Goal: Information Seeking & Learning: Learn about a topic

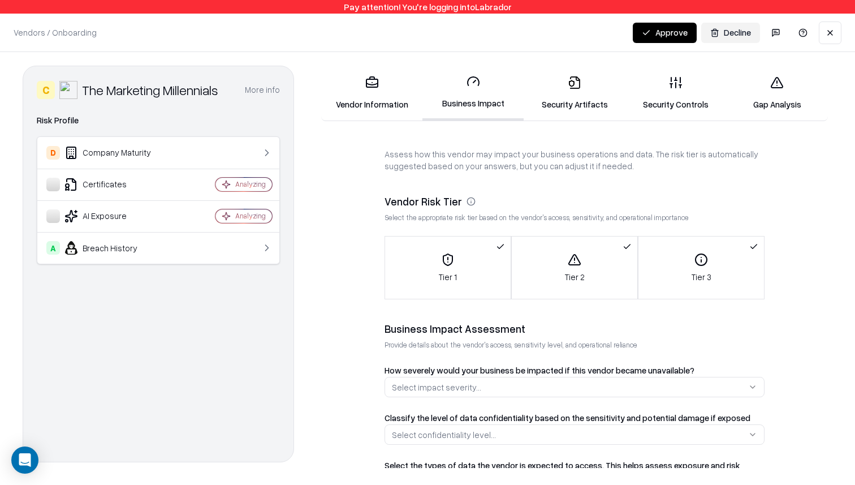
click at [839, 185] on div "C The Marketing Millennials More info Domain themarketingmillennials.com Indust…" at bounding box center [427, 266] width 855 height 429
click at [831, 36] on button at bounding box center [830, 32] width 23 height 23
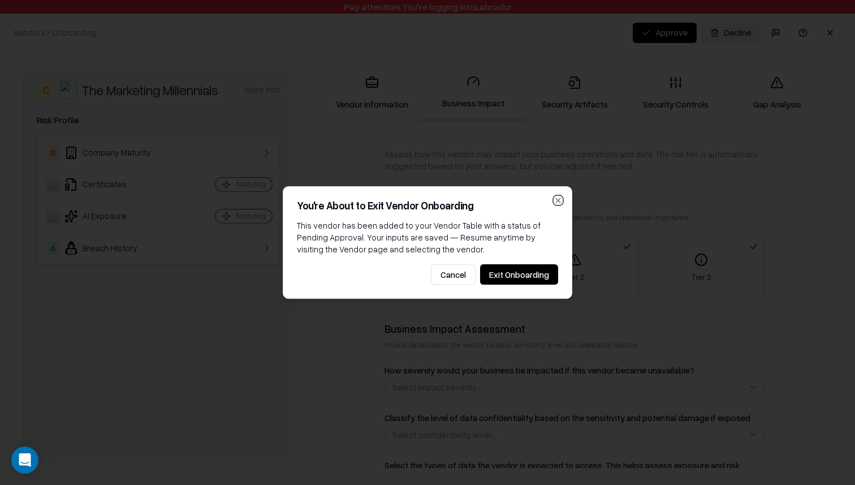
click at [559, 198] on icon "button" at bounding box center [558, 200] width 5 height 5
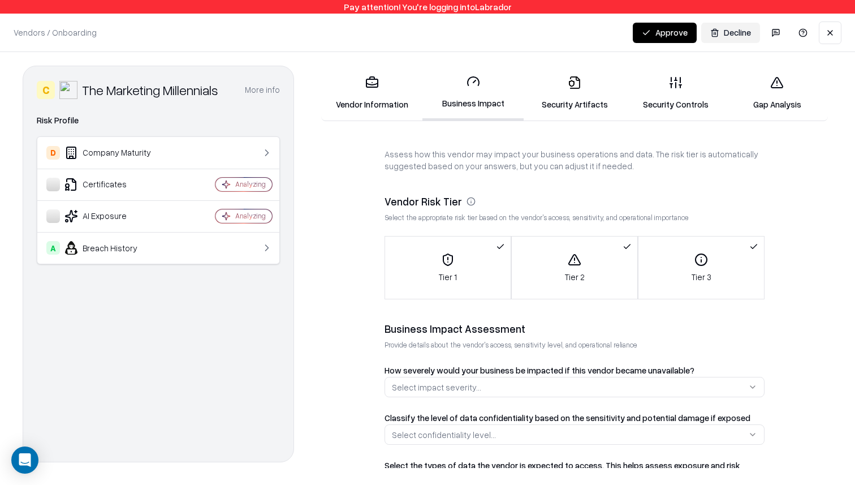
drag, startPoint x: 561, startPoint y: 283, endPoint x: 590, endPoint y: 272, distance: 31.0
click at [563, 280] on button "Tier 2" at bounding box center [575, 267] width 126 height 62
drag, startPoint x: 603, startPoint y: 265, endPoint x: 543, endPoint y: 264, distance: 59.4
click at [602, 265] on div "Tier 2" at bounding box center [575, 268] width 126 height 30
click at [439, 266] on div "Tier 1" at bounding box center [448, 268] width 126 height 30
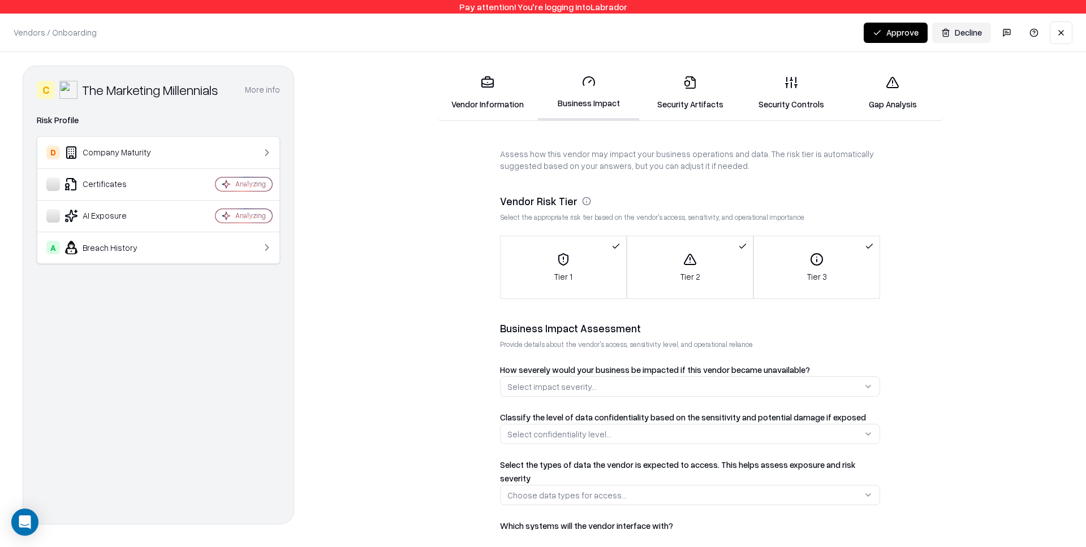
drag, startPoint x: 709, startPoint y: 256, endPoint x: 569, endPoint y: 264, distance: 139.3
click at [692, 256] on div "Tier 2" at bounding box center [690, 268] width 126 height 30
drag, startPoint x: 569, startPoint y: 264, endPoint x: 710, endPoint y: 260, distance: 140.3
click at [575, 262] on div "Tier 1" at bounding box center [563, 268] width 126 height 30
drag, startPoint x: 710, startPoint y: 260, endPoint x: 808, endPoint y: 259, distance: 97.8
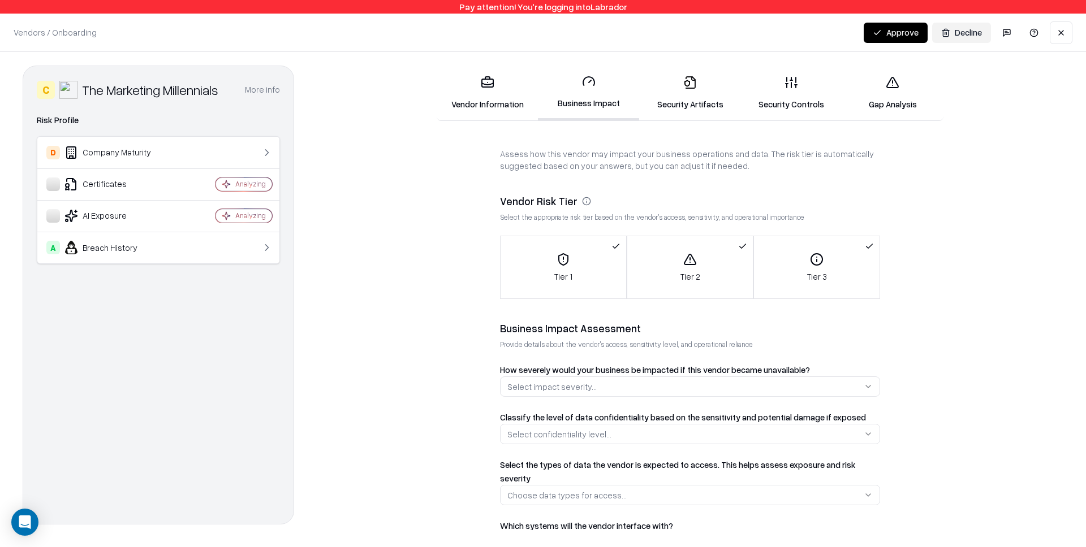
click at [719, 260] on div "Tier 2" at bounding box center [690, 268] width 126 height 30
drag, startPoint x: 810, startPoint y: 259, endPoint x: 703, endPoint y: 265, distance: 107.0
click at [806, 259] on div "Tier 3" at bounding box center [817, 268] width 126 height 30
drag, startPoint x: 689, startPoint y: 266, endPoint x: 667, endPoint y: 265, distance: 22.1
click at [684, 266] on icon "button" at bounding box center [690, 260] width 14 height 14
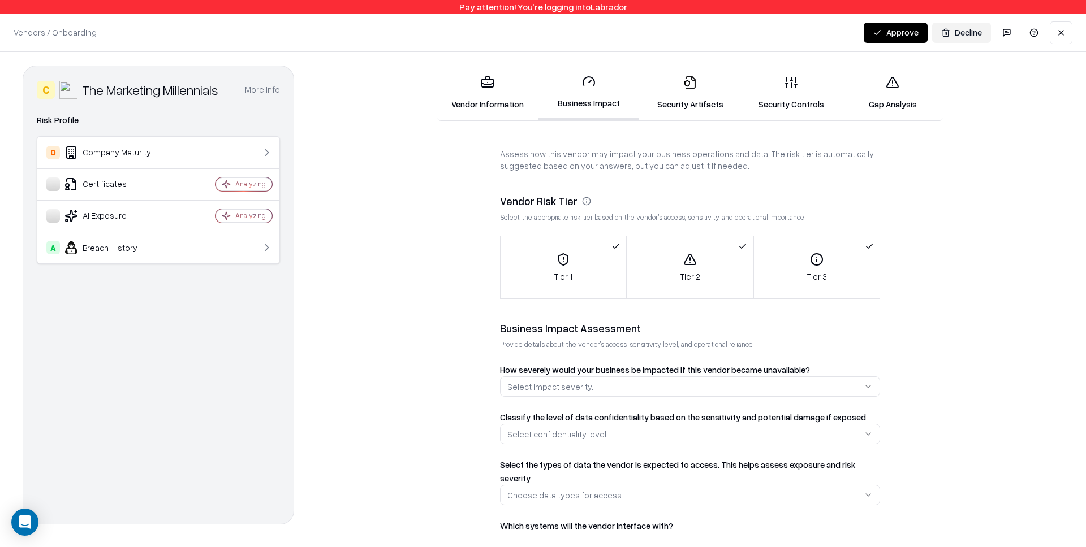
drag, startPoint x: 553, startPoint y: 268, endPoint x: 664, endPoint y: 266, distance: 111.4
click at [557, 267] on div "Tier 1" at bounding box center [563, 268] width 126 height 30
drag, startPoint x: 694, startPoint y: 266, endPoint x: 798, endPoint y: 260, distance: 104.2
click at [696, 266] on div "Tier 2" at bounding box center [690, 268] width 126 height 30
click at [847, 260] on div "Tier 3" at bounding box center [817, 268] width 126 height 30
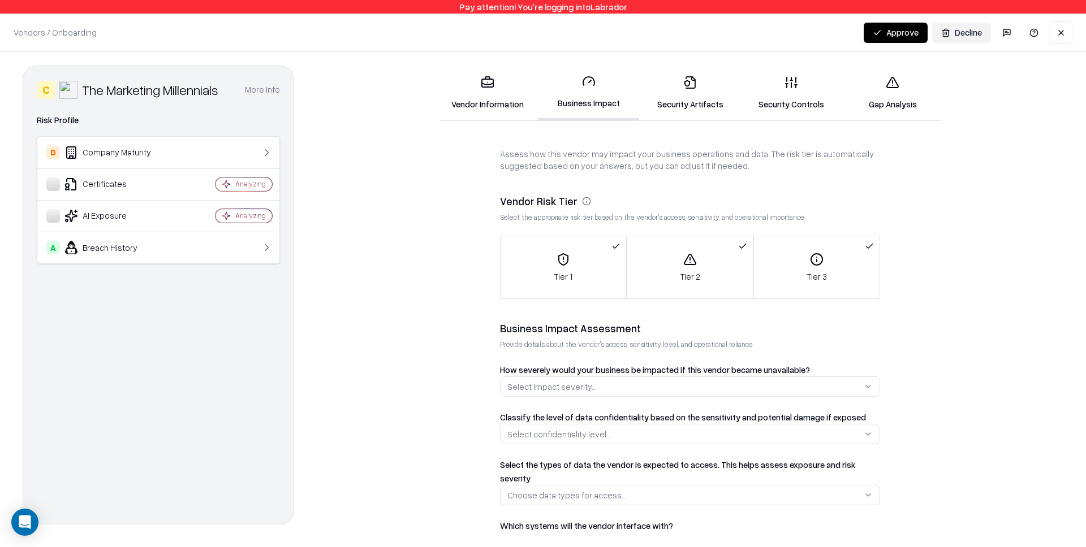
drag, startPoint x: 845, startPoint y: 260, endPoint x: 771, endPoint y: 260, distance: 74.1
click at [845, 260] on div "Tier 3" at bounding box center [817, 268] width 126 height 30
drag, startPoint x: 655, startPoint y: 269, endPoint x: 848, endPoint y: 258, distance: 193.7
click at [674, 265] on div "Tier 2" at bounding box center [690, 268] width 126 height 30
drag, startPoint x: 848, startPoint y: 258, endPoint x: 609, endPoint y: 254, distance: 239.2
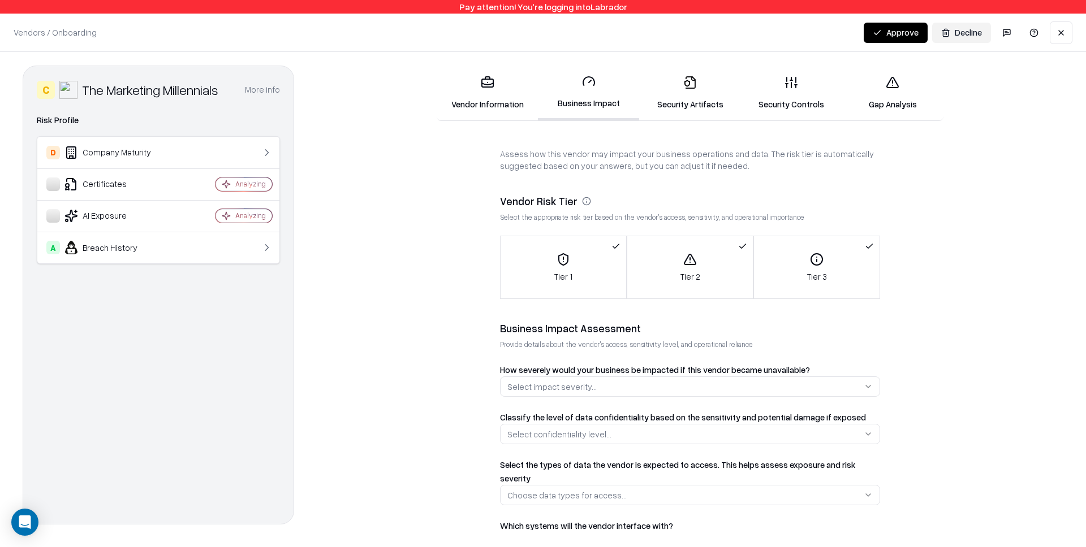
click at [834, 256] on div "Tier 3" at bounding box center [817, 268] width 126 height 30
drag, startPoint x: 572, startPoint y: 255, endPoint x: 686, endPoint y: 257, distance: 113.7
click at [577, 255] on div "Tier 1" at bounding box center [563, 268] width 126 height 30
drag, startPoint x: 711, startPoint y: 258, endPoint x: 771, endPoint y: 261, distance: 60.0
click at [718, 258] on div "Tier 2" at bounding box center [690, 268] width 126 height 30
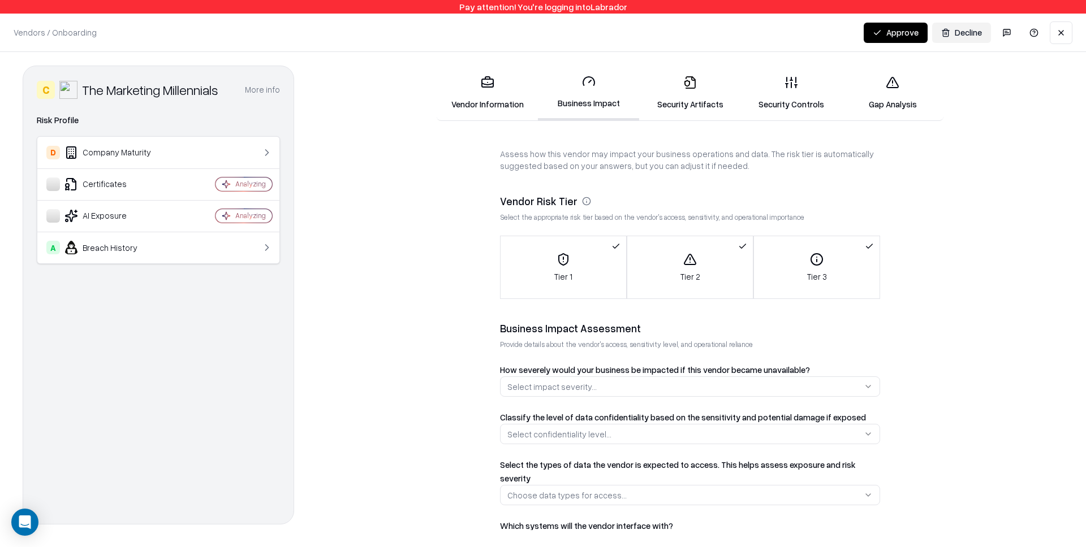
click at [831, 261] on div "Tier 3" at bounding box center [817, 268] width 126 height 30
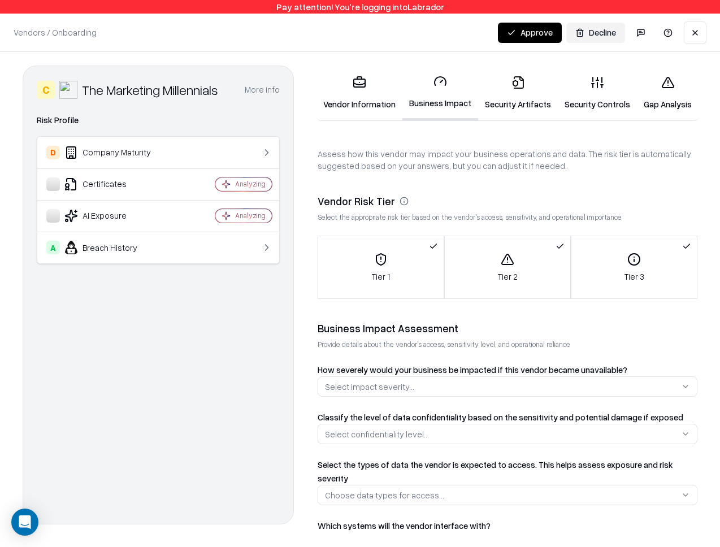
click at [616, 265] on div "Tier 3" at bounding box center [635, 268] width 126 height 30
click at [502, 266] on div "Tier 2" at bounding box center [508, 268] width 126 height 30
click at [426, 264] on div "Tier 1" at bounding box center [381, 268] width 126 height 30
drag, startPoint x: 426, startPoint y: 264, endPoint x: 432, endPoint y: 257, distance: 9.6
click at [428, 261] on div "Tier 1" at bounding box center [381, 268] width 126 height 30
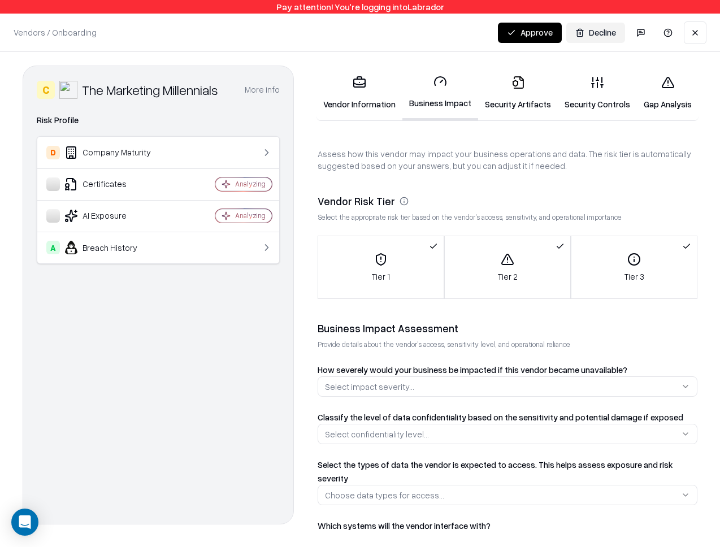
click at [538, 260] on div "Tier 2" at bounding box center [508, 268] width 126 height 30
click at [679, 264] on div "Tier 3" at bounding box center [635, 268] width 126 height 30
click at [483, 257] on div "Tier 2" at bounding box center [508, 268] width 126 height 30
drag, startPoint x: 395, startPoint y: 265, endPoint x: 558, endPoint y: 272, distance: 163.6
click at [395, 265] on div "Tier 1" at bounding box center [381, 268] width 126 height 30
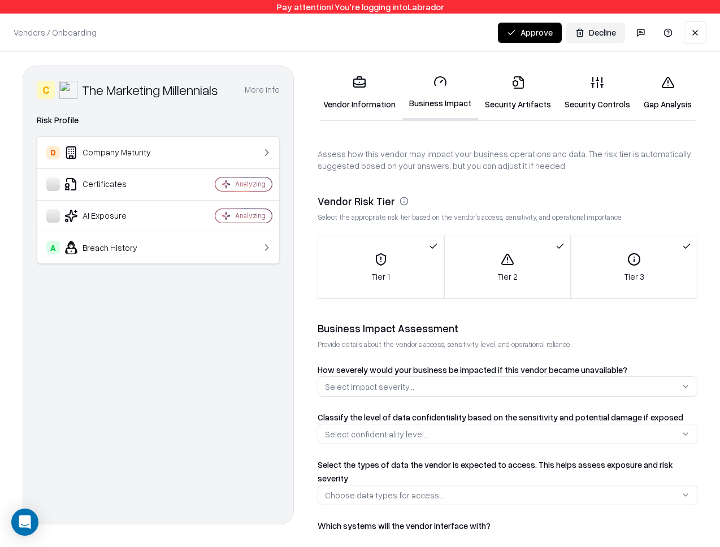
click at [589, 273] on div "Tier 3" at bounding box center [635, 268] width 126 height 30
click at [642, 265] on div "Tier 3" at bounding box center [635, 268] width 126 height 30
click at [426, 259] on div "Tier 1" at bounding box center [381, 268] width 126 height 30
drag, startPoint x: 503, startPoint y: 263, endPoint x: 526, endPoint y: 264, distance: 23.8
click at [503, 263] on icon "button" at bounding box center [508, 260] width 14 height 14
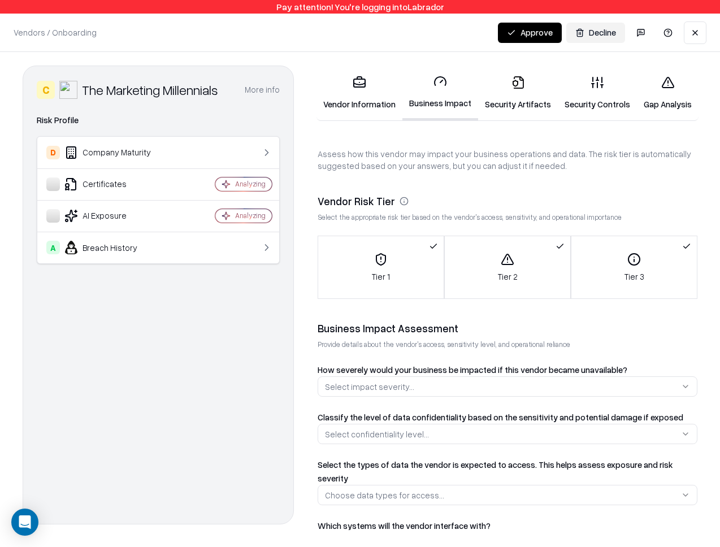
click at [644, 261] on div "Tier 3" at bounding box center [635, 268] width 126 height 30
click at [370, 257] on div "Tier 1" at bounding box center [381, 268] width 126 height 30
drag, startPoint x: 529, startPoint y: 273, endPoint x: 551, endPoint y: 270, distance: 21.7
click at [529, 273] on div "Tier 2" at bounding box center [508, 268] width 126 height 30
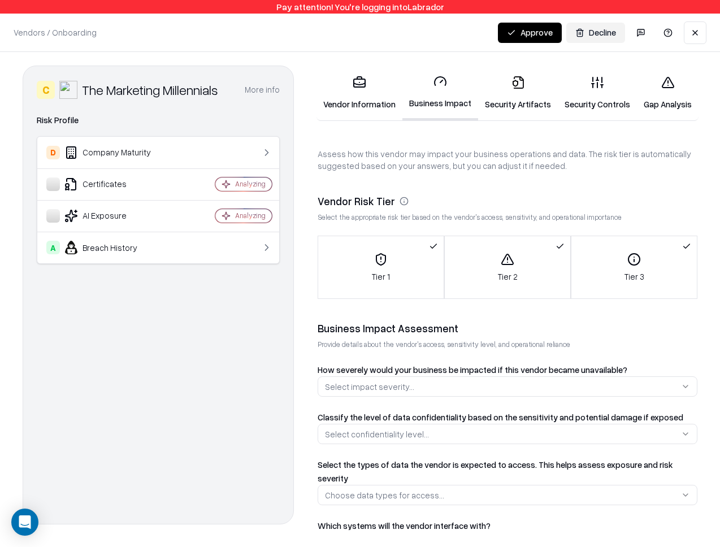
click at [627, 256] on div "Tier 3" at bounding box center [635, 268] width 126 height 30
click at [642, 256] on div "Tier 3" at bounding box center [635, 268] width 126 height 30
drag, startPoint x: 632, startPoint y: 250, endPoint x: 641, endPoint y: 210, distance: 40.5
click at [632, 250] on button "Tier 3" at bounding box center [635, 267] width 126 height 62
drag, startPoint x: 642, startPoint y: 193, endPoint x: 617, endPoint y: 187, distance: 26.3
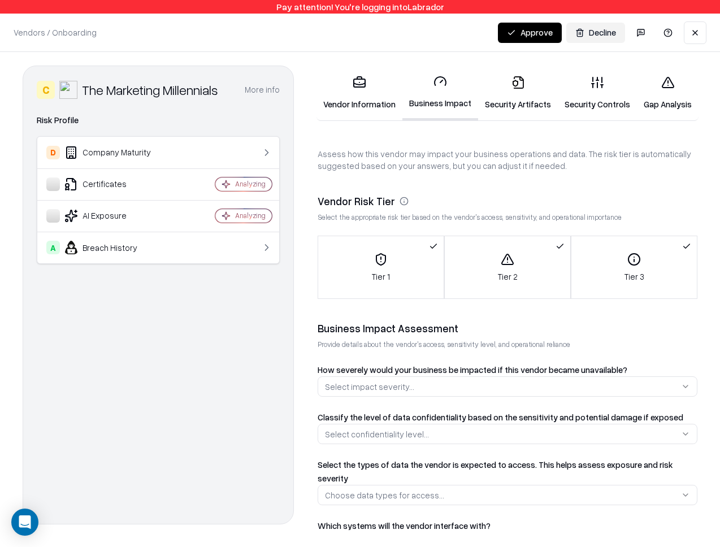
click at [642, 193] on div "Assess how this vendor may impact your business operations and data. The risk t…" at bounding box center [508, 397] width 380 height 498
drag, startPoint x: 456, startPoint y: 163, endPoint x: 393, endPoint y: 158, distance: 63.0
click at [455, 163] on p "Assess how this vendor may impact your business operations and data. The risk t…" at bounding box center [508, 160] width 380 height 24
drag, startPoint x: 393, startPoint y: 158, endPoint x: 392, endPoint y: 163, distance: 5.8
click at [394, 158] on p "Assess how this vendor may impact your business operations and data. The risk t…" at bounding box center [508, 160] width 380 height 24
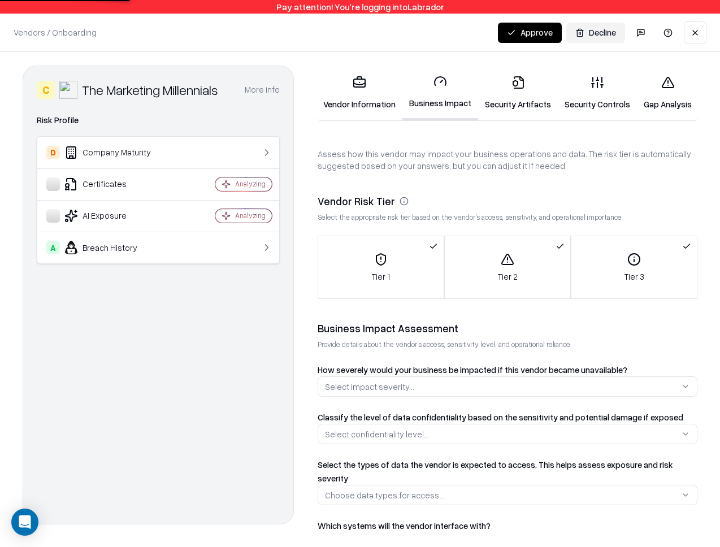
drag, startPoint x: 369, startPoint y: 273, endPoint x: 379, endPoint y: 269, distance: 10.9
click at [374, 270] on div "Tier 1" at bounding box center [381, 268] width 126 height 30
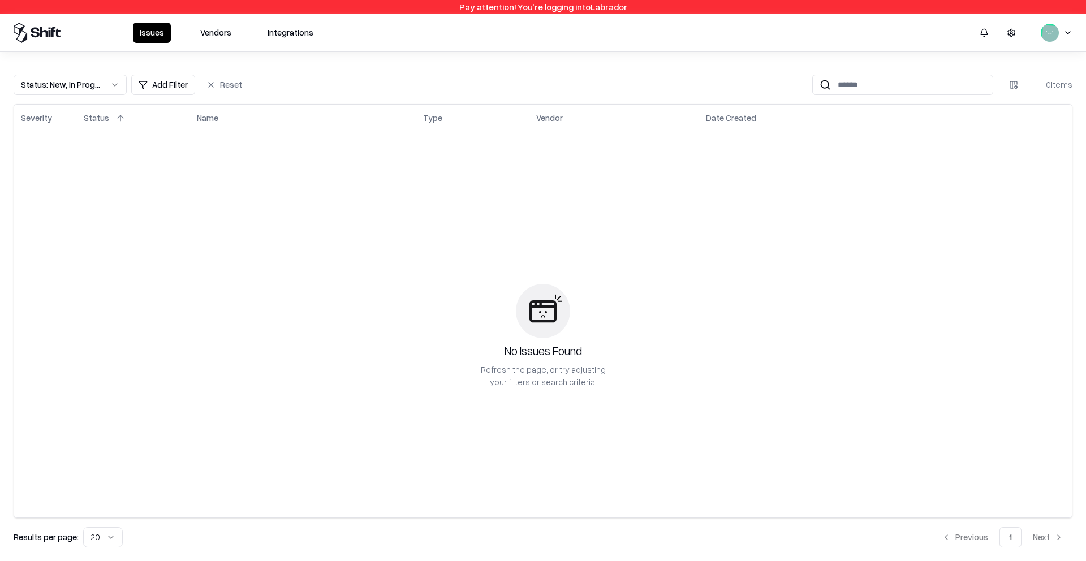
click at [208, 36] on button "Vendors" at bounding box center [215, 33] width 45 height 20
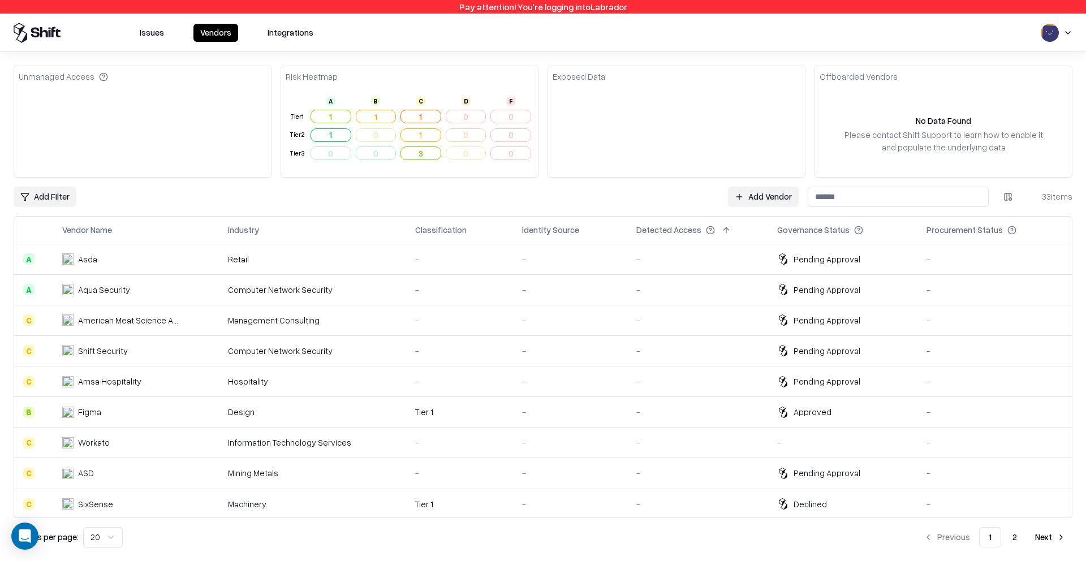
click at [106, 260] on div "Asda" at bounding box center [121, 259] width 118 height 12
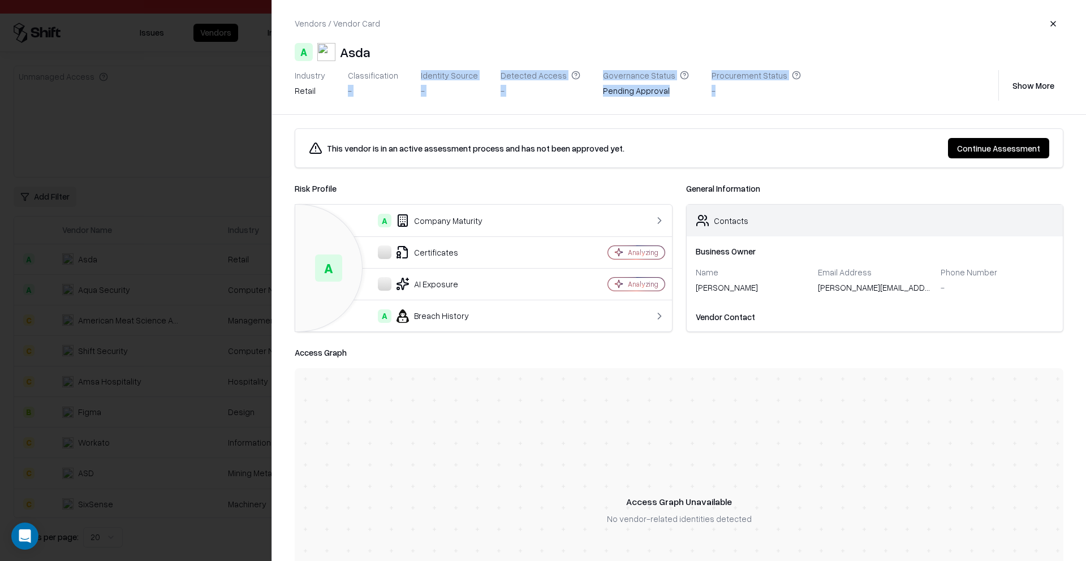
drag, startPoint x: 342, startPoint y: 89, endPoint x: 957, endPoint y: 77, distance: 615.4
click at [790, 88] on div "Industry retail Classification - Identity Source - Detected Access - Governance…" at bounding box center [644, 85] width 699 height 31
click at [1023, 86] on button "Show More" at bounding box center [1033, 85] width 60 height 20
click at [728, 102] on div "Vendors / Vendor Card A Asda Industry retail Classification - Identity Source -…" at bounding box center [679, 57] width 814 height 114
drag, startPoint x: 454, startPoint y: 74, endPoint x: 991, endPoint y: 78, distance: 537.8
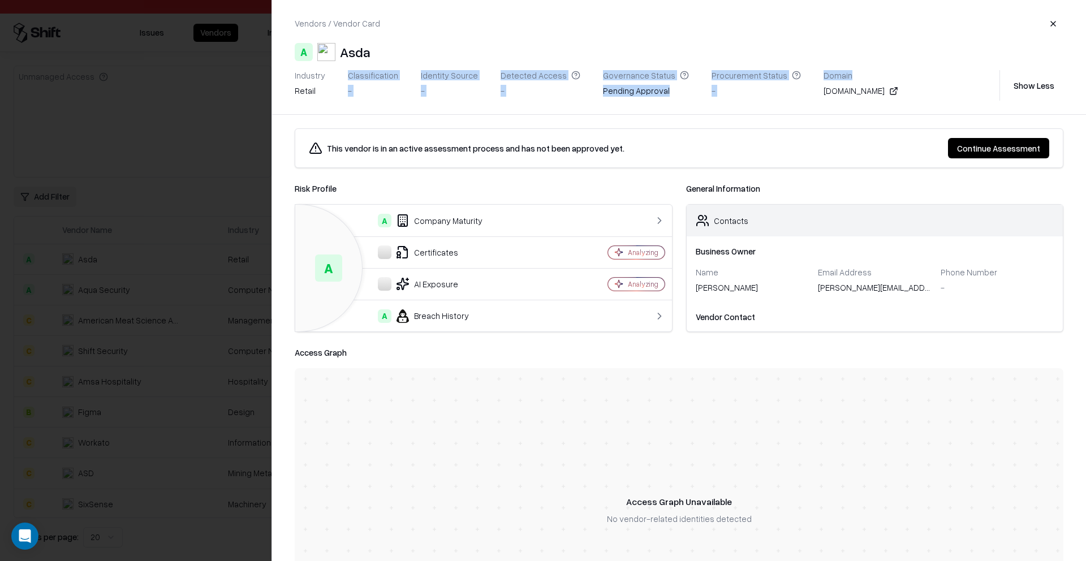
click at [945, 76] on div "Industry retail Classification - Identity Source - Detected Access - Governance…" at bounding box center [645, 85] width 700 height 31
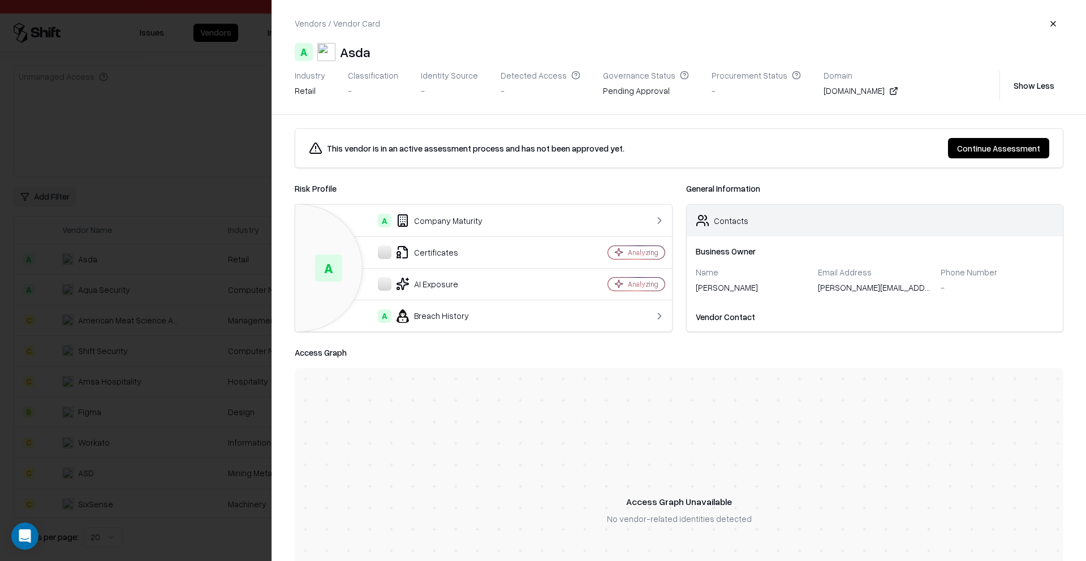
click at [924, 104] on div "Vendors / Vendor Card A Asda Industry retail Classification - Identity Source -…" at bounding box center [679, 57] width 814 height 114
click at [470, 219] on div "A Company Maturity" at bounding box center [433, 221] width 258 height 14
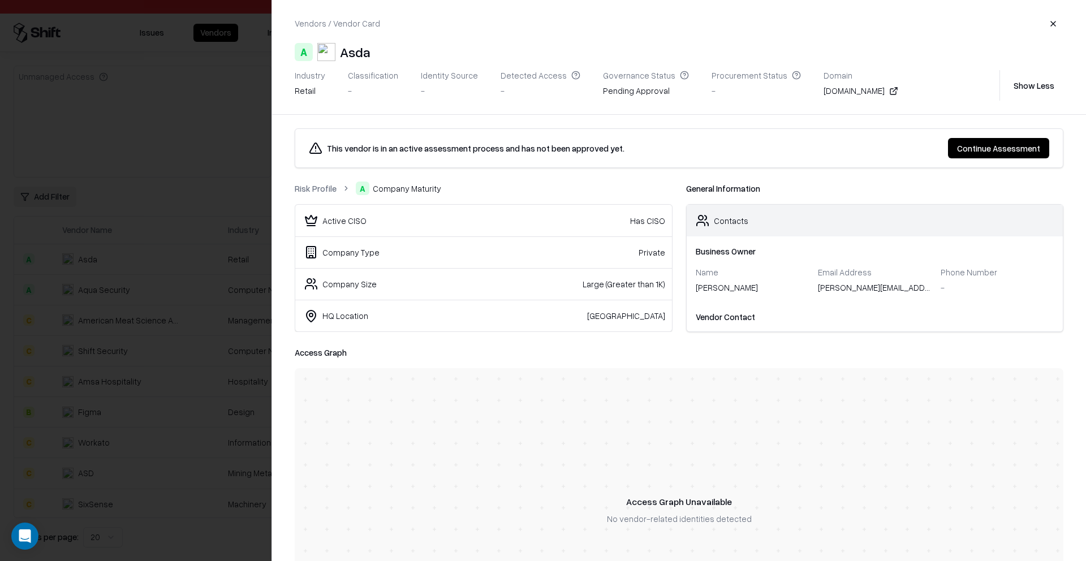
click at [320, 191] on link "Risk Profile" at bounding box center [316, 189] width 42 height 12
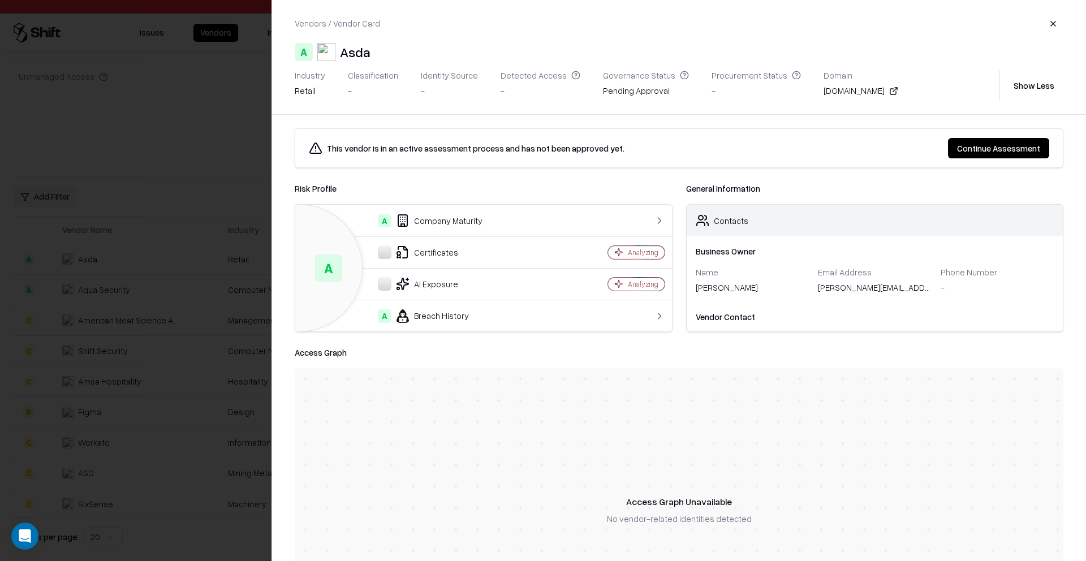
click at [444, 324] on td "A Breach History" at bounding box center [433, 316] width 276 height 32
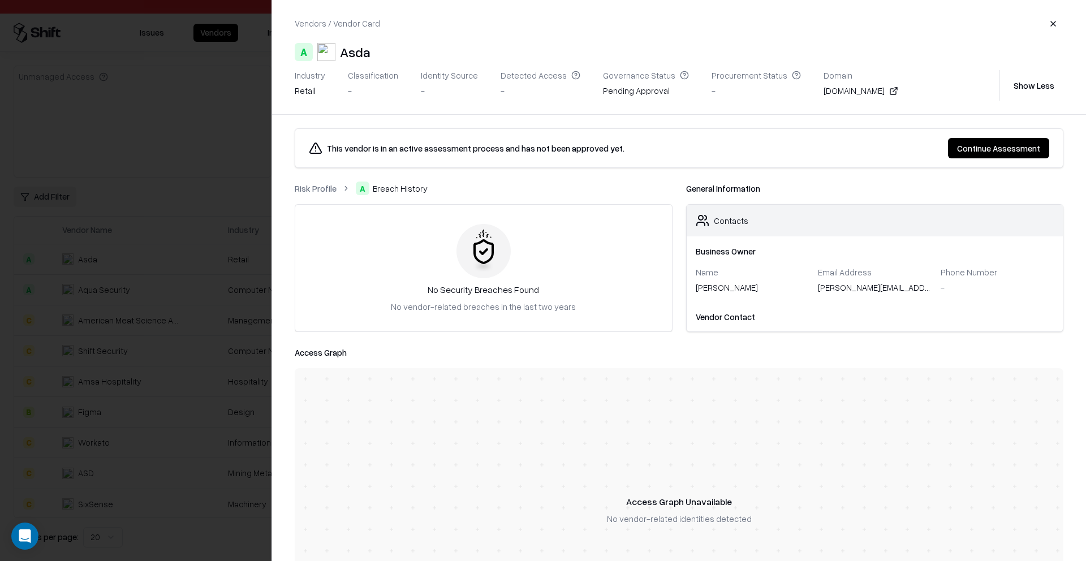
click at [306, 191] on link "Risk Profile" at bounding box center [316, 189] width 42 height 12
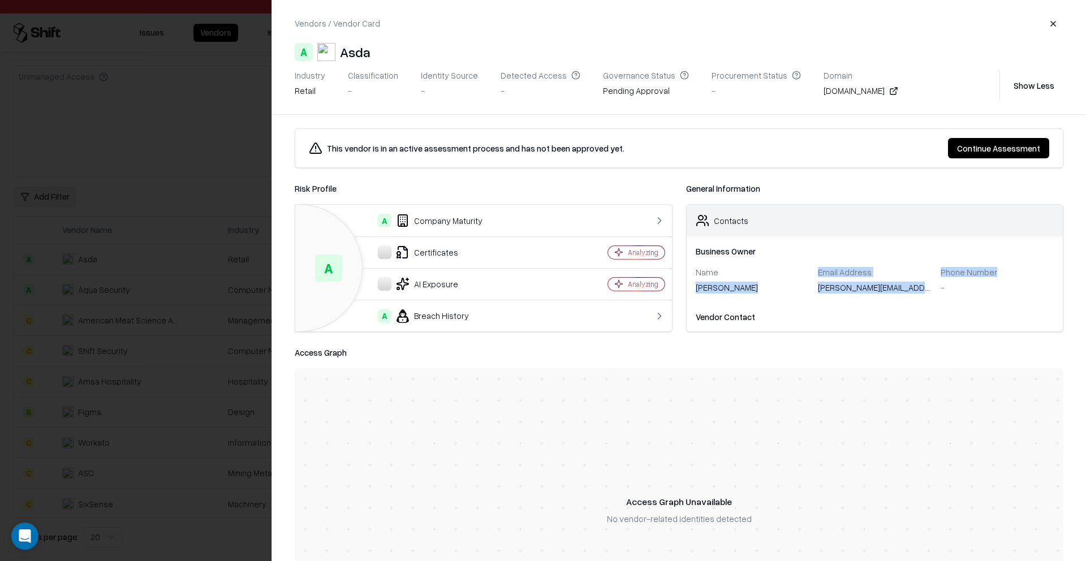
drag, startPoint x: 716, startPoint y: 279, endPoint x: 1030, endPoint y: 277, distance: 313.3
click at [1030, 277] on div "Name daniel Email Address daniel@shift.security Phone Number -" at bounding box center [875, 282] width 359 height 31
click at [1020, 290] on div "-" at bounding box center [997, 288] width 114 height 12
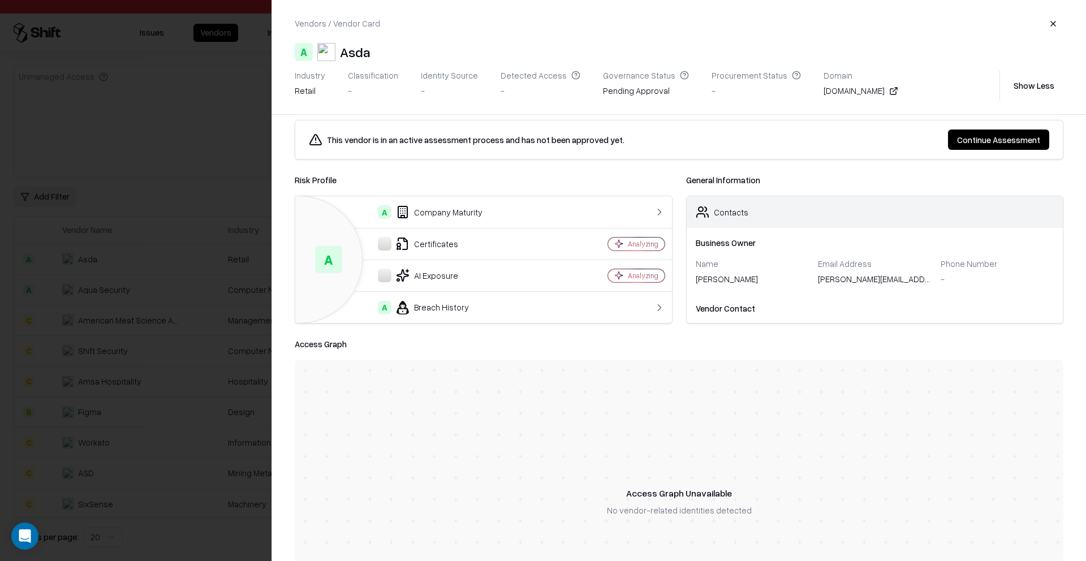
scroll to position [16, 0]
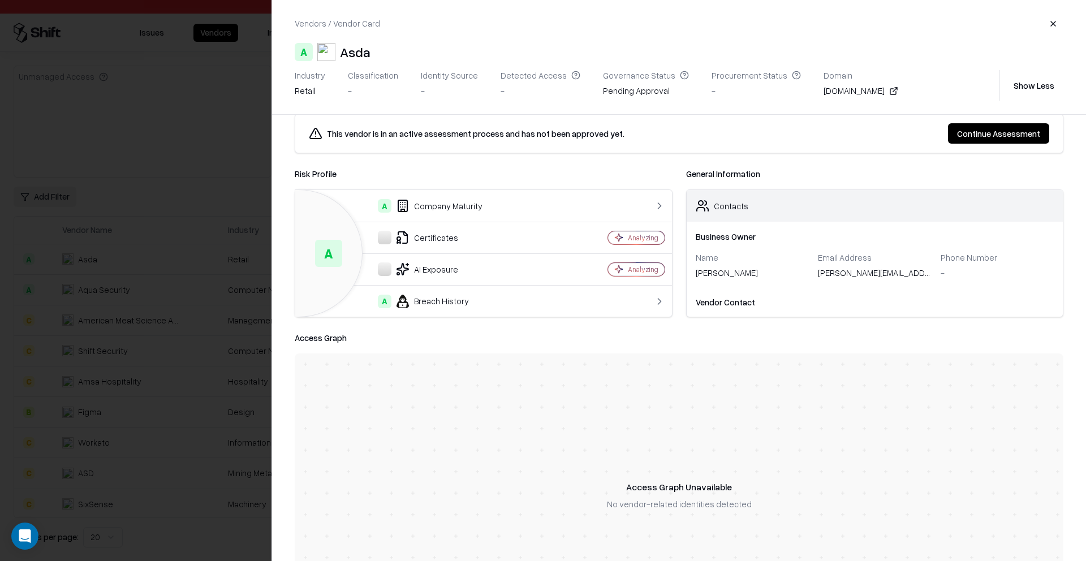
click at [1049, 27] on button "button" at bounding box center [1053, 24] width 20 height 20
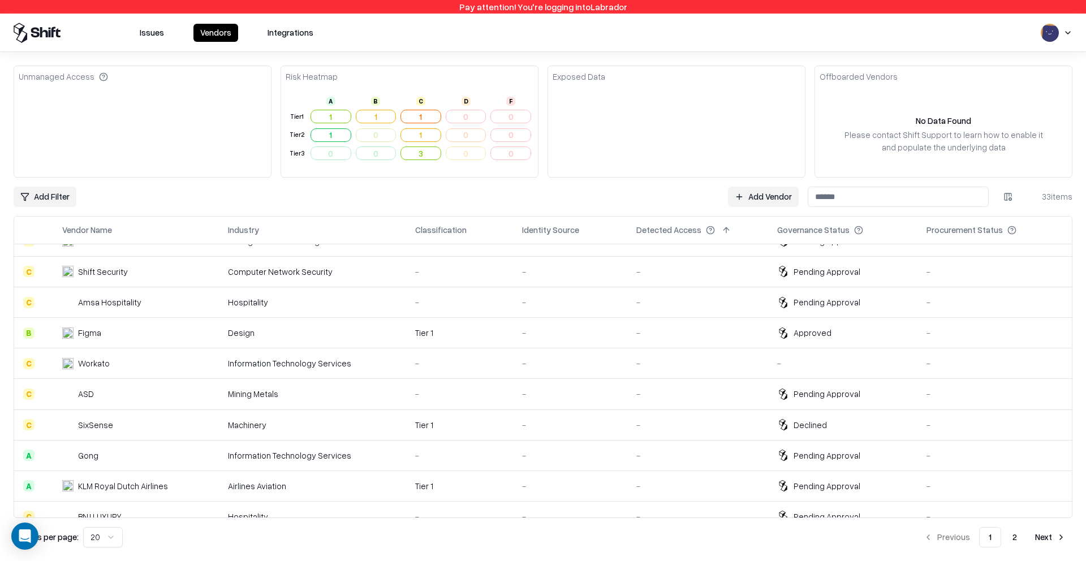
scroll to position [82, 0]
click at [603, 358] on div "-" at bounding box center [570, 361] width 96 height 12
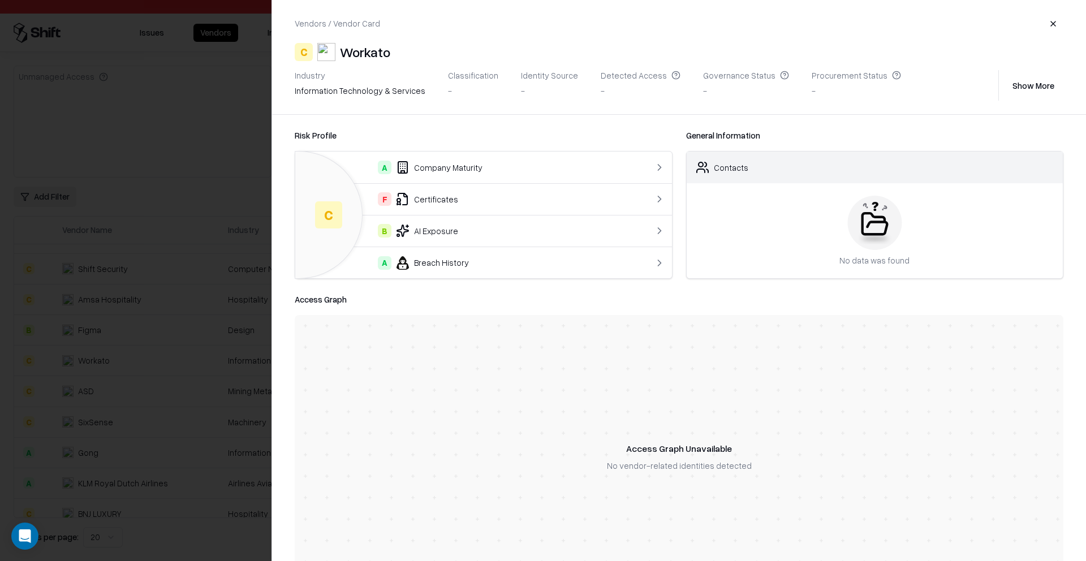
click at [409, 206] on td "F Certificates" at bounding box center [462, 199] width 334 height 32
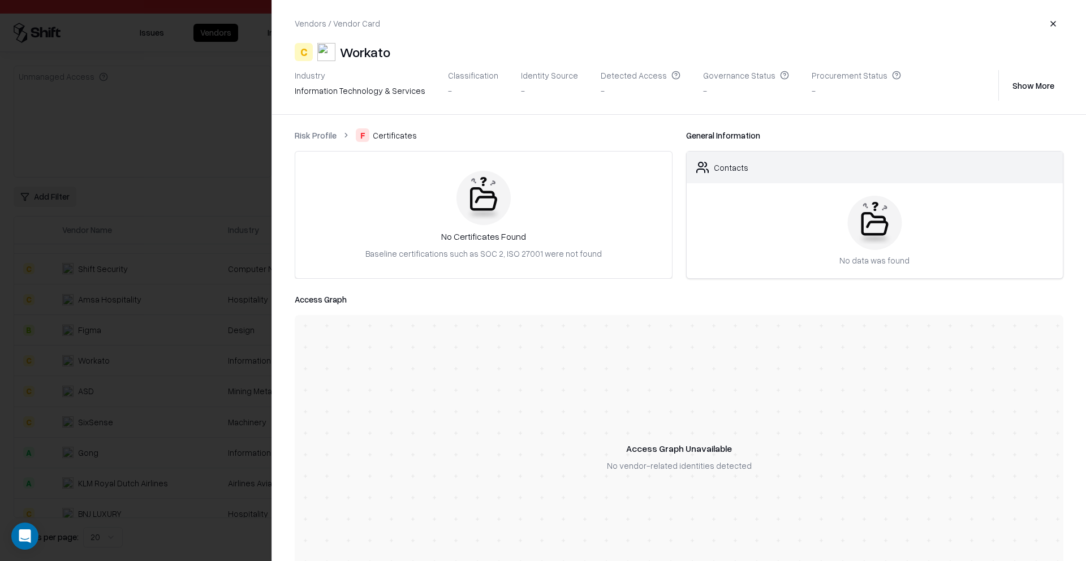
click at [327, 140] on link "Risk Profile" at bounding box center [316, 135] width 42 height 12
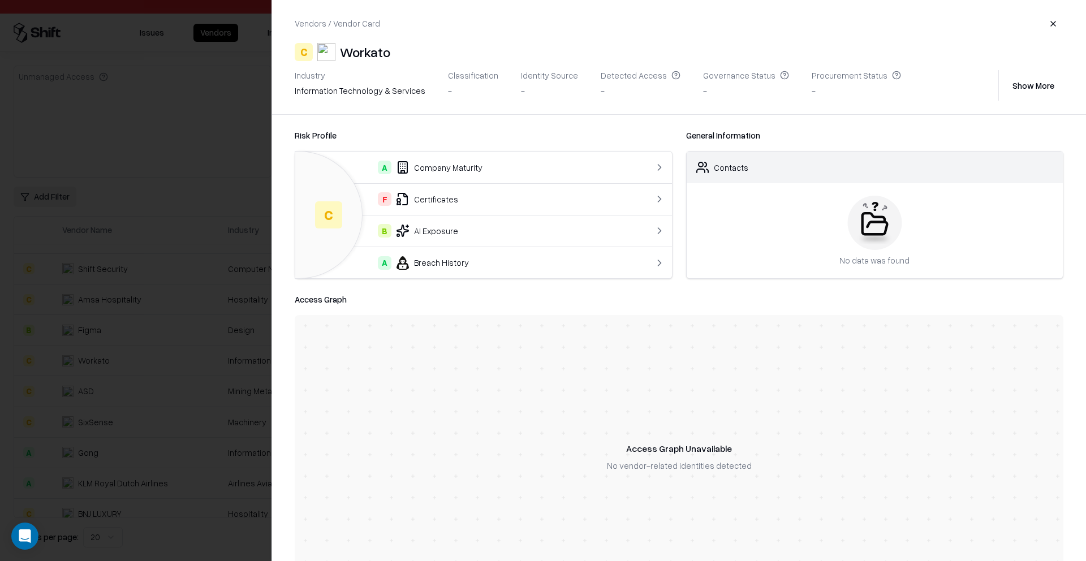
click at [429, 234] on div "B AI Exposure" at bounding box center [462, 231] width 316 height 14
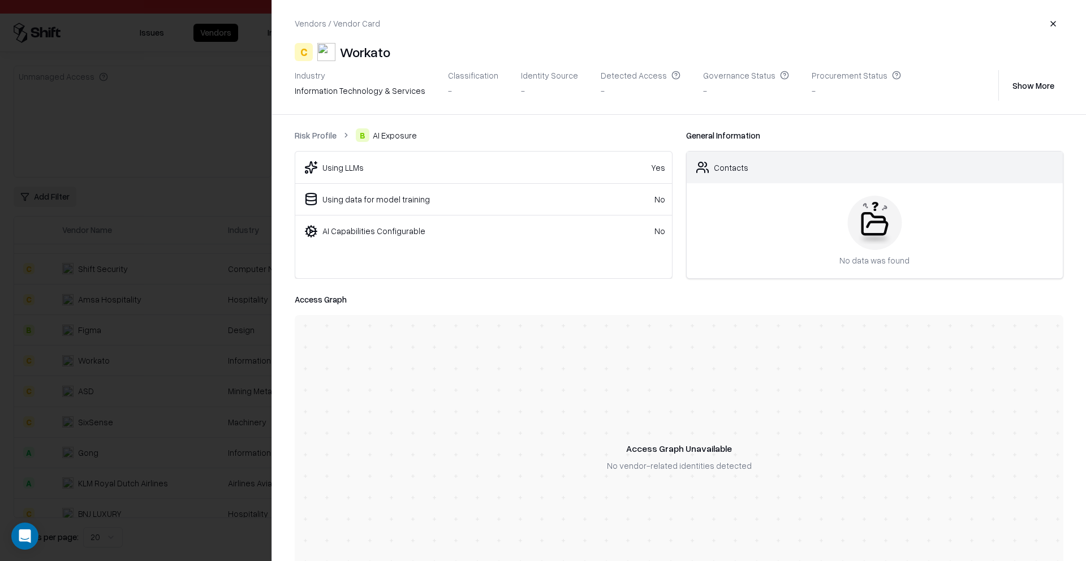
click at [201, 179] on div at bounding box center [543, 280] width 1086 height 561
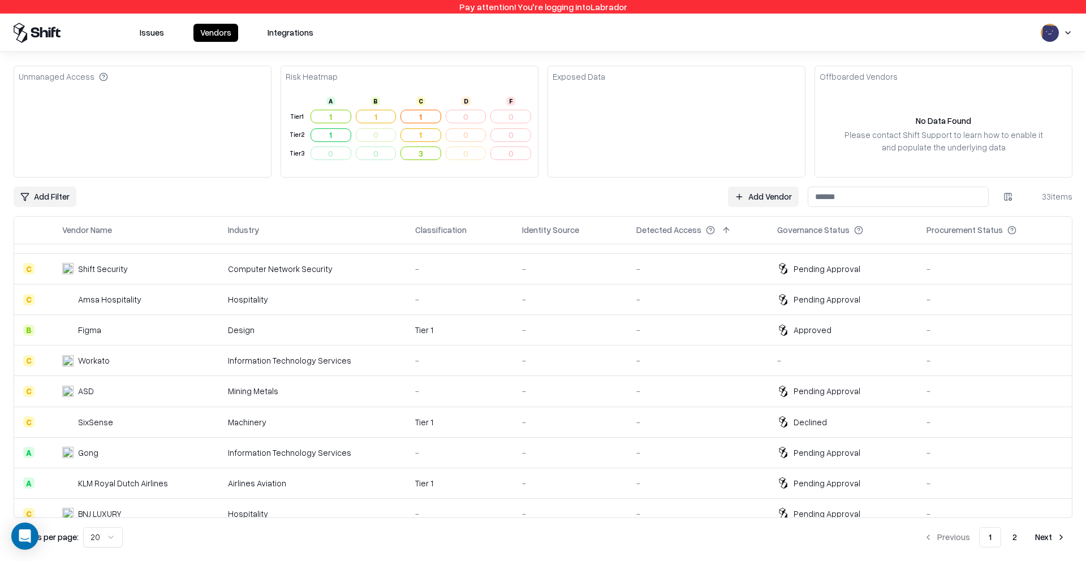
scroll to position [338, 0]
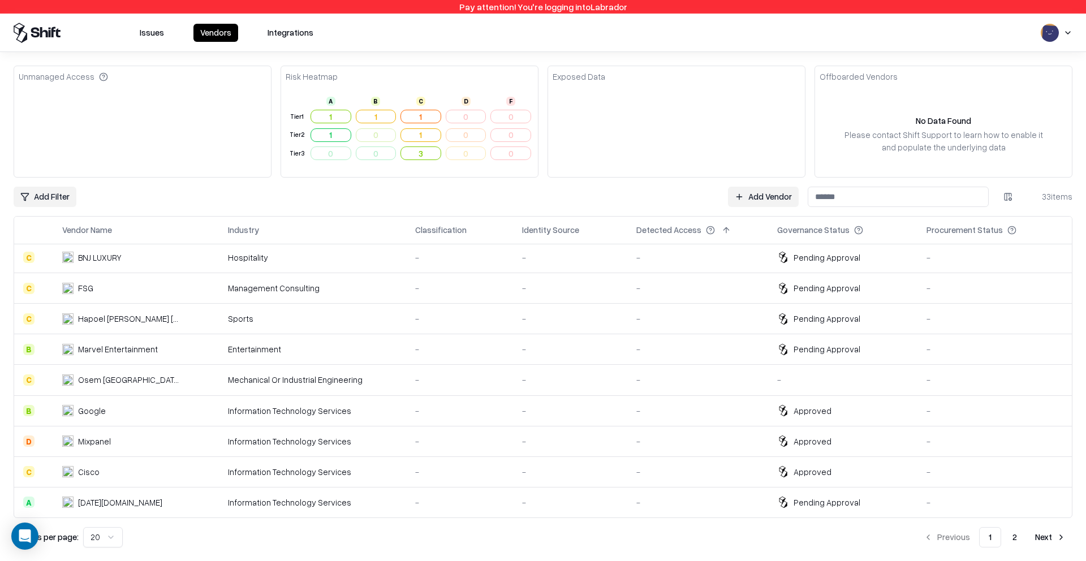
click at [431, 387] on td "-" at bounding box center [459, 380] width 107 height 31
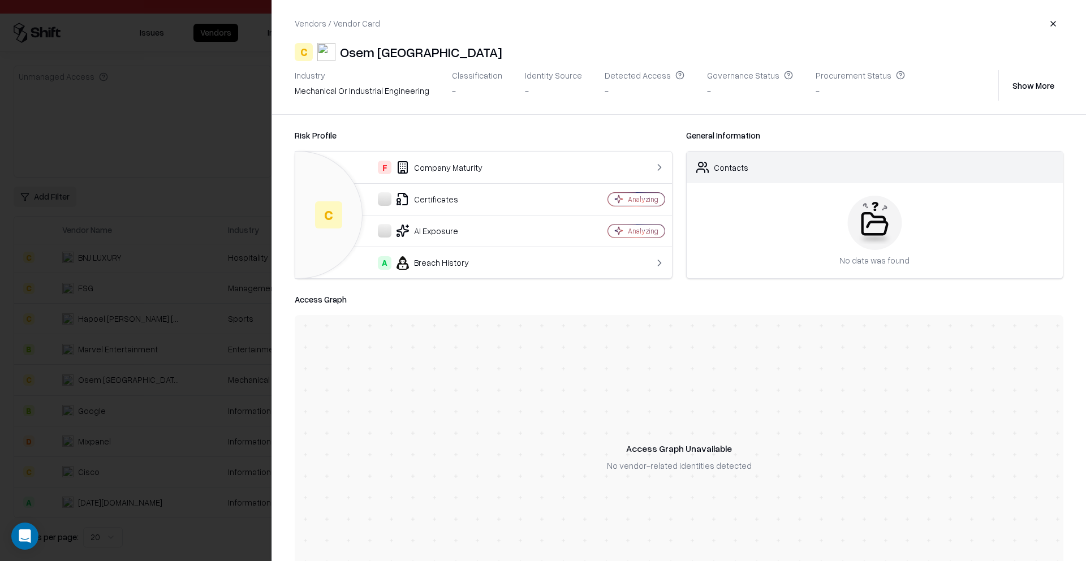
click at [349, 88] on div "mechanical or industrial engineering" at bounding box center [362, 91] width 135 height 12
drag, startPoint x: 349, startPoint y: 88, endPoint x: 213, endPoint y: 114, distance: 139.3
click at [347, 88] on div "mechanical or industrial engineering" at bounding box center [362, 91] width 135 height 12
click at [197, 118] on div at bounding box center [543, 280] width 1086 height 561
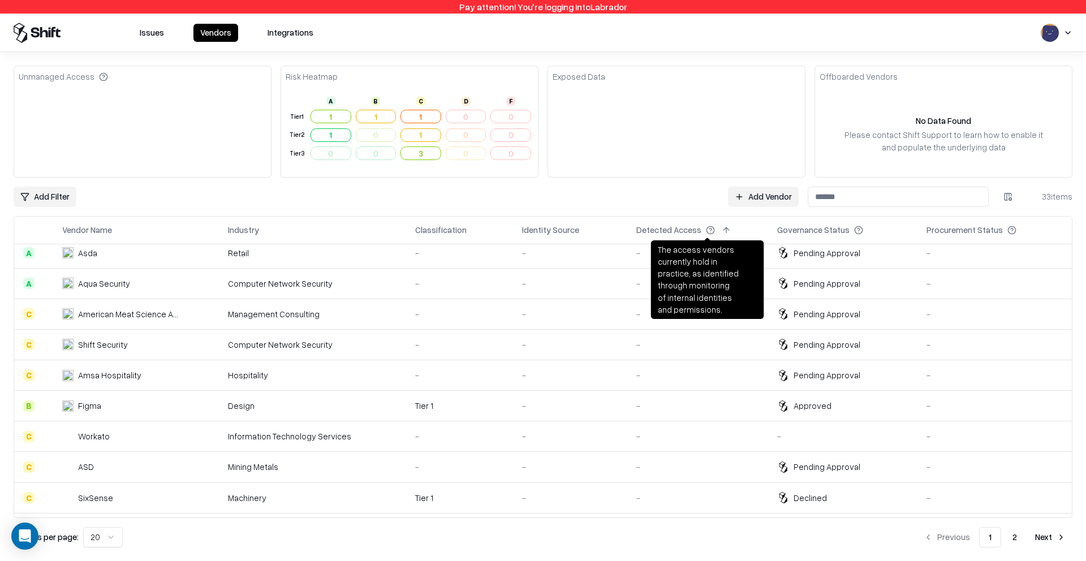
scroll to position [0, 0]
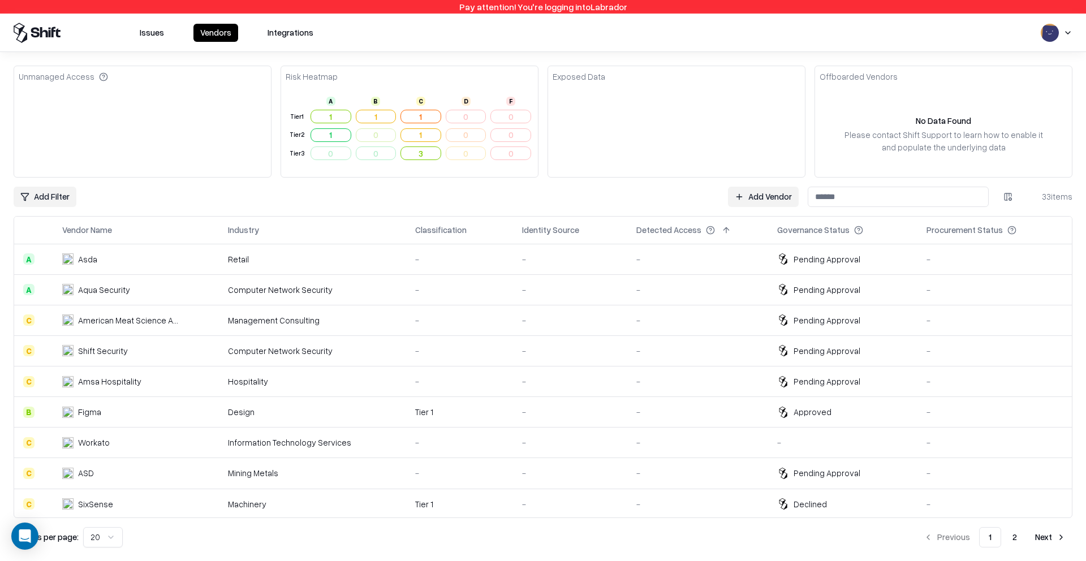
click at [926, 32] on div "Issues Vendors Integrations" at bounding box center [543, 33] width 1059 height 20
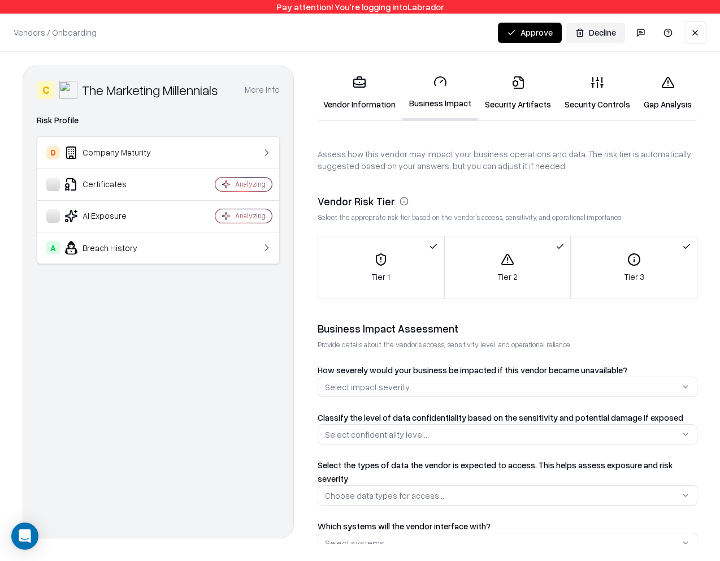
click at [446, 205] on div "Vendor Risk Tier" at bounding box center [508, 202] width 380 height 14
click at [401, 202] on icon at bounding box center [404, 201] width 9 height 9
click at [400, 200] on icon at bounding box center [404, 201] width 9 height 9
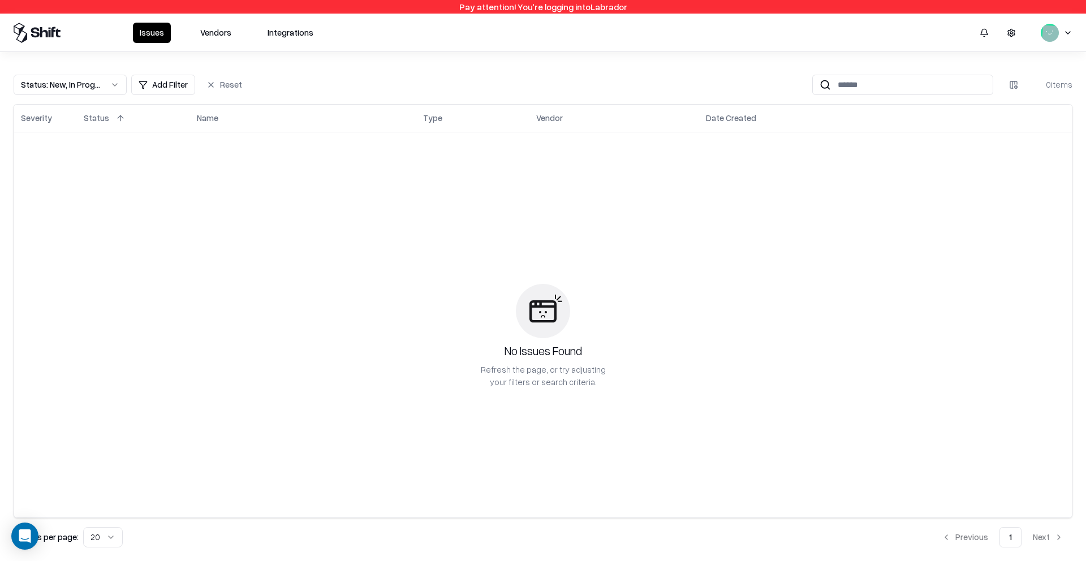
click at [217, 34] on button "Vendors" at bounding box center [215, 33] width 45 height 20
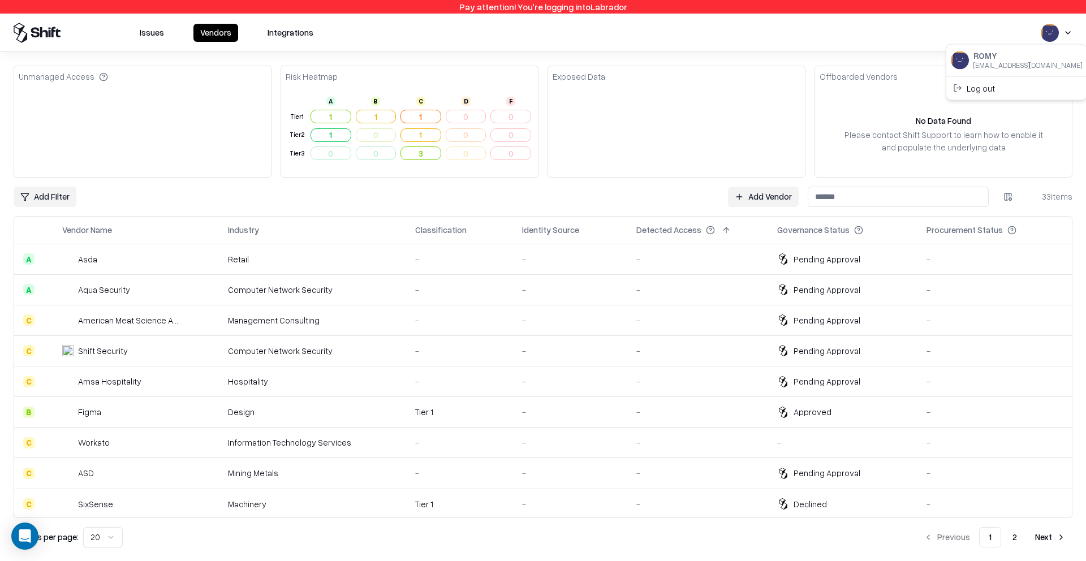
click at [1064, 34] on html "Pay attention! You're logging into Labrador Issues Vendors Integrations Unmanag…" at bounding box center [543, 280] width 1086 height 561
click at [1009, 89] on div "Log out" at bounding box center [1016, 88] width 136 height 19
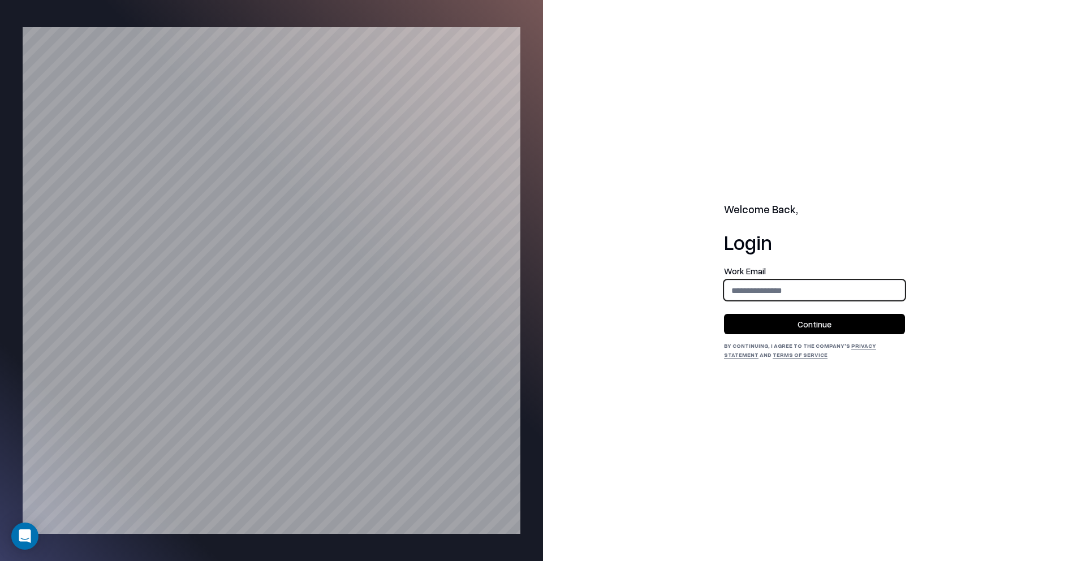
click at [808, 287] on input "email" at bounding box center [814, 290] width 180 height 21
type input "**********"
click at [821, 326] on button "Continue" at bounding box center [814, 324] width 181 height 20
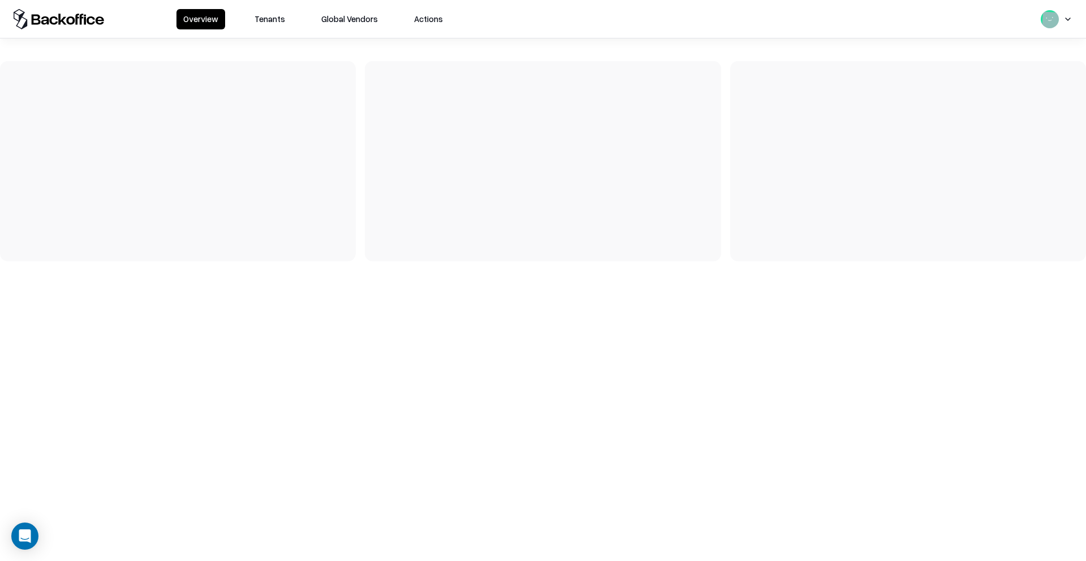
click at [260, 21] on button "Tenants" at bounding box center [270, 19] width 44 height 20
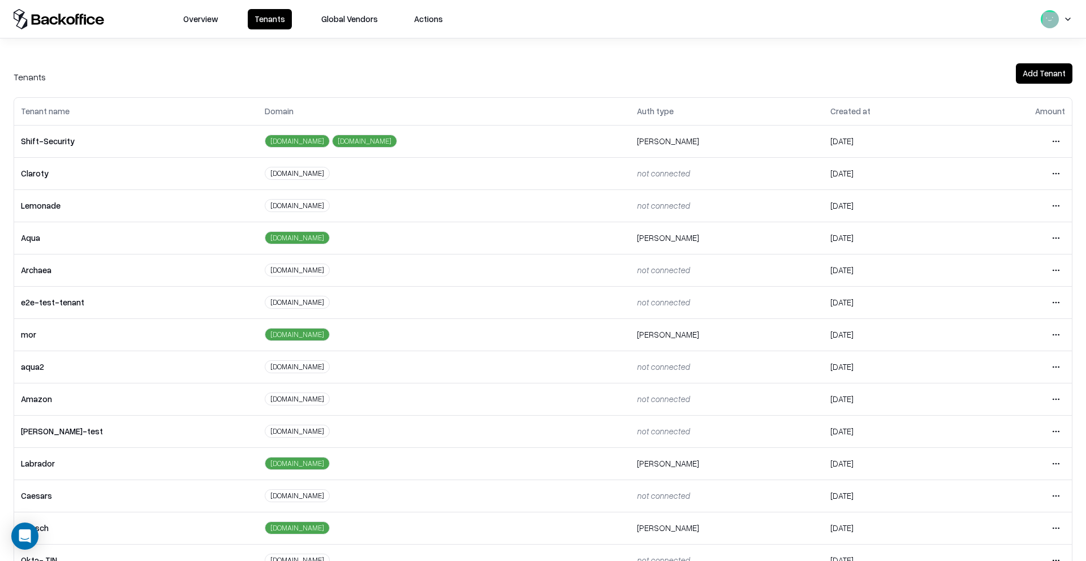
scroll to position [29, 0]
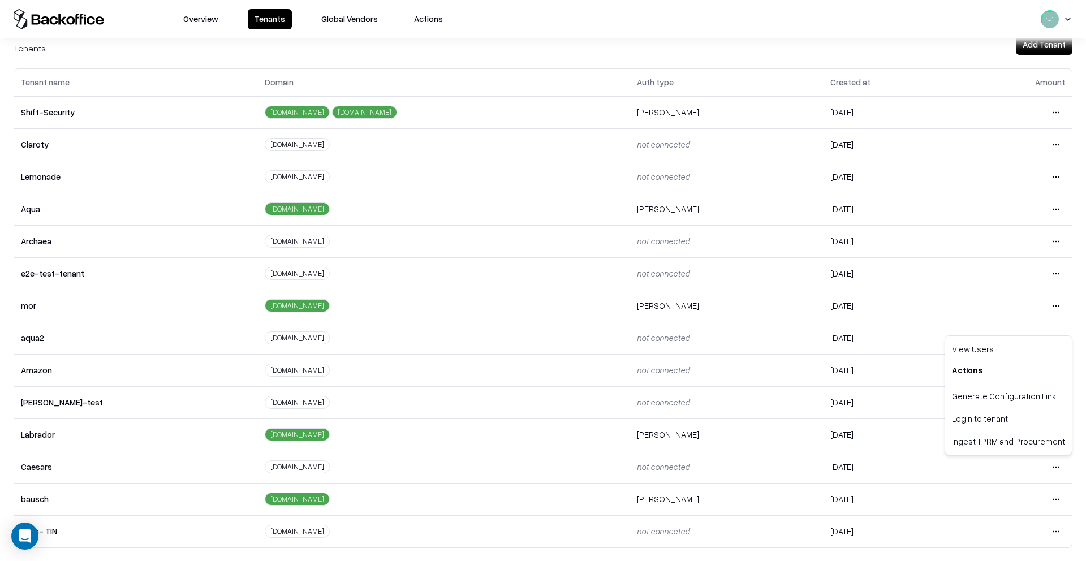
click at [1057, 464] on html "Overview Tenants Global Vendors Actions Tenants Add Tenant Tenant name Domain A…" at bounding box center [543, 280] width 1086 height 561
click at [999, 422] on div "Login to tenant" at bounding box center [1008, 418] width 122 height 23
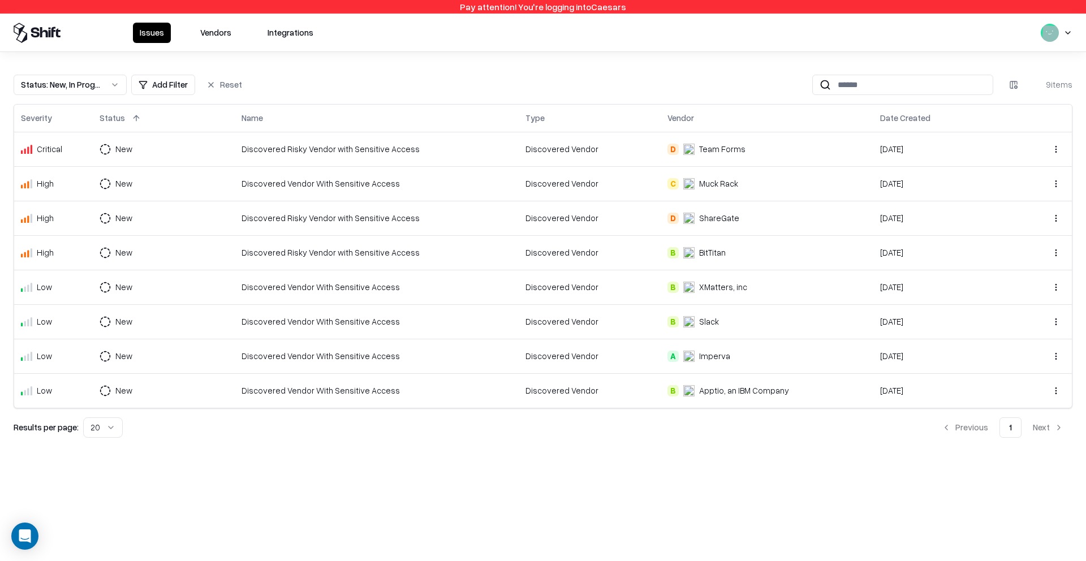
click at [105, 87] on button "Status : New, In Progress" at bounding box center [70, 85] width 113 height 20
click at [622, 78] on html "Pay attention! You're logging into Caesars Issues Vendors Integrations Status :…" at bounding box center [543, 280] width 1086 height 561
click at [75, 87] on div "Status : New, In Progress" at bounding box center [61, 85] width 80 height 12
click at [59, 175] on div "Closed" at bounding box center [69, 173] width 107 height 23
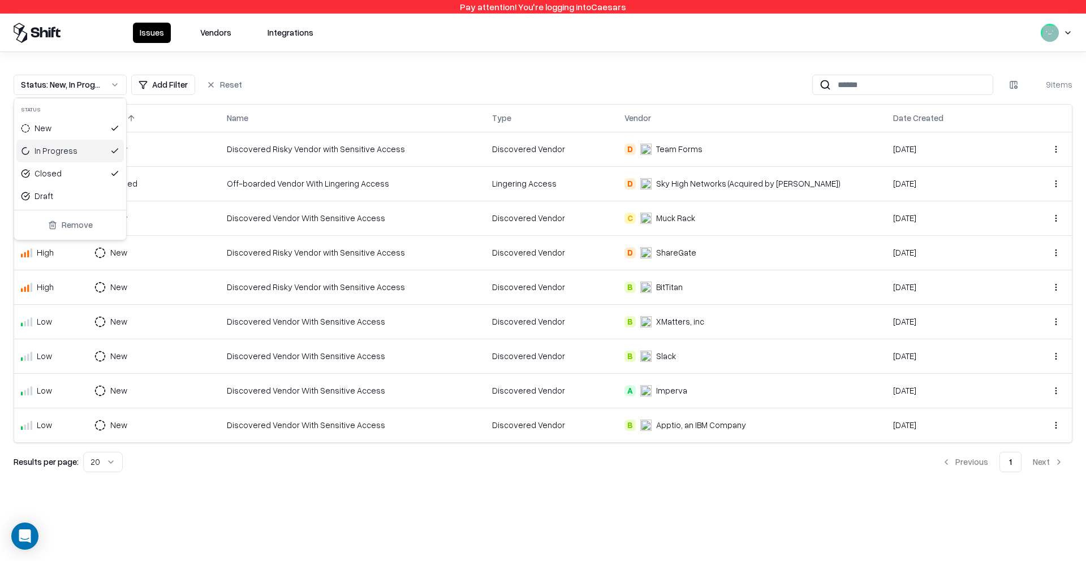
click at [415, 62] on html "Pay attention! You're logging into Caesars Issues Vendors Integrations Status :…" at bounding box center [543, 280] width 1086 height 561
click at [128, 119] on button at bounding box center [131, 118] width 14 height 14
click at [128, 120] on button at bounding box center [131, 118] width 14 height 14
click at [129, 119] on button at bounding box center [131, 118] width 14 height 14
click at [126, 116] on button at bounding box center [131, 118] width 14 height 14
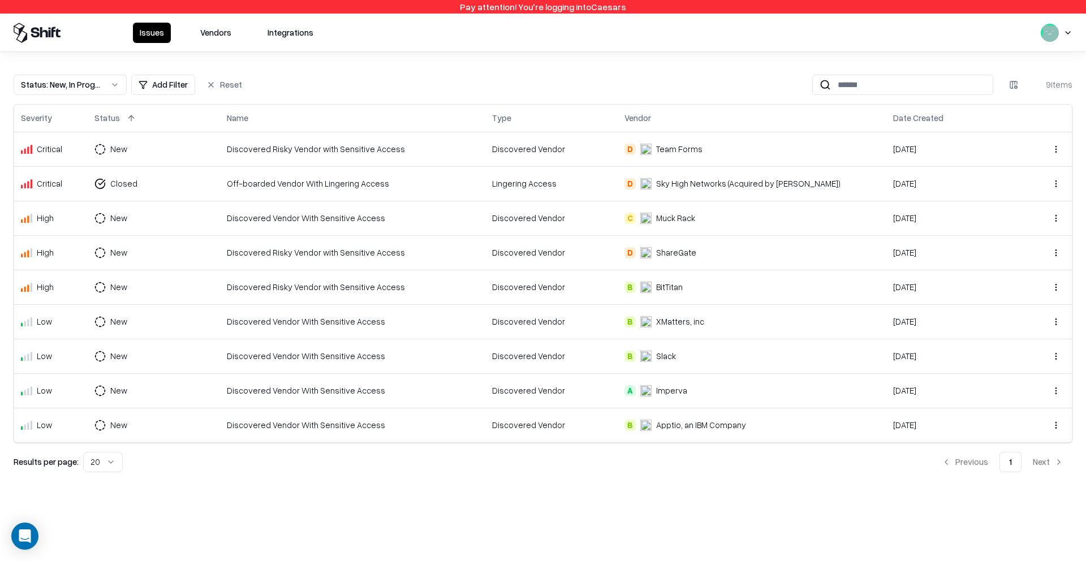
click at [66, 118] on button at bounding box center [64, 118] width 14 height 14
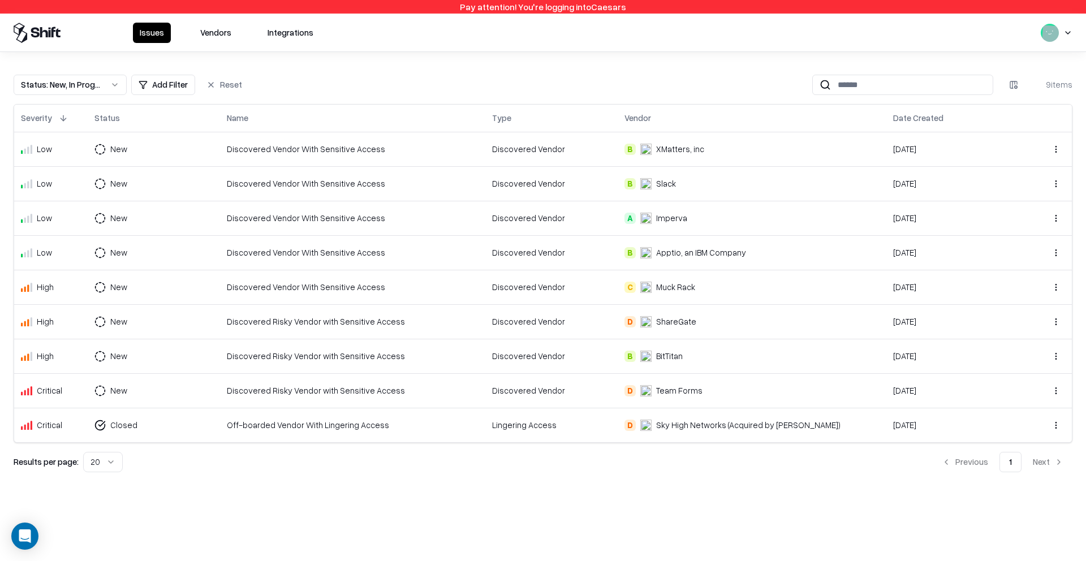
click at [66, 118] on button at bounding box center [64, 118] width 14 height 14
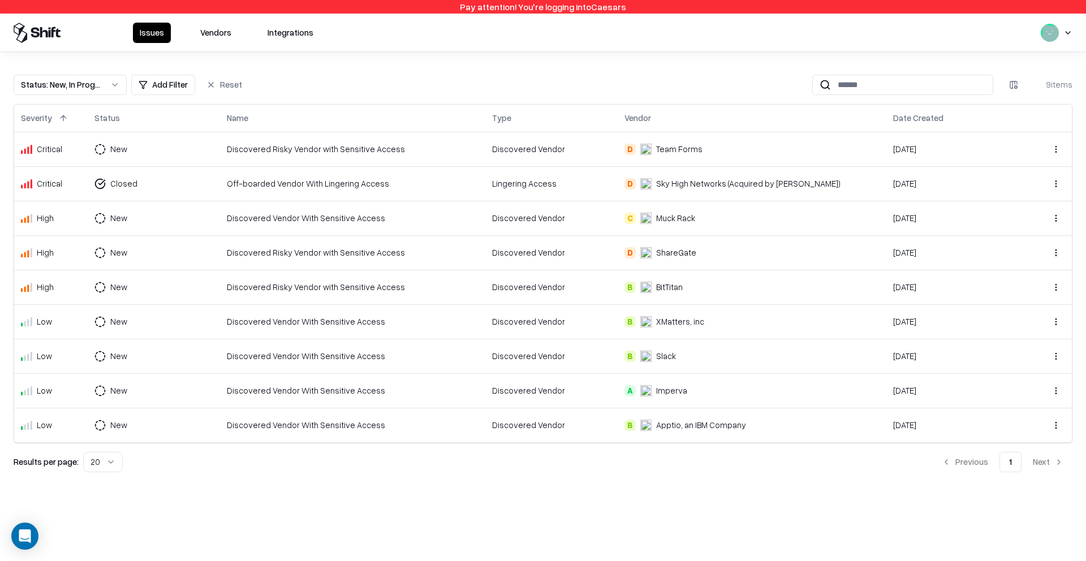
click at [129, 116] on button at bounding box center [131, 118] width 14 height 14
click at [131, 118] on button at bounding box center [131, 118] width 14 height 14
click at [132, 119] on button at bounding box center [131, 118] width 14 height 14
click at [133, 122] on button at bounding box center [131, 118] width 14 height 14
click at [62, 118] on button at bounding box center [64, 118] width 14 height 14
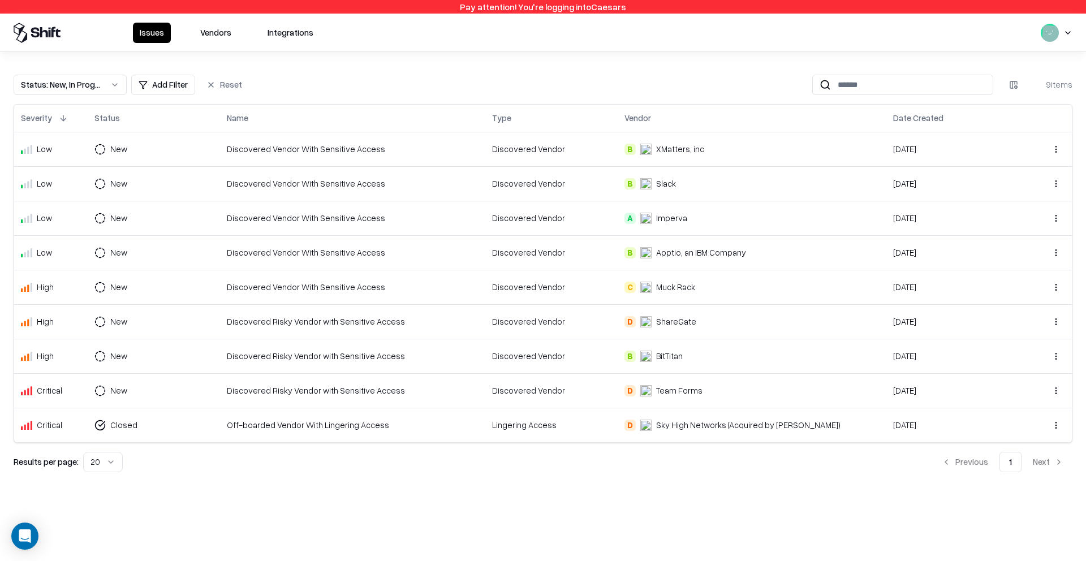
click at [62, 118] on button at bounding box center [64, 118] width 14 height 14
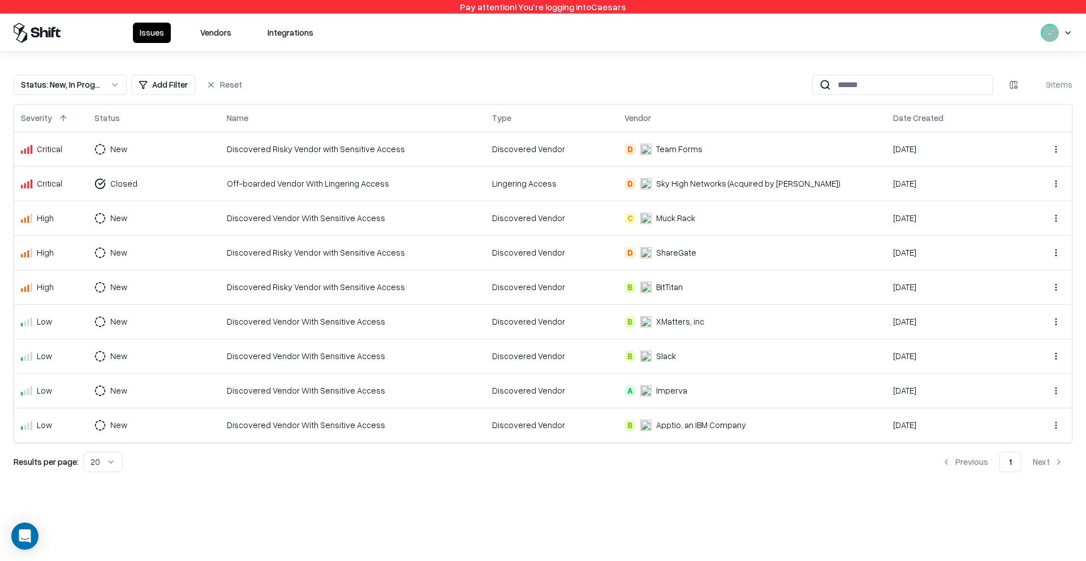
click at [62, 118] on button at bounding box center [64, 118] width 14 height 14
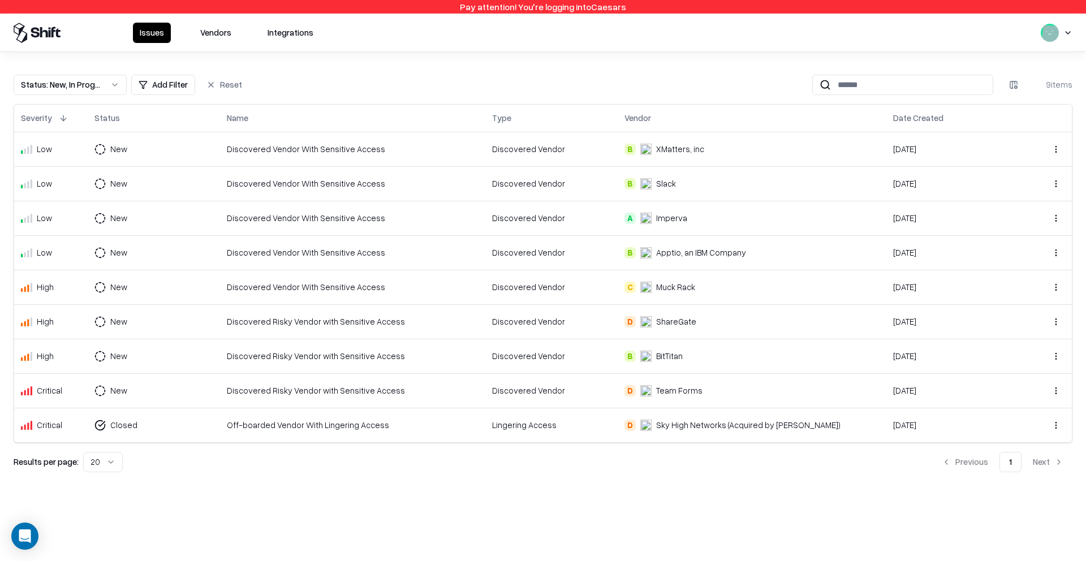
click at [62, 118] on button at bounding box center [64, 118] width 14 height 14
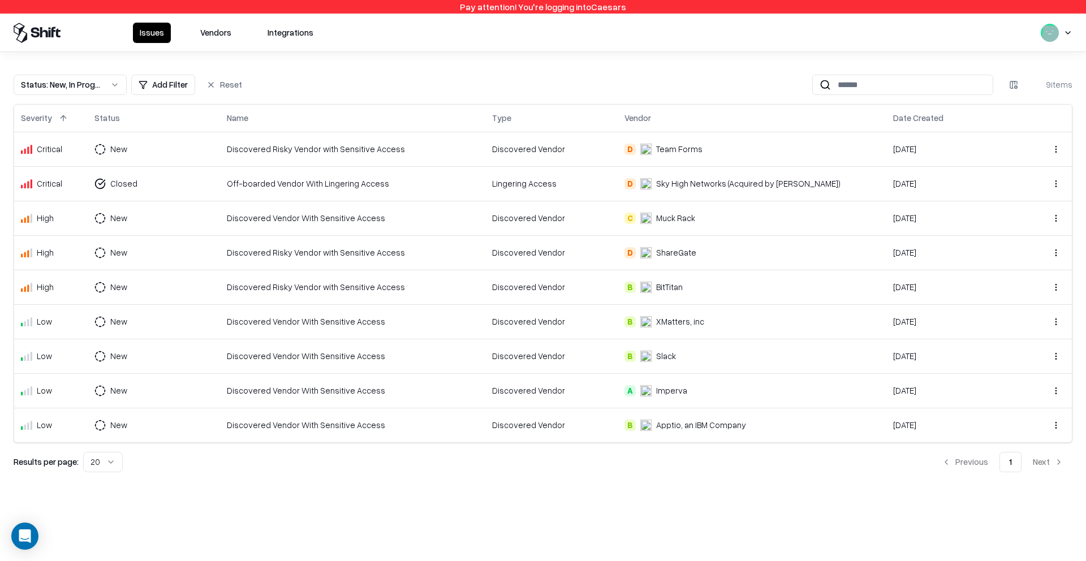
click at [611, 222] on div "Discovered Vendor" at bounding box center [551, 218] width 119 height 12
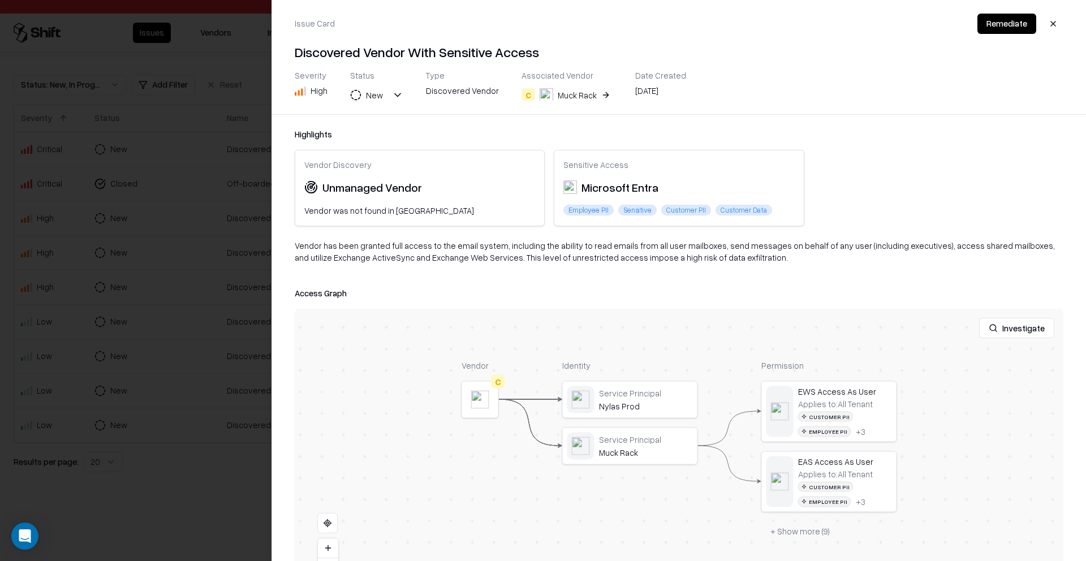
click at [0, 0] on div at bounding box center [0, 0] width 0 height 0
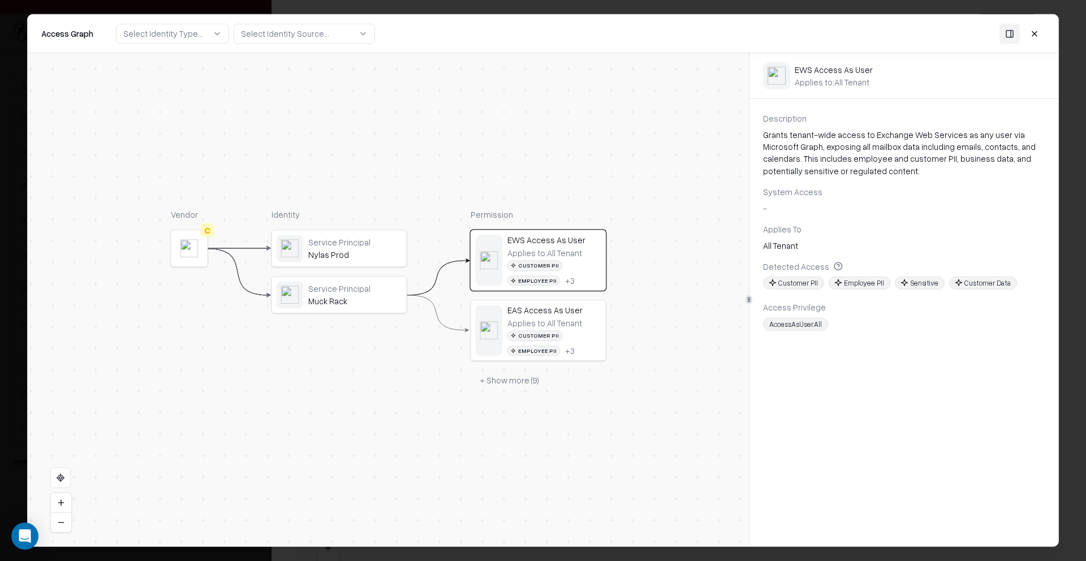
click at [496, 381] on button "+ Show more ( 9 )" at bounding box center [508, 380] width 77 height 20
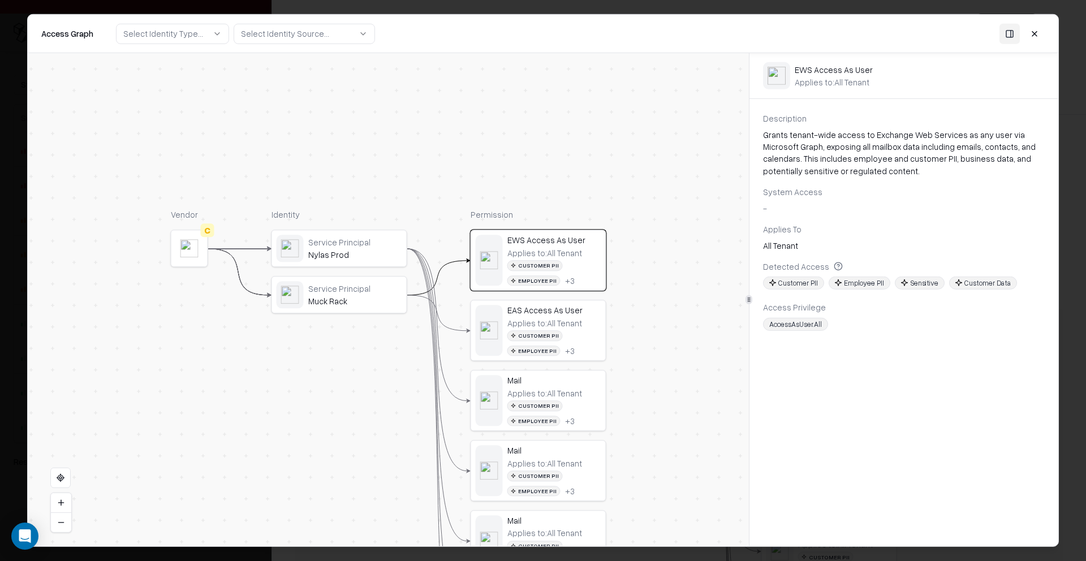
click at [559, 324] on div "Applies to: All Tenant" at bounding box center [544, 323] width 75 height 10
click at [580, 398] on div "Applies to: All Tenant Customer PII Employee PII + 3" at bounding box center [554, 407] width 94 height 38
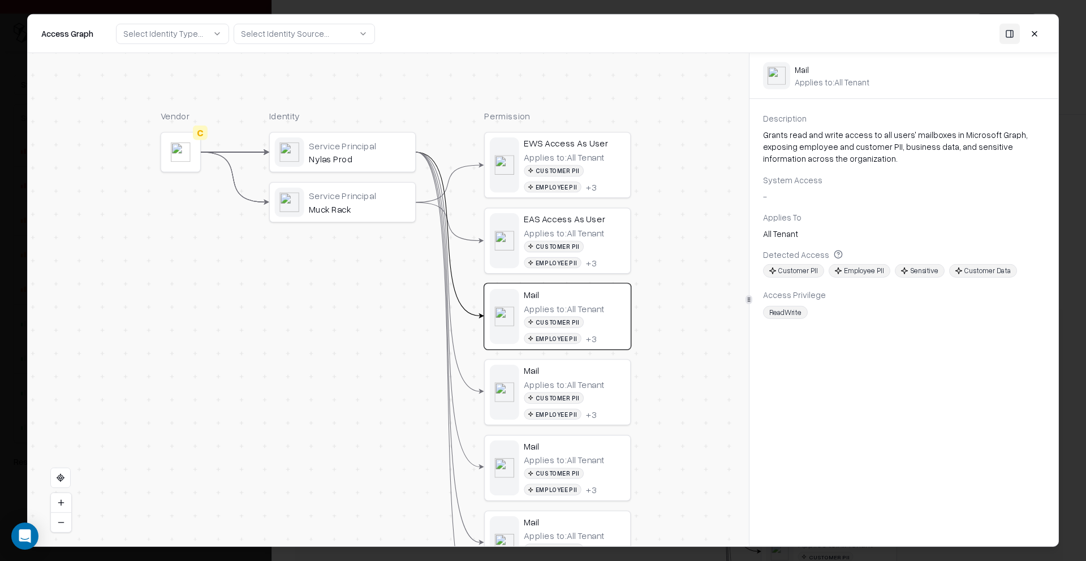
drag, startPoint x: 652, startPoint y: 398, endPoint x: 675, endPoint y: 310, distance: 90.1
click at [675, 310] on div "Vendor C Identity Service Principal Nylas Prod Service Principal Muck Rack Perm…" at bounding box center [388, 299] width 721 height 493
click at [571, 400] on div "Customer PII" at bounding box center [554, 394] width 60 height 11
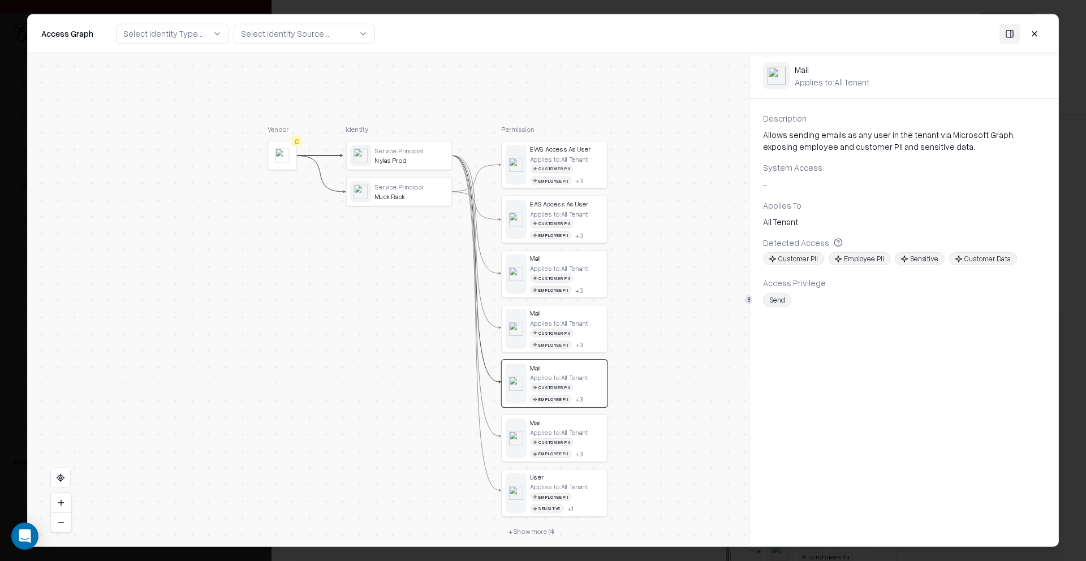
drag, startPoint x: 628, startPoint y: 424, endPoint x: 628, endPoint y: 355, distance: 69.0
click at [632, 351] on div "Vendor C Identity Service Principal Nylas Prod Service Principal Muck Rack Perm…" at bounding box center [388, 299] width 721 height 493
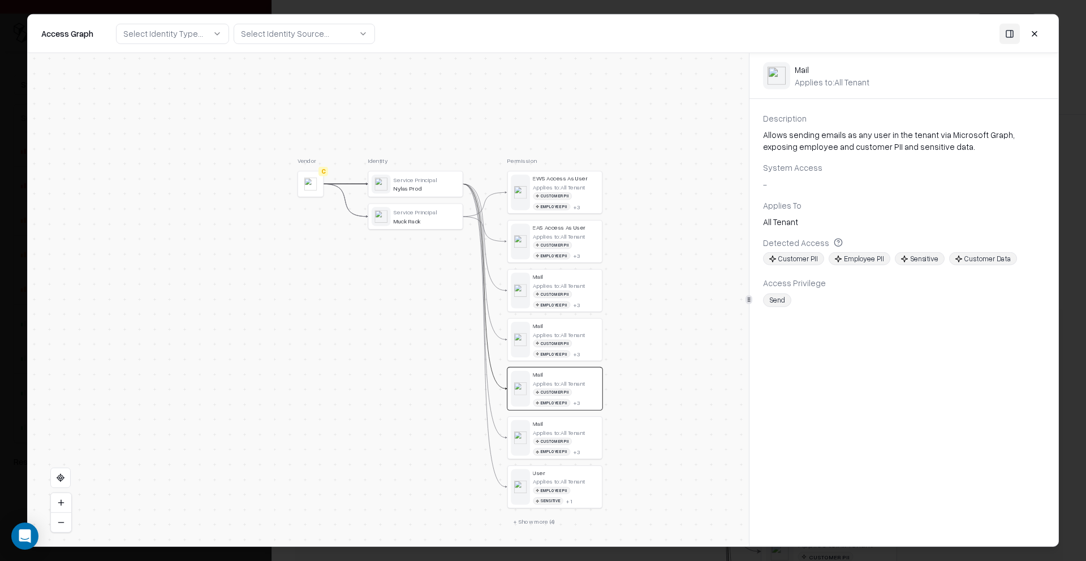
click at [554, 480] on div "Applies to: All Tenant" at bounding box center [559, 481] width 52 height 7
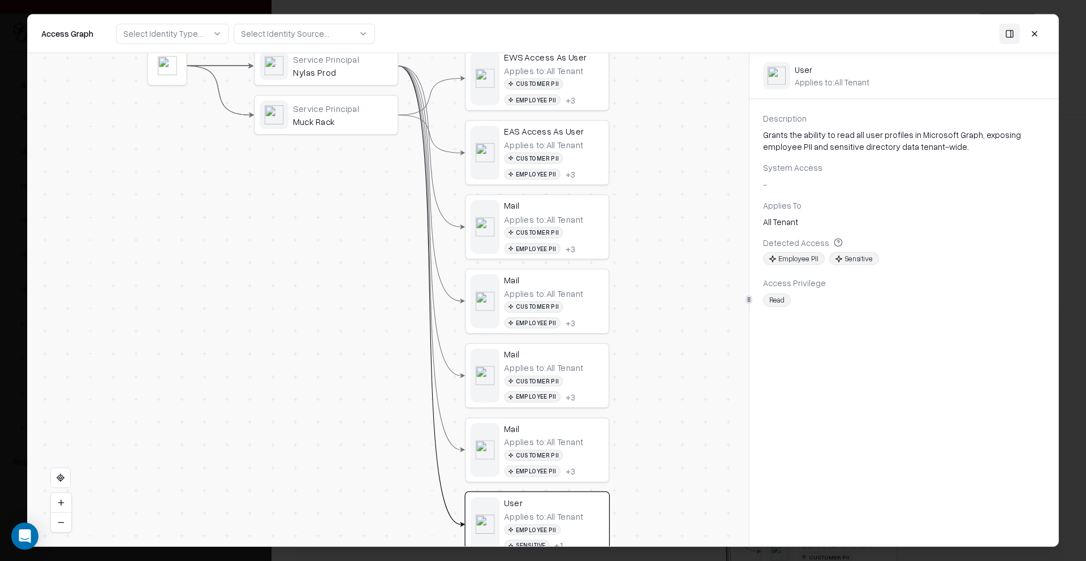
click at [553, 279] on div "Mail" at bounding box center [554, 279] width 100 height 11
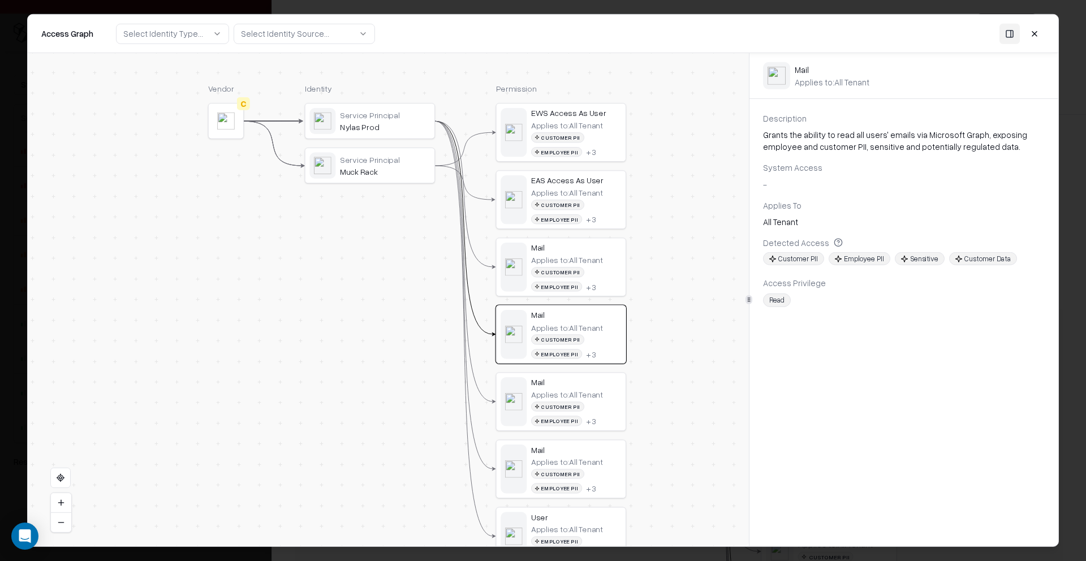
drag, startPoint x: 451, startPoint y: 308, endPoint x: 417, endPoint y: 381, distance: 81.0
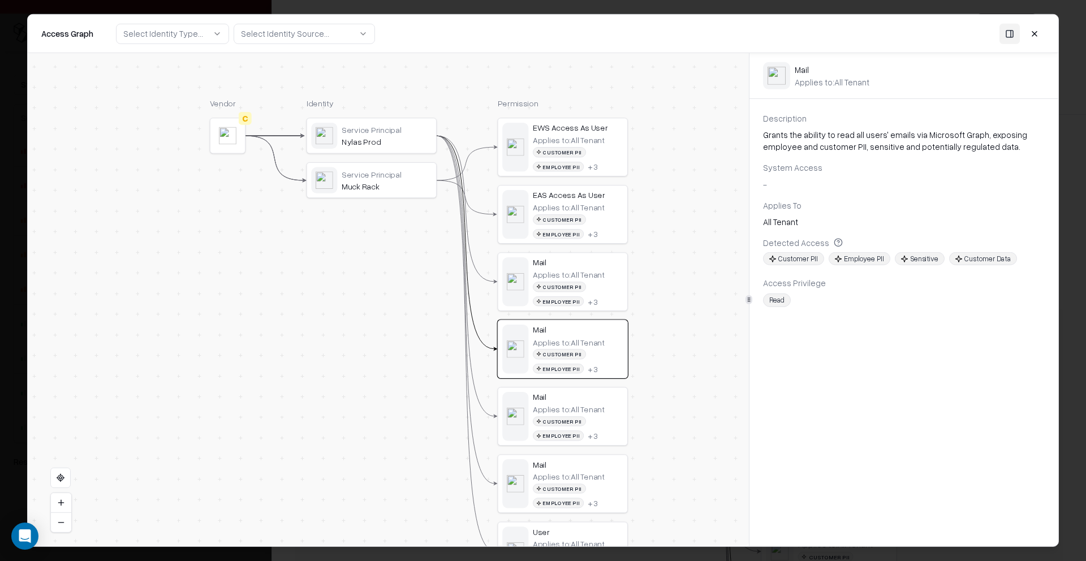
click at [610, 144] on div "Applies to: All Tenant Customer PII Employee PII + 3" at bounding box center [578, 153] width 90 height 37
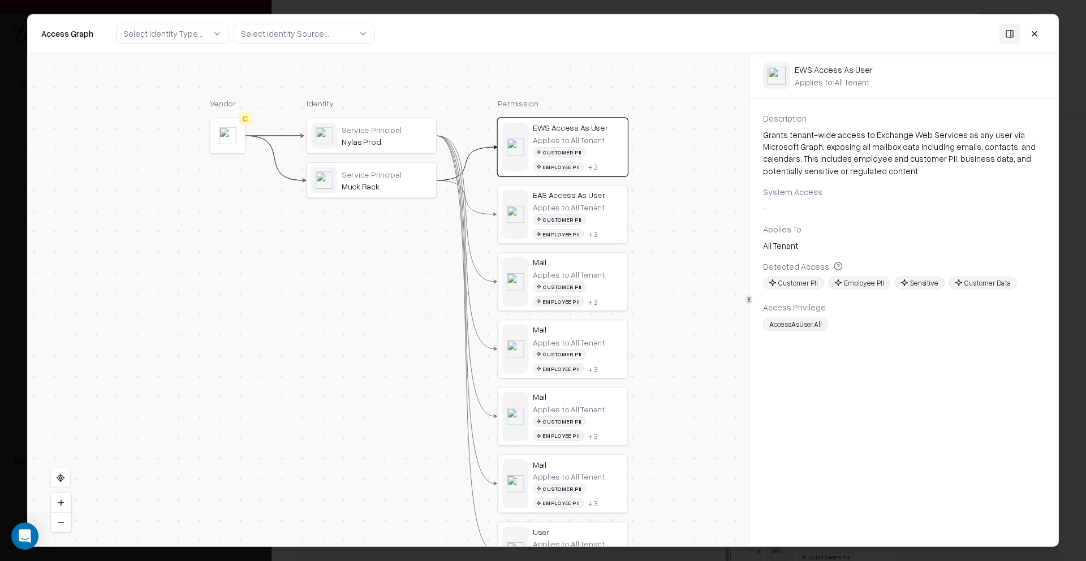
click at [784, 123] on div "Description" at bounding box center [904, 119] width 282 height 12
click at [853, 155] on div "Grants tenant-wide access to Exchange Web Services as any user via Microsoft Gr…" at bounding box center [904, 153] width 282 height 48
drag, startPoint x: 762, startPoint y: 119, endPoint x: 831, endPoint y: 114, distance: 69.2
click at [831, 113] on div "Description" at bounding box center [904, 119] width 282 height 12
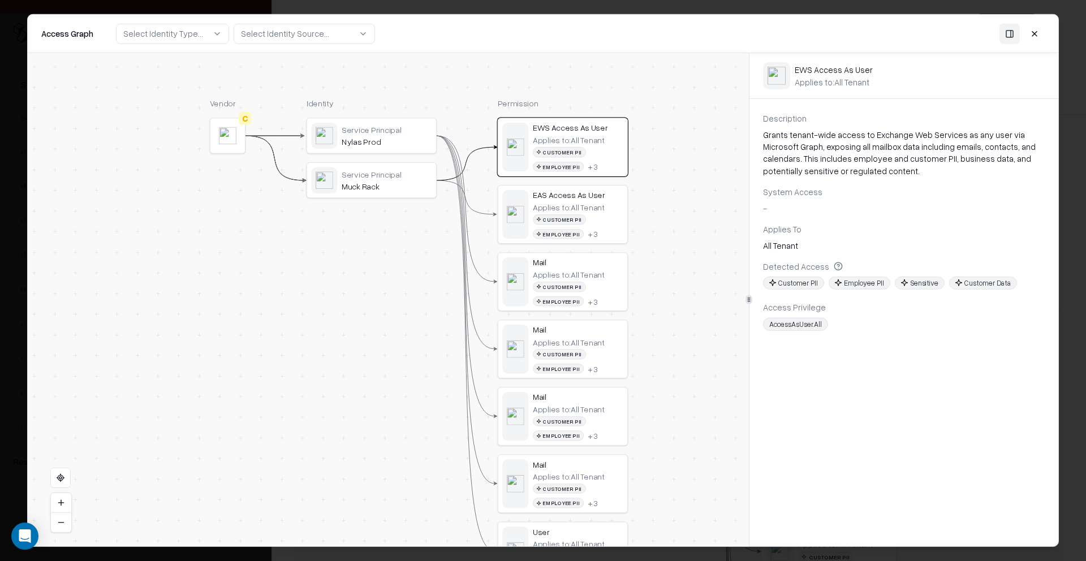
click at [792, 325] on div "AccessAsUser.All" at bounding box center [795, 324] width 65 height 13
click at [558, 349] on div "Customer PII" at bounding box center [559, 354] width 53 height 10
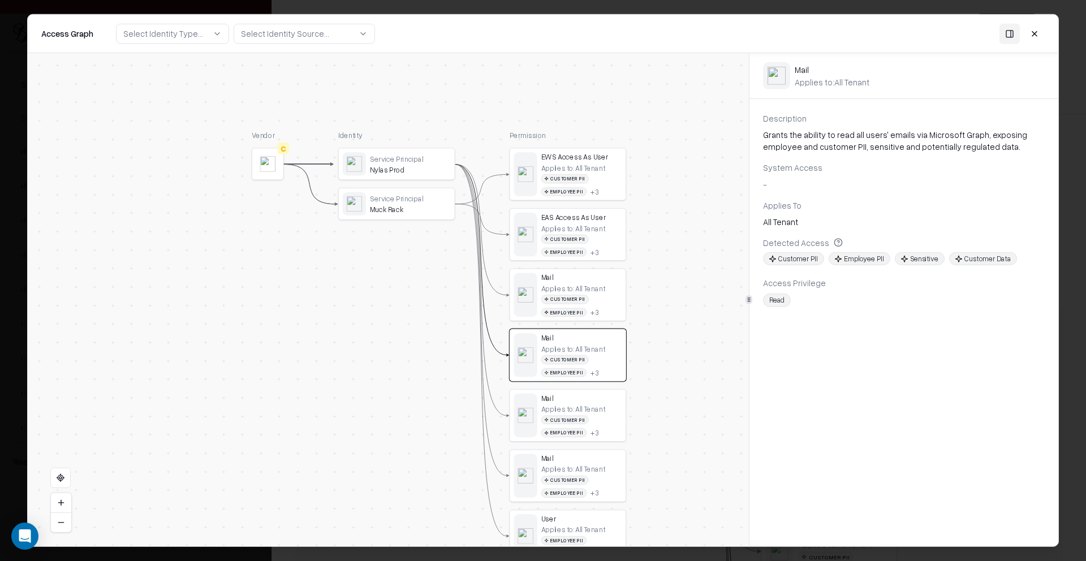
click at [612, 407] on div "Applies to: All Tenant Customer PII Employee PII + 3" at bounding box center [581, 420] width 81 height 33
click at [597, 282] on div "Mail Applies to: All Tenant Customer PII Employee PII + 3" at bounding box center [581, 295] width 81 height 44
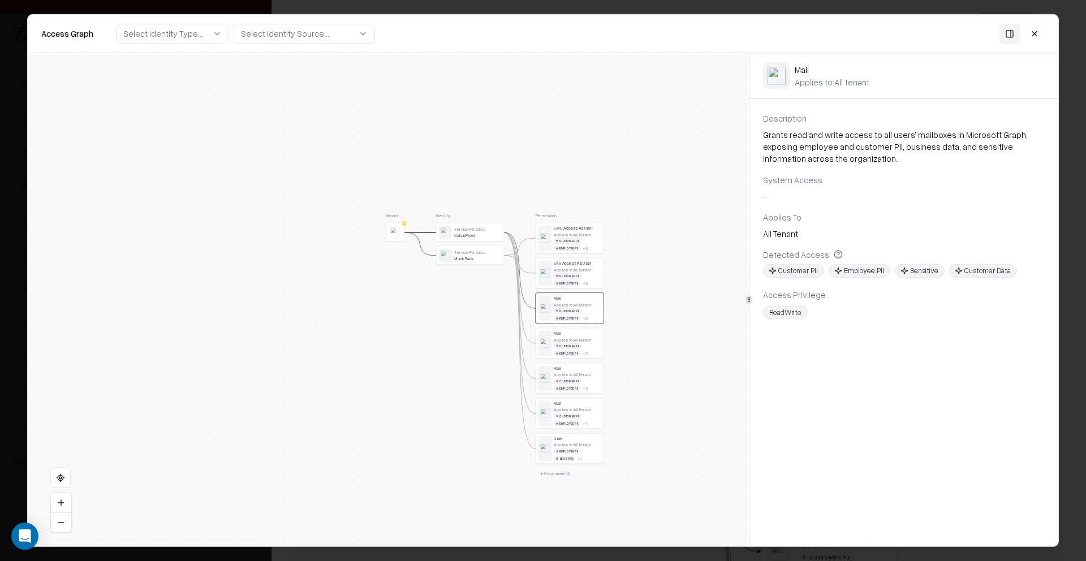
click at [579, 413] on div "Applies to: All Tenant Customer PII Employee PII + 3" at bounding box center [577, 416] width 47 height 19
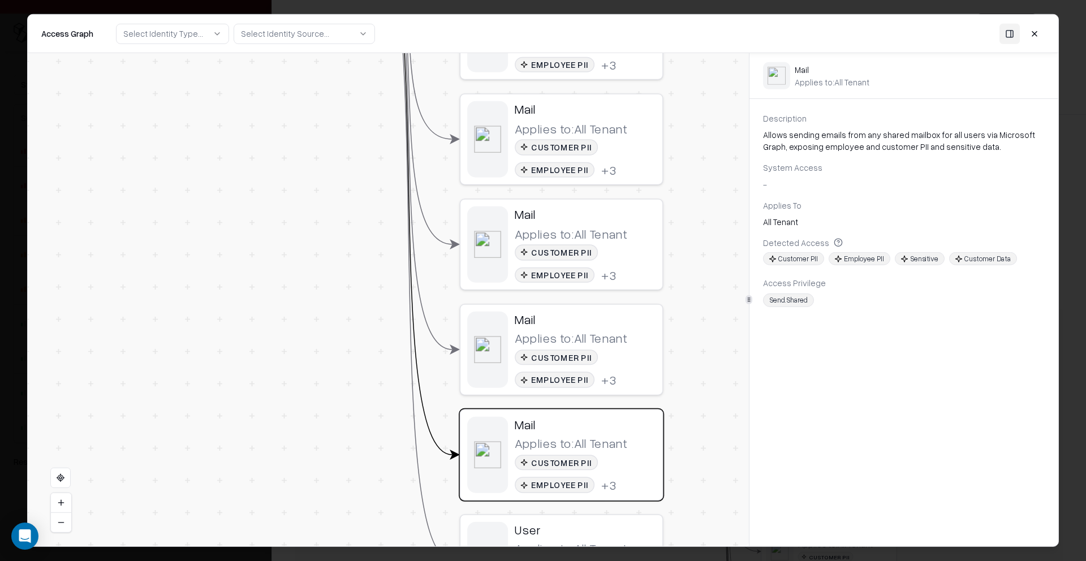
click at [796, 301] on div "Send.Shared" at bounding box center [788, 299] width 51 height 13
drag, startPoint x: 796, startPoint y: 301, endPoint x: 615, endPoint y: 264, distance: 184.7
click at [796, 300] on div "Send.Shared" at bounding box center [788, 299] width 51 height 13
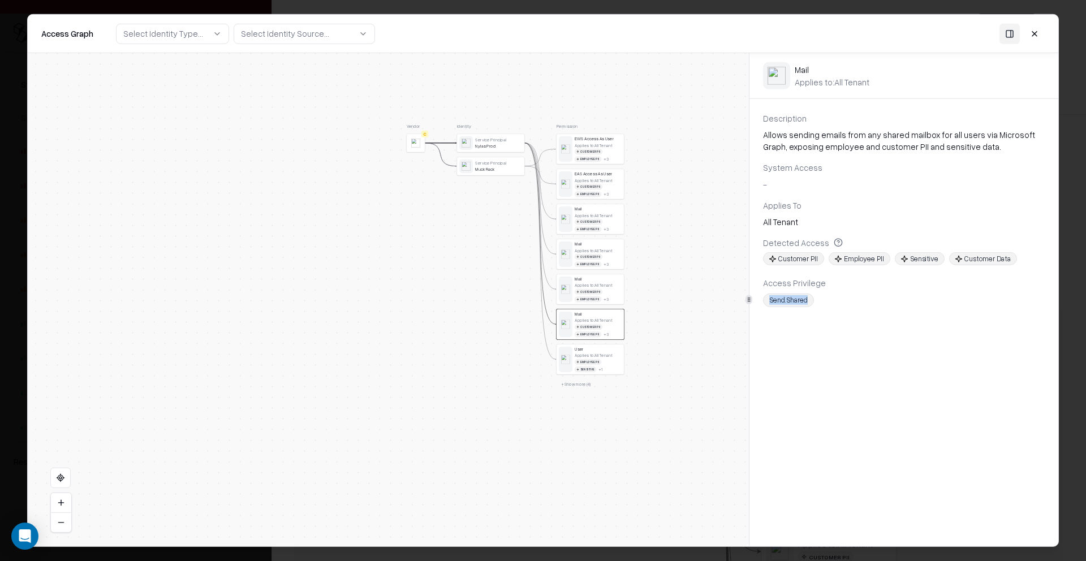
click at [608, 211] on div "Mail" at bounding box center [598, 208] width 47 height 5
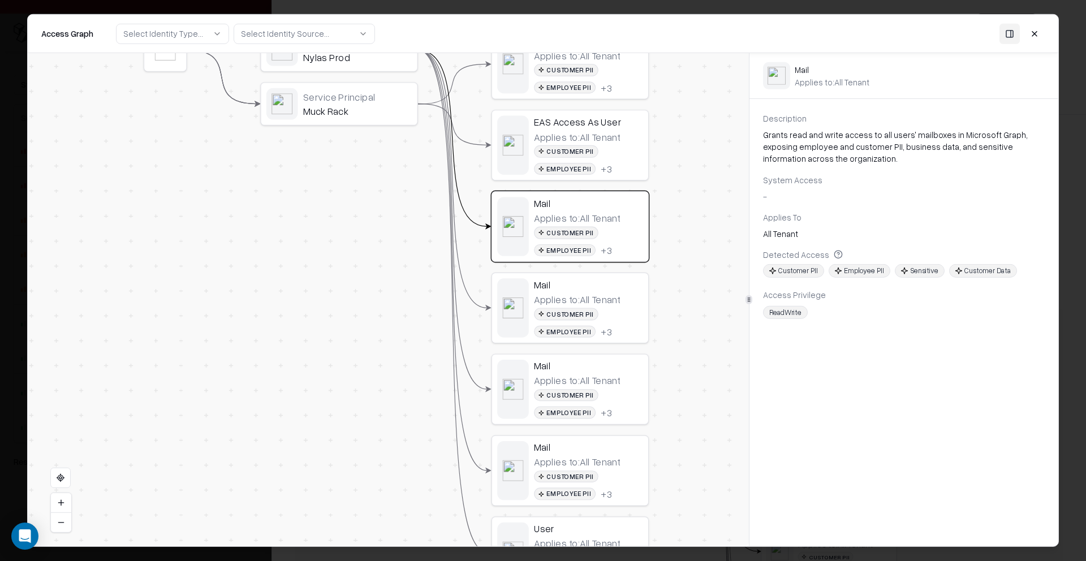
click at [603, 170] on div "+ 3" at bounding box center [606, 169] width 11 height 12
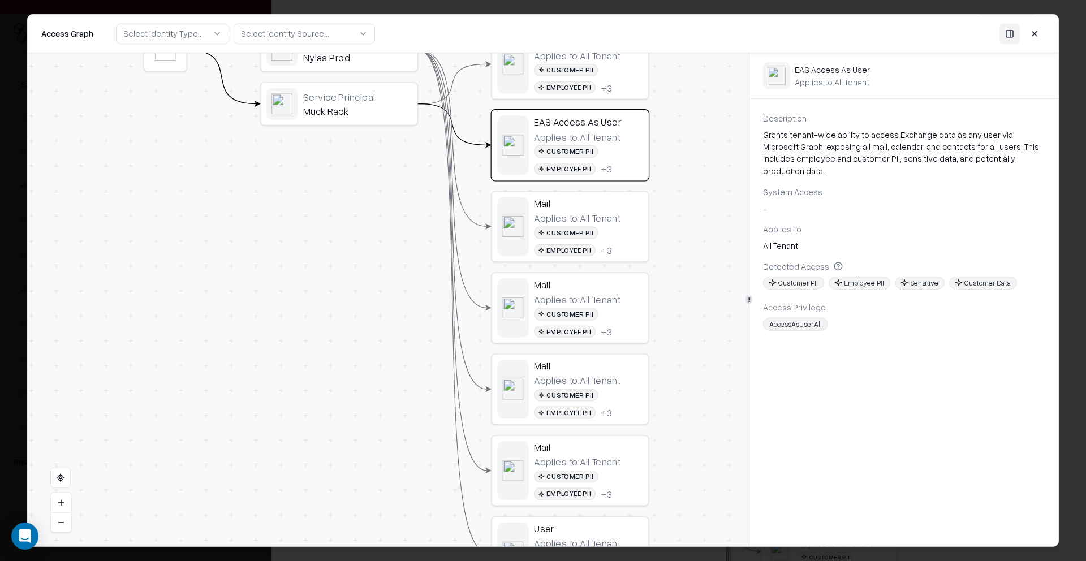
click at [801, 318] on div "AccessAsUser.All" at bounding box center [795, 324] width 65 height 13
click at [798, 304] on div "Access Privilege AccessAsUser.All" at bounding box center [904, 315] width 282 height 29
click at [795, 318] on div "AccessAsUser.All" at bounding box center [795, 324] width 65 height 13
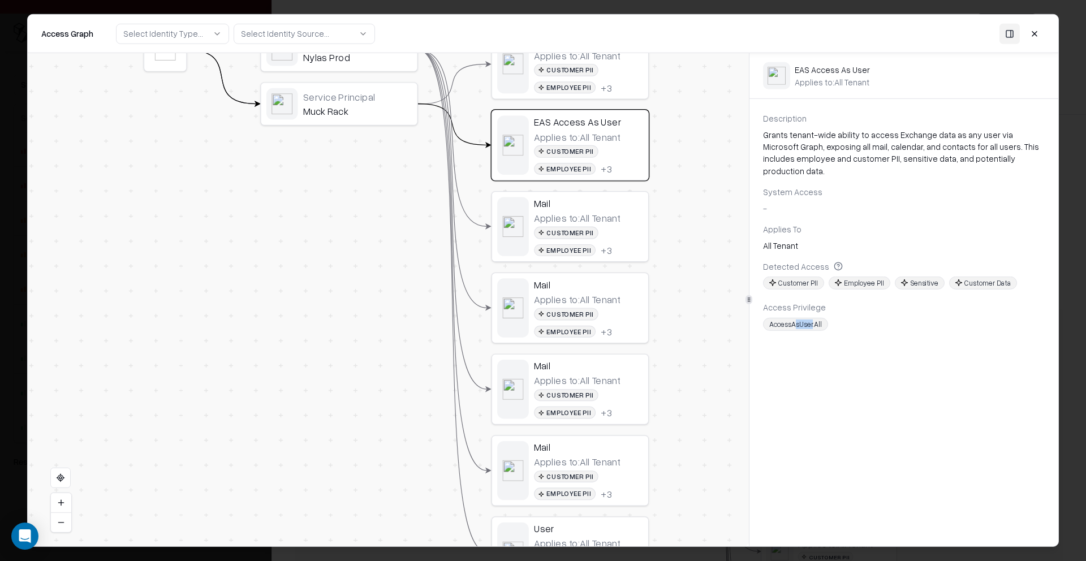
click at [795, 318] on div "AccessAsUser.All" at bounding box center [795, 324] width 65 height 13
click at [791, 344] on div "Description Grants tenant-wide ability to access Exchange data as any user via …" at bounding box center [903, 323] width 309 height 420
click at [791, 318] on div "AccessAsUser.All" at bounding box center [795, 324] width 65 height 13
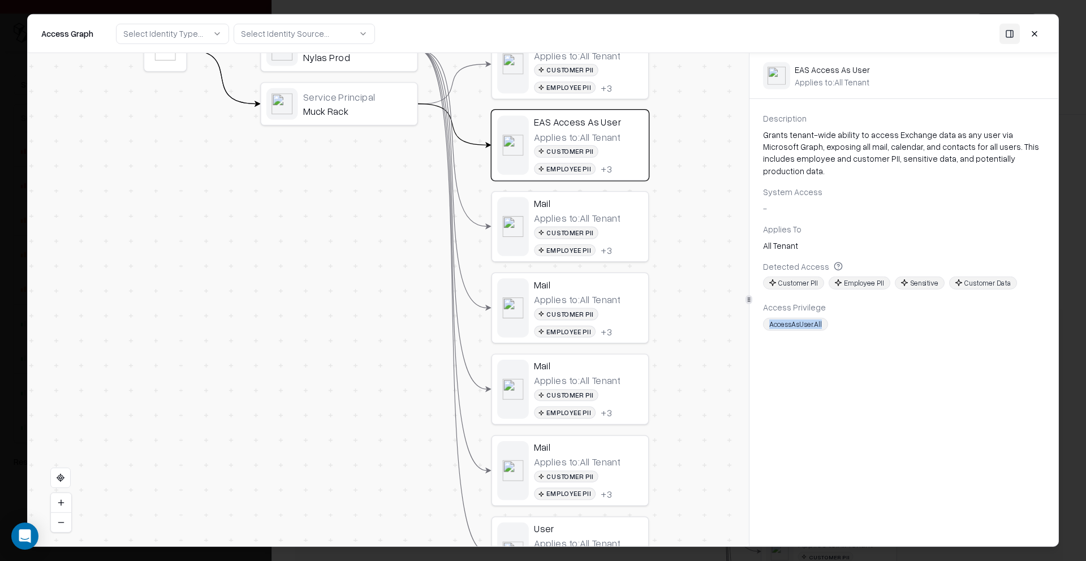
click at [796, 354] on div "Description Grants tenant-wide ability to access Exchange data as any user via …" at bounding box center [903, 323] width 309 height 420
click at [1038, 37] on button at bounding box center [1034, 33] width 20 height 20
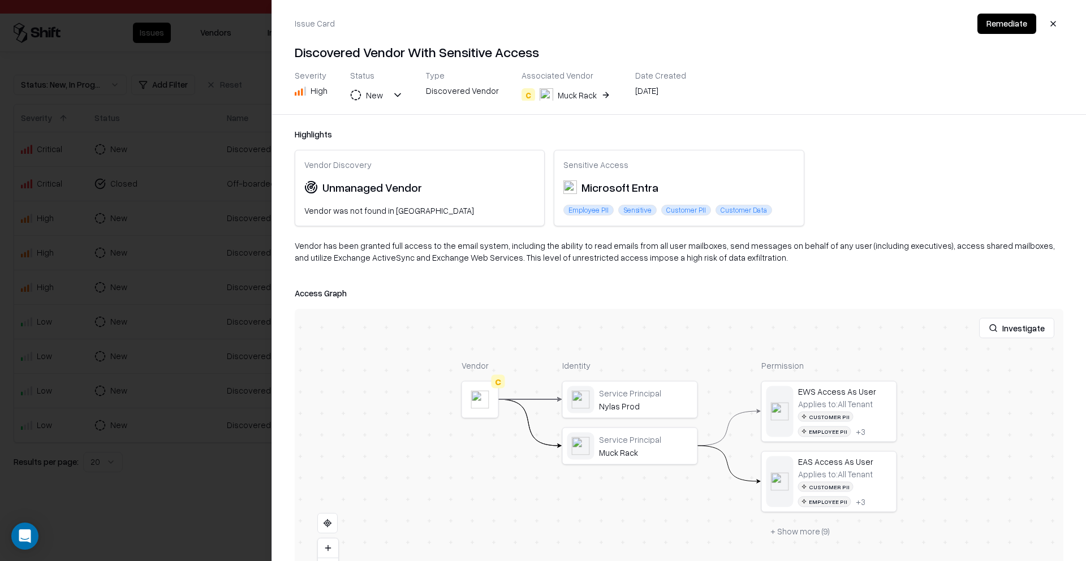
click at [810, 534] on button "+ Show more ( 9 )" at bounding box center [799, 531] width 77 height 20
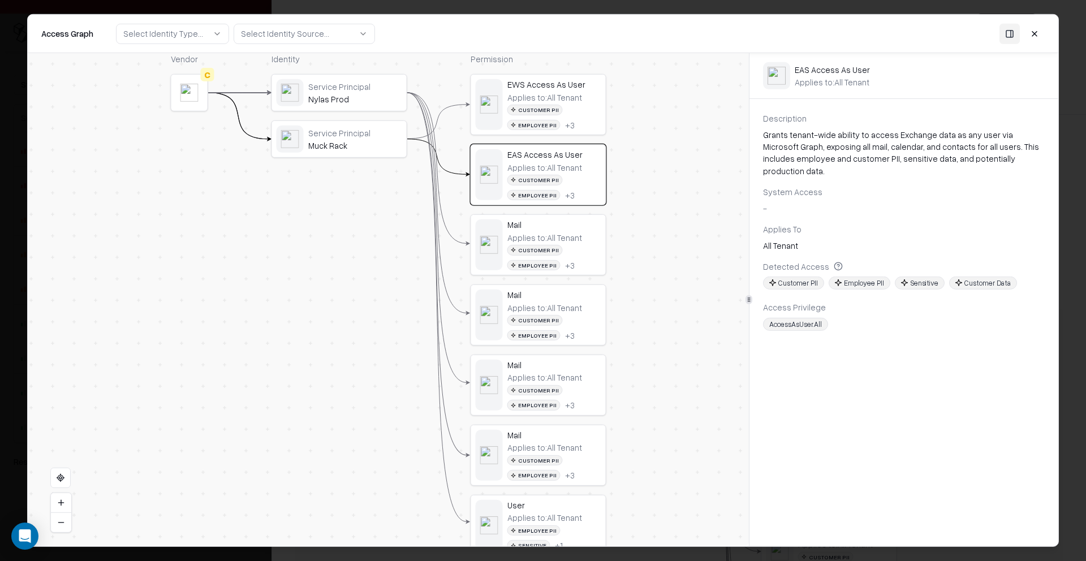
click at [576, 387] on div "Customer PII Employee PII + 3" at bounding box center [554, 397] width 94 height 25
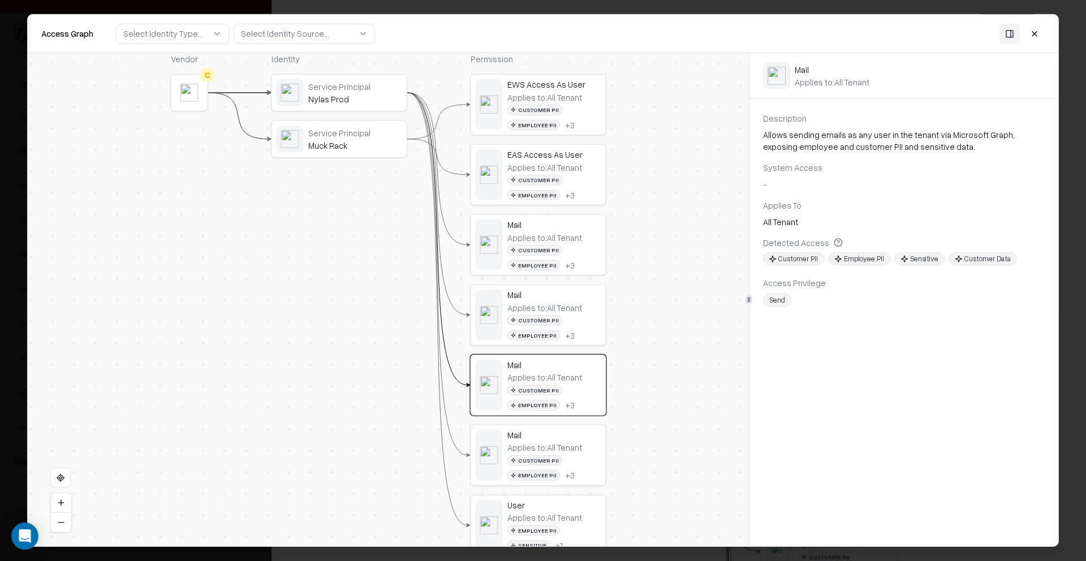
click at [563, 446] on div "Applies to: All Tenant" at bounding box center [544, 447] width 75 height 10
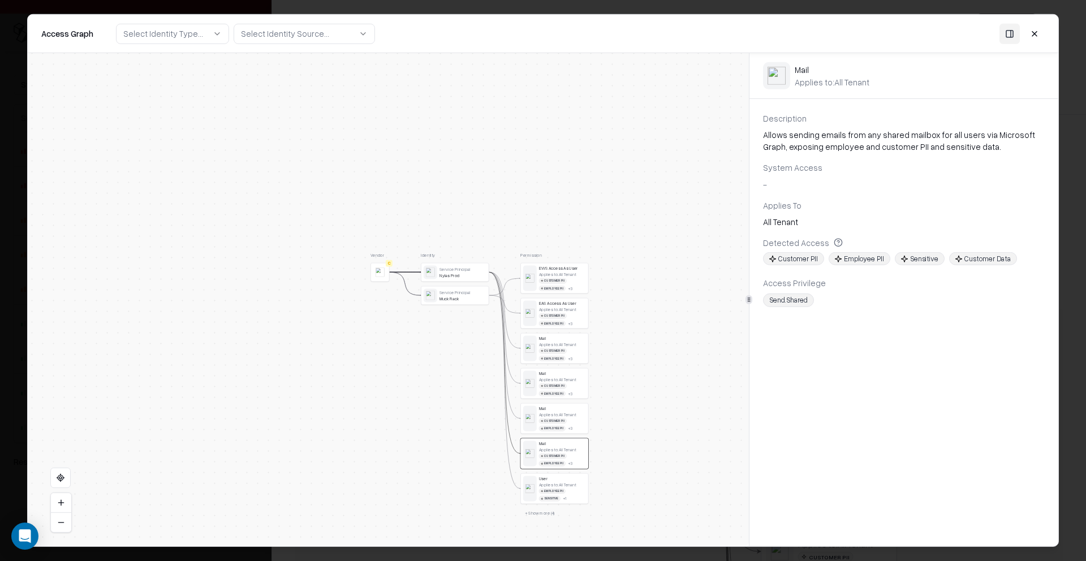
click at [564, 476] on div "User" at bounding box center [562, 478] width 47 height 5
click at [542, 513] on button "+ Show more ( 4 )" at bounding box center [539, 513] width 38 height 10
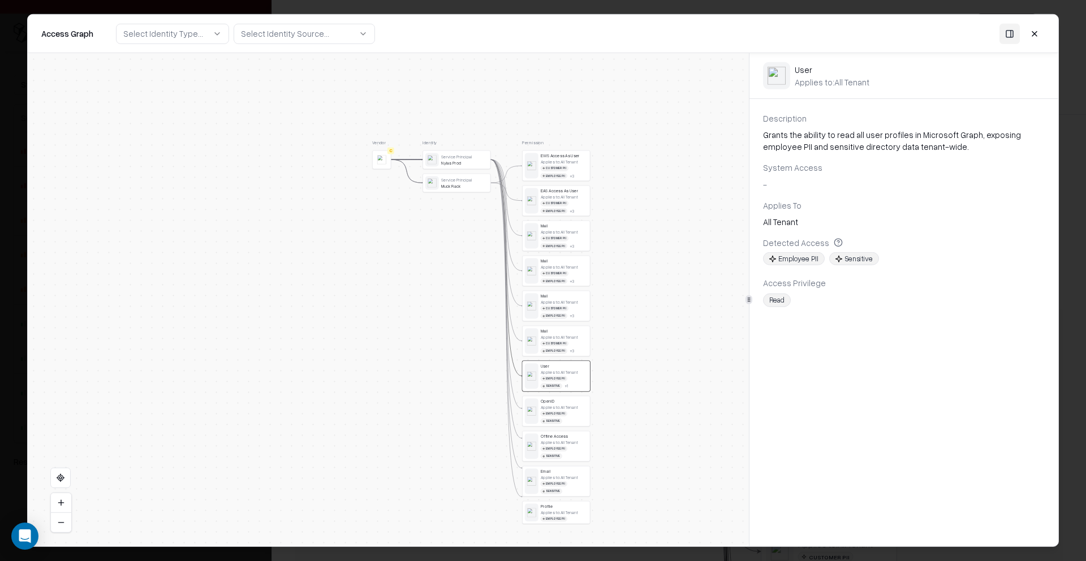
click at [465, 188] on div "Muck Rack" at bounding box center [464, 185] width 47 height 5
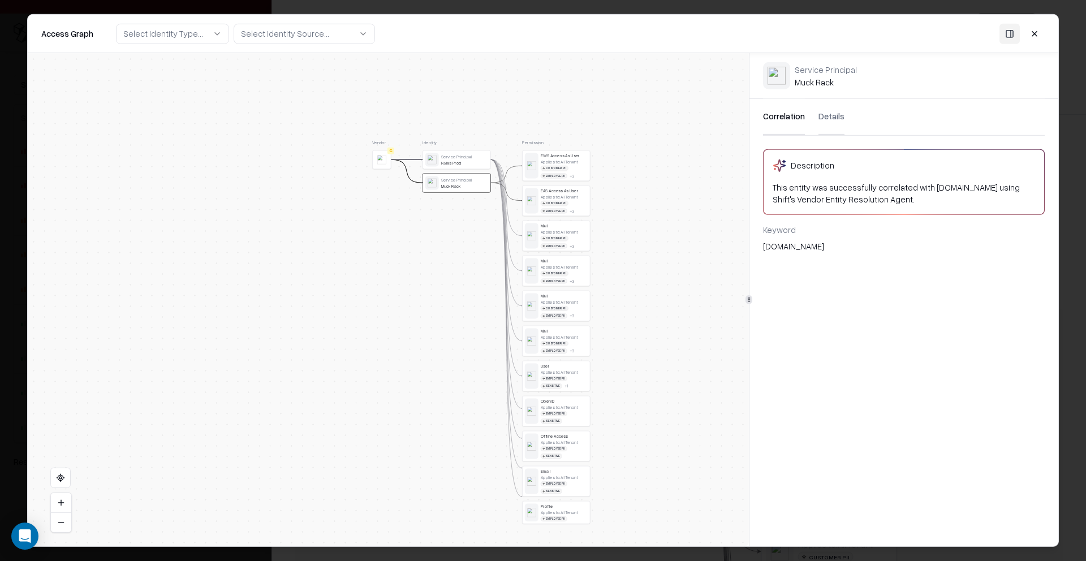
click at [1036, 33] on button at bounding box center [1034, 33] width 20 height 20
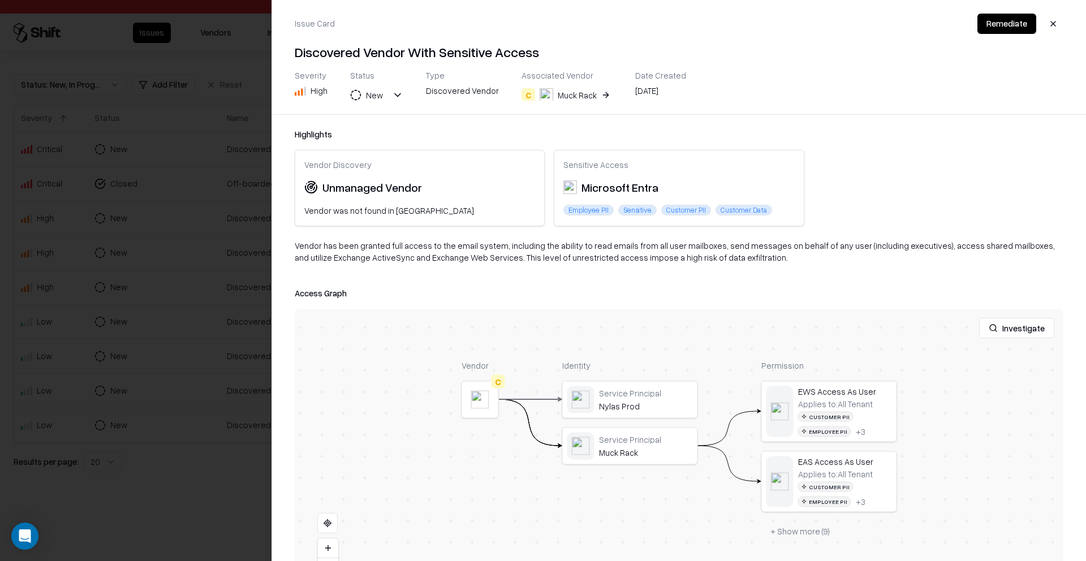
click at [569, 96] on div "Muck Rack" at bounding box center [577, 95] width 39 height 12
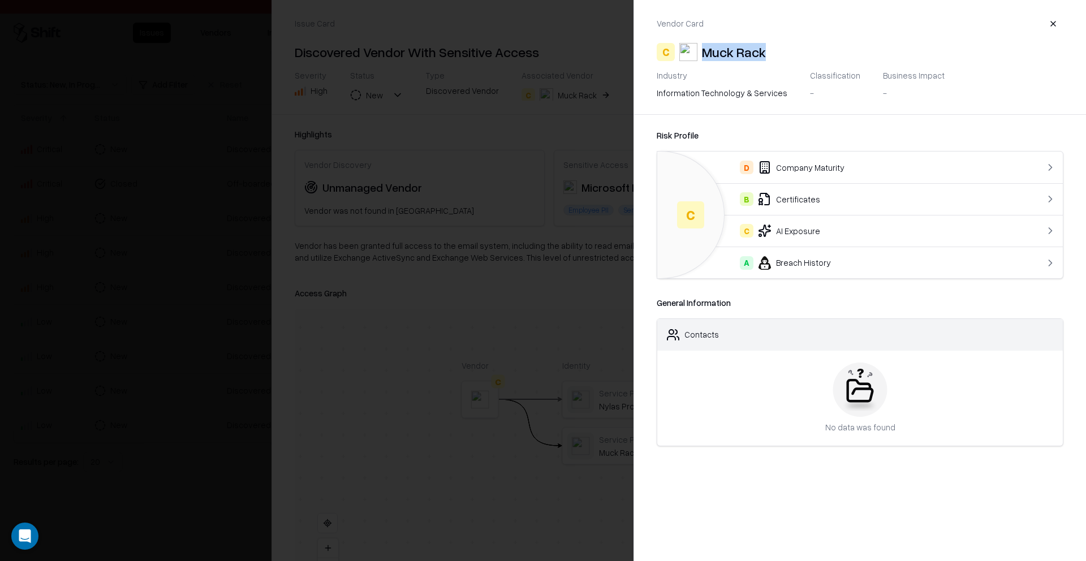
drag, startPoint x: 705, startPoint y: 52, endPoint x: 790, endPoint y: 49, distance: 85.4
click at [790, 49] on div "C Muck Rack" at bounding box center [860, 52] width 407 height 18
copy div "Muck Rack"
click at [542, 235] on div at bounding box center [543, 280] width 1086 height 561
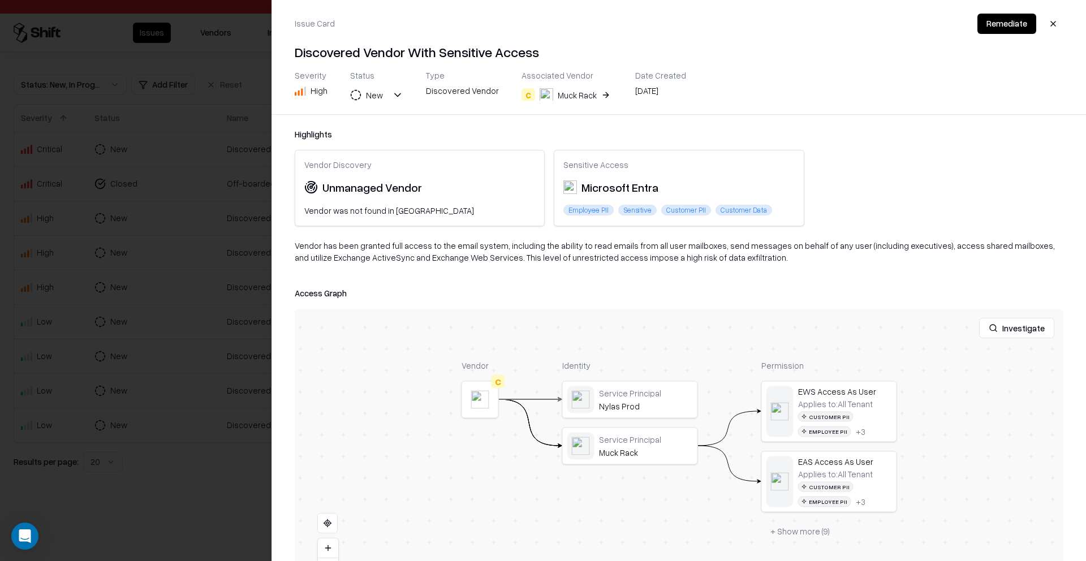
click at [1018, 332] on button "Investigate" at bounding box center [1016, 328] width 75 height 20
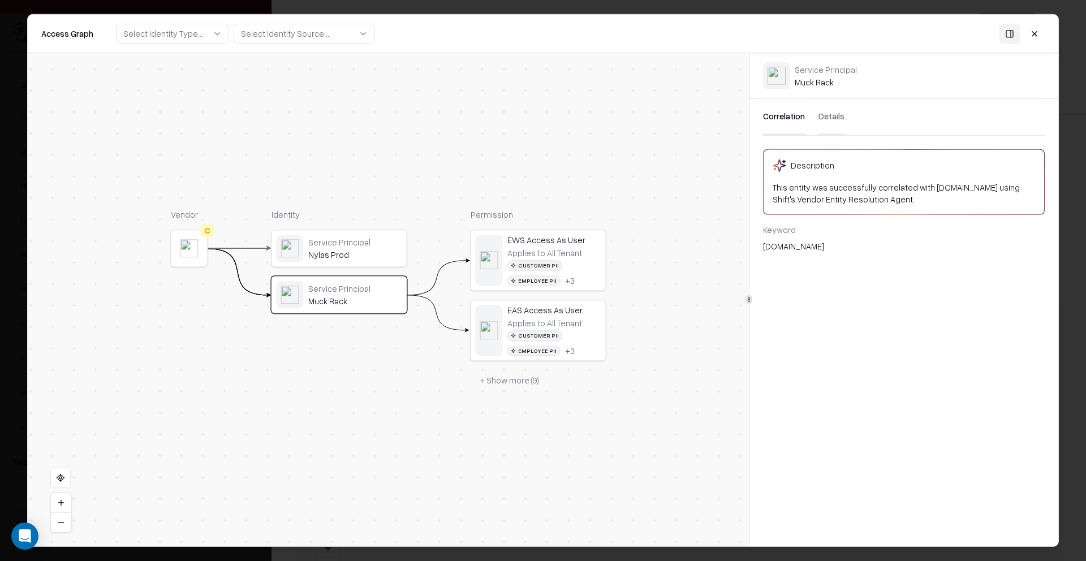
click at [520, 382] on button "+ Show more ( 9 )" at bounding box center [508, 380] width 77 height 20
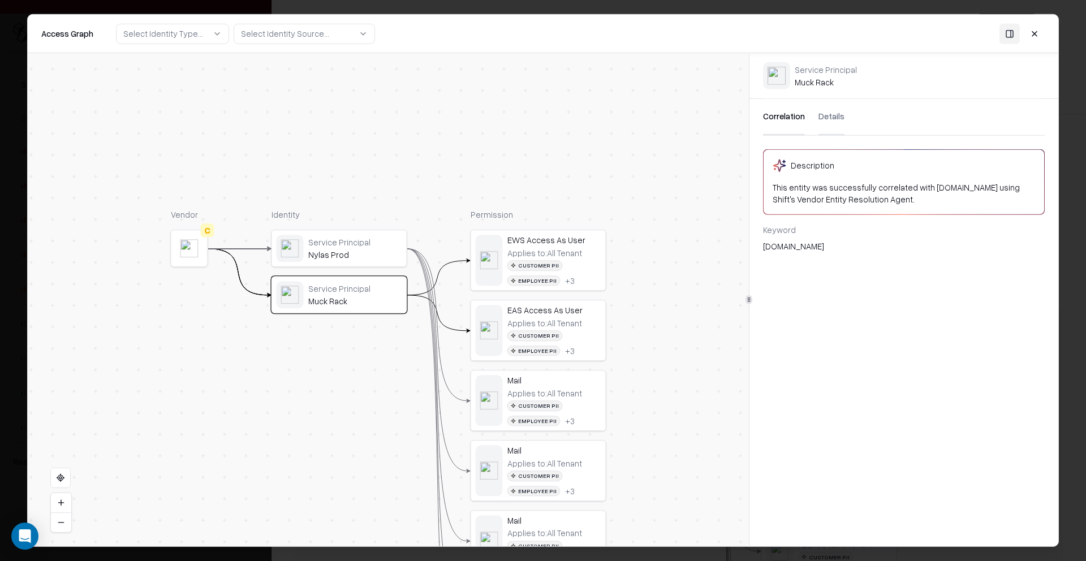
click at [823, 121] on button "Details" at bounding box center [831, 117] width 26 height 36
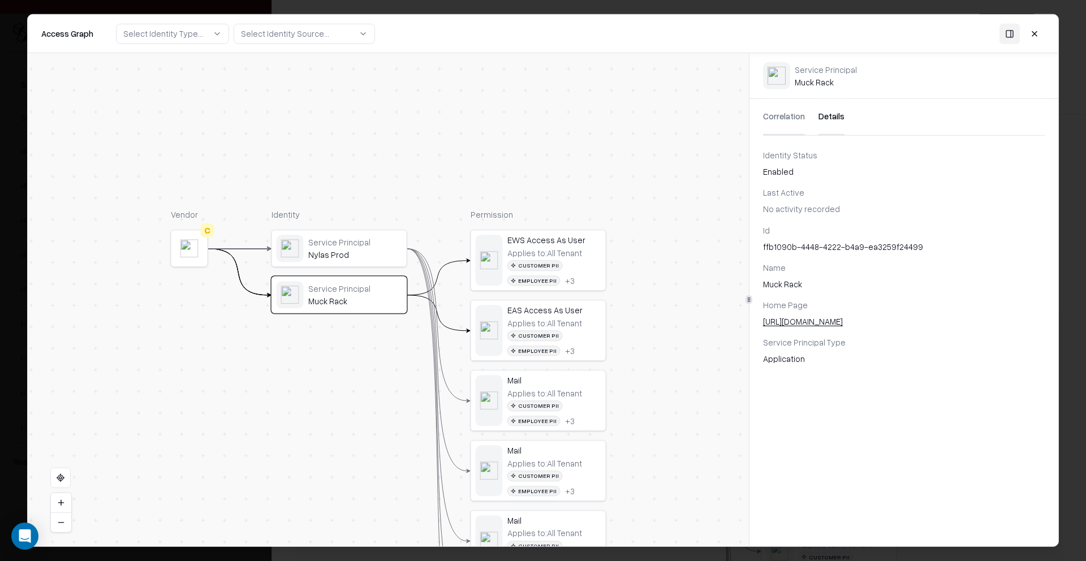
click at [780, 213] on span "No activity recorded" at bounding box center [801, 209] width 77 height 10
click at [883, 215] on div "Identity Status Enabled Last Active No activity recorded Id ffb1090b-4448-4222-…" at bounding box center [903, 259] width 309 height 221
click at [776, 119] on button "Correlation" at bounding box center [784, 117] width 42 height 36
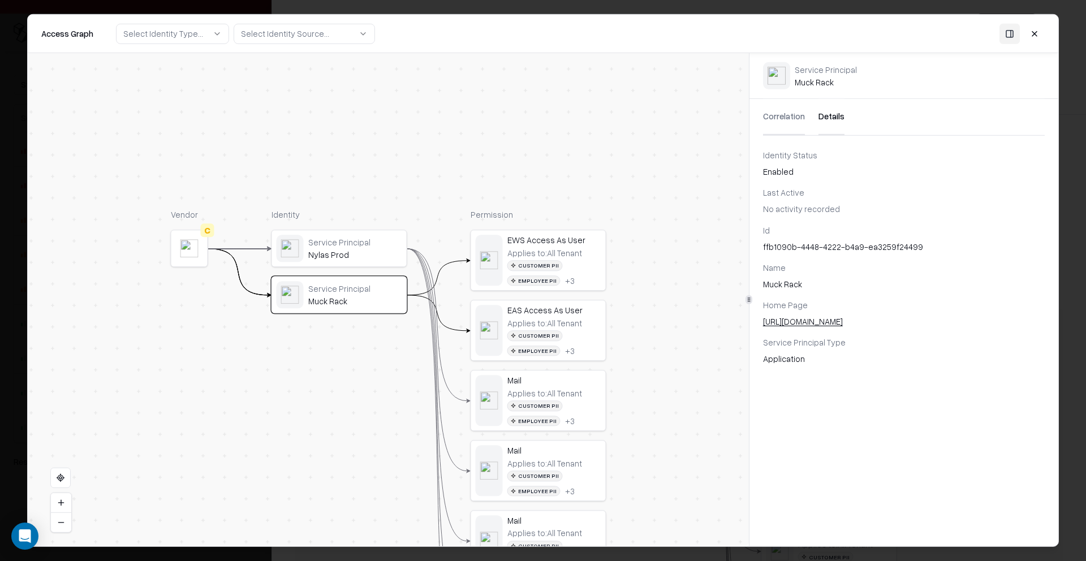
click at [828, 116] on button "Details" at bounding box center [831, 117] width 26 height 36
click at [1035, 33] on button at bounding box center [1034, 33] width 20 height 20
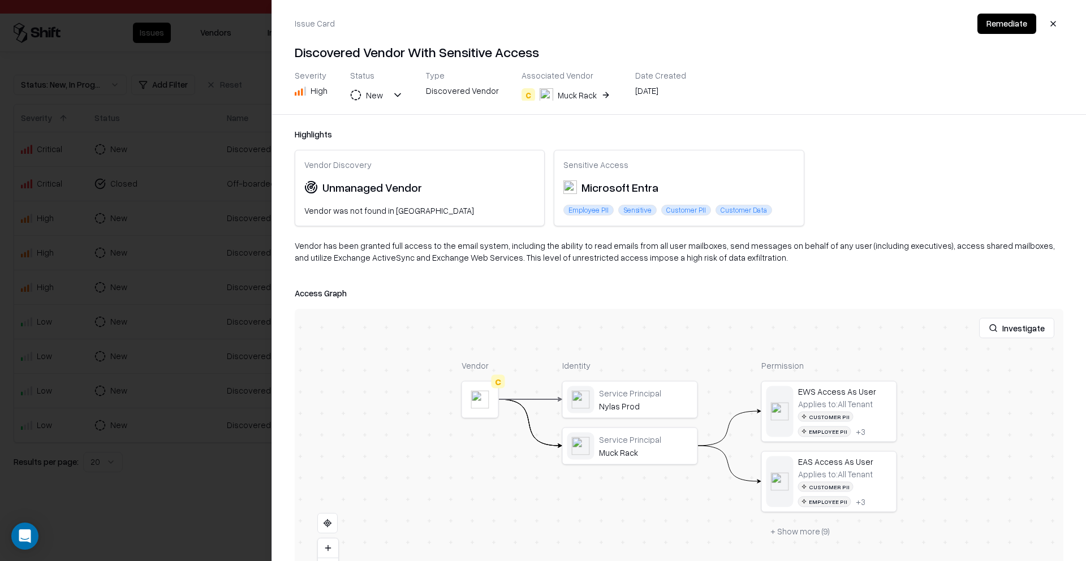
click at [262, 415] on div at bounding box center [543, 280] width 1086 height 561
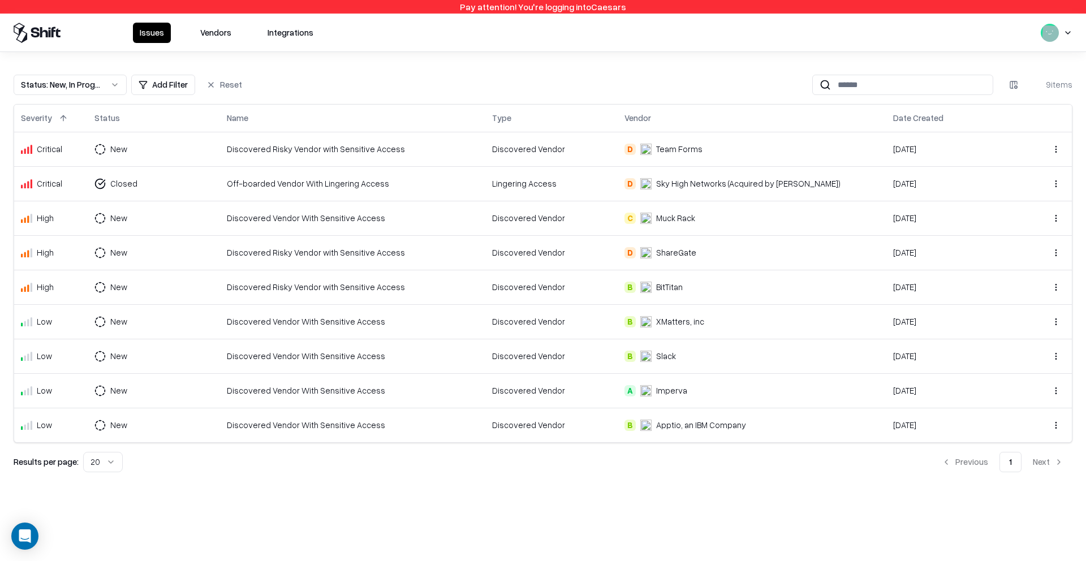
click at [390, 352] on div "Discovered Vendor With Sensitive Access" at bounding box center [352, 356] width 251 height 12
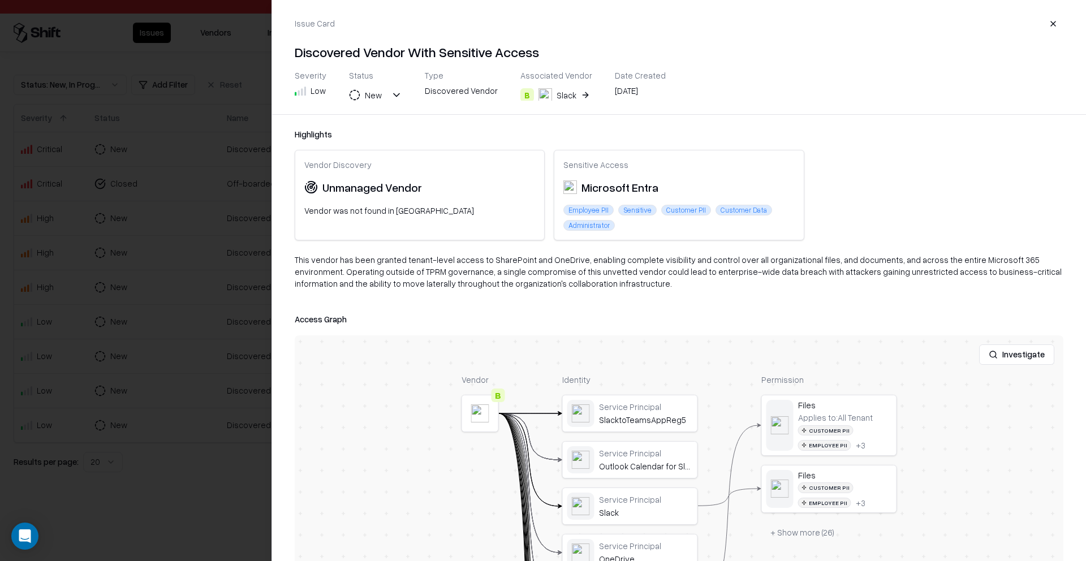
click at [247, 248] on div at bounding box center [543, 280] width 1086 height 561
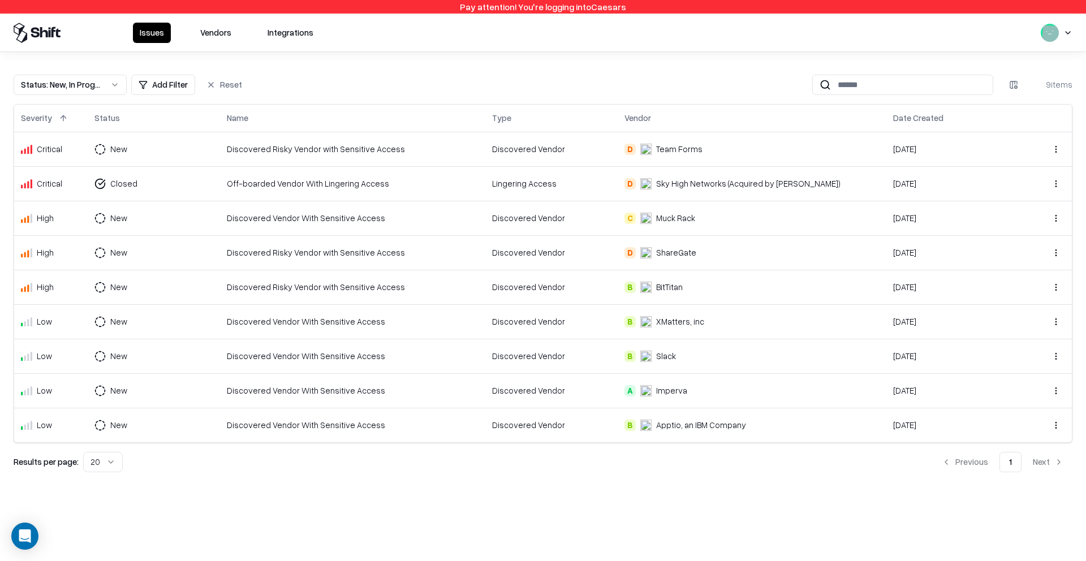
click at [399, 215] on div "Discovered Vendor With Sensitive Access" at bounding box center [352, 218] width 251 height 12
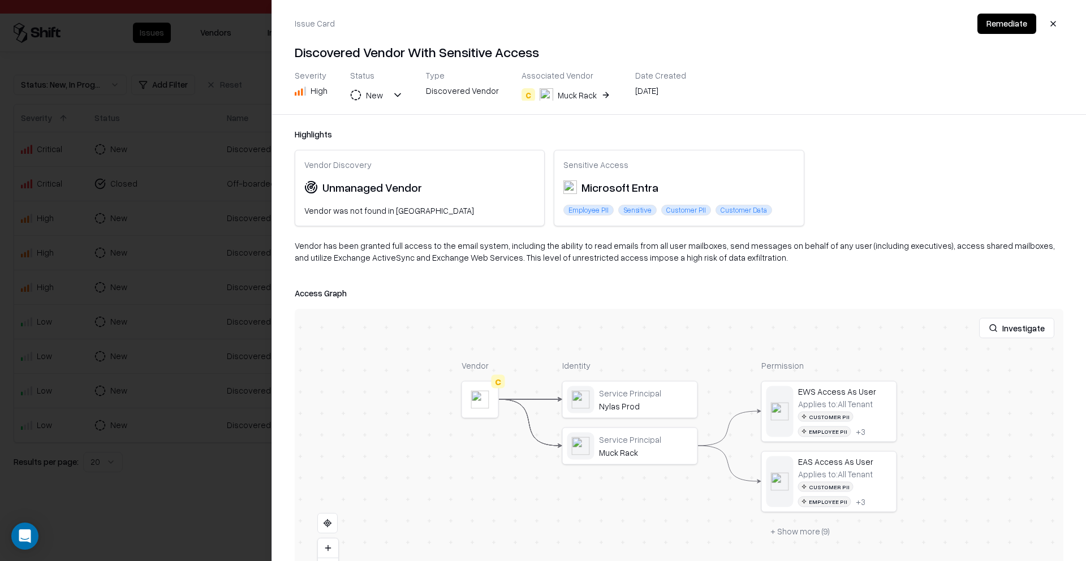
click at [1008, 29] on button "Remediate" at bounding box center [1006, 24] width 59 height 20
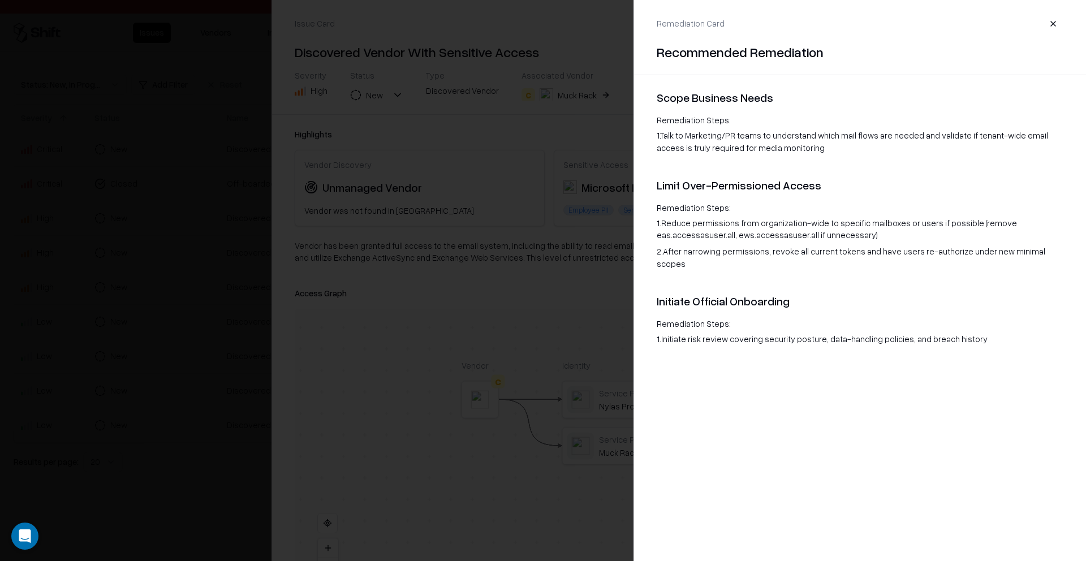
click at [569, 76] on div at bounding box center [543, 280] width 1086 height 561
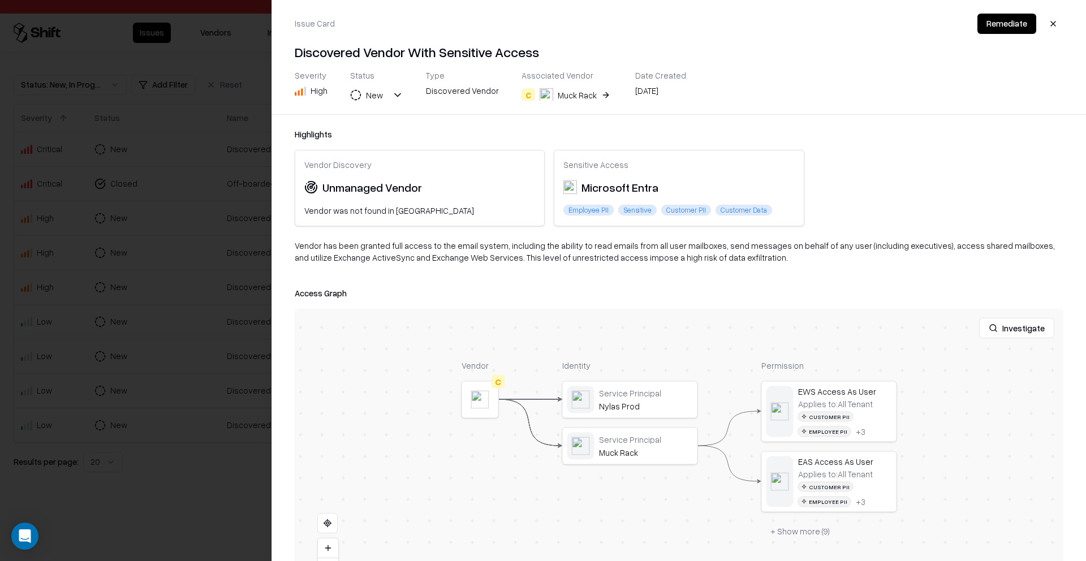
click at [212, 113] on div at bounding box center [543, 280] width 1086 height 561
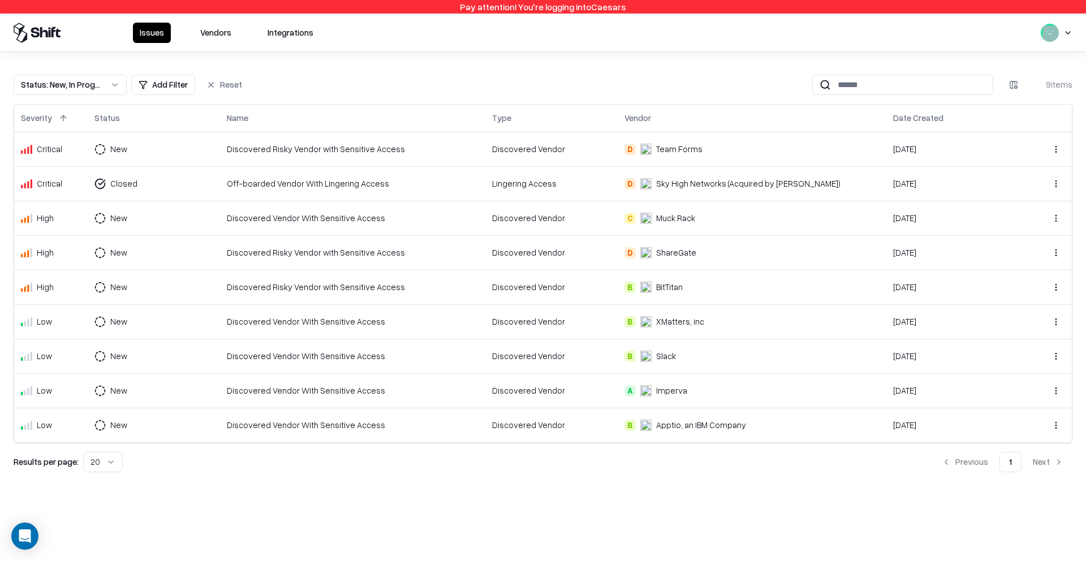
click at [286, 224] on td "Discovered Vendor With Sensitive Access" at bounding box center [352, 218] width 265 height 34
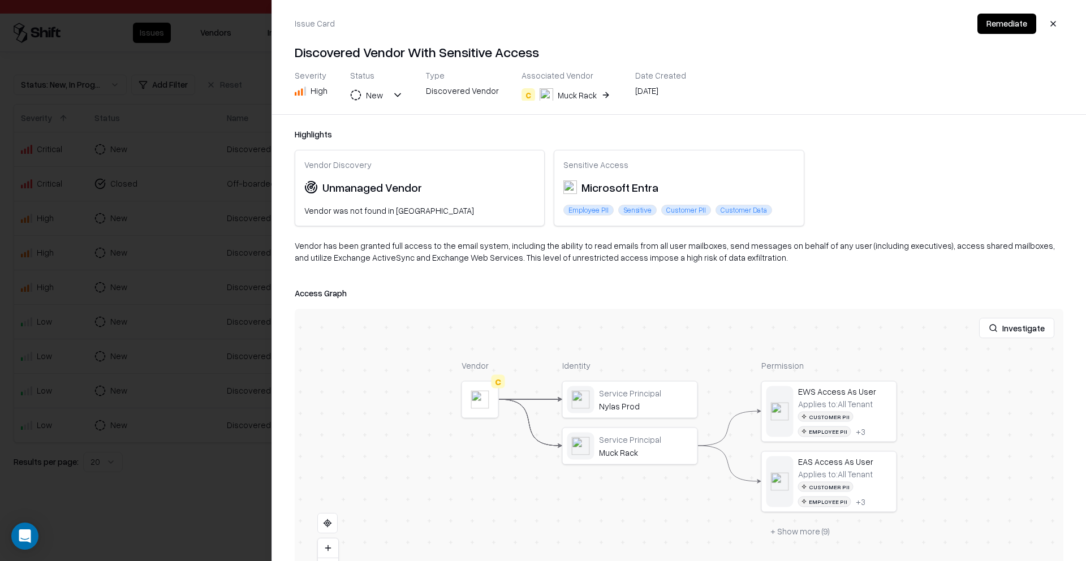
click at [46, 210] on div at bounding box center [543, 280] width 1086 height 561
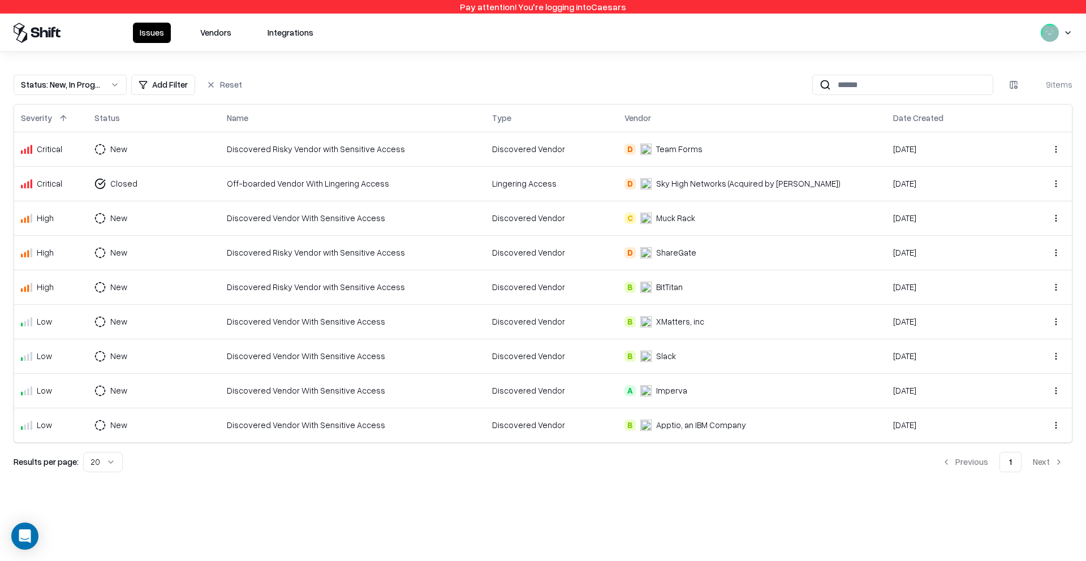
click at [611, 216] on div "Discovered Vendor" at bounding box center [551, 218] width 119 height 12
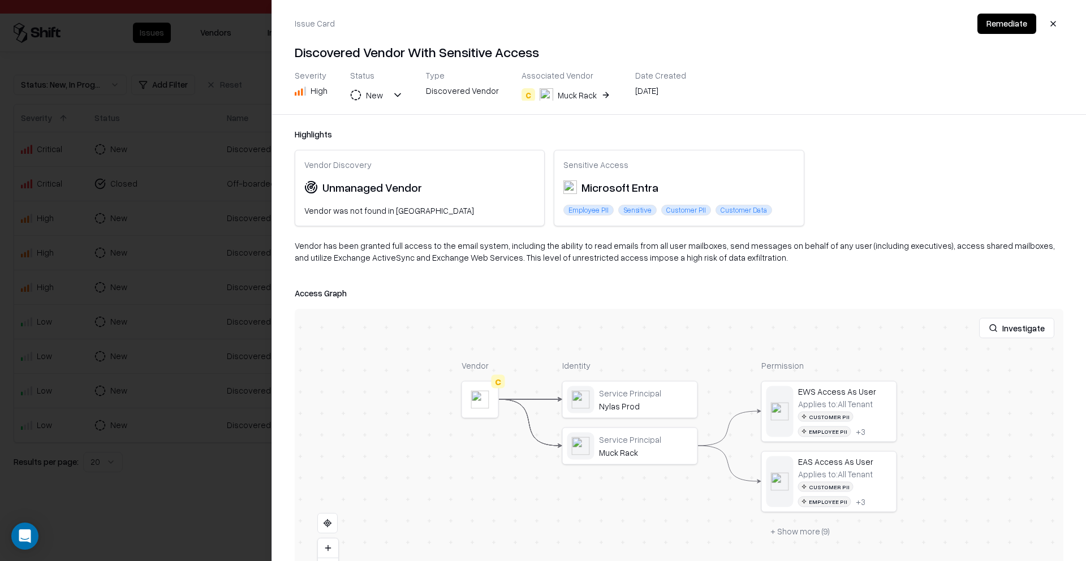
click at [1005, 23] on button "Remediate" at bounding box center [1006, 24] width 59 height 20
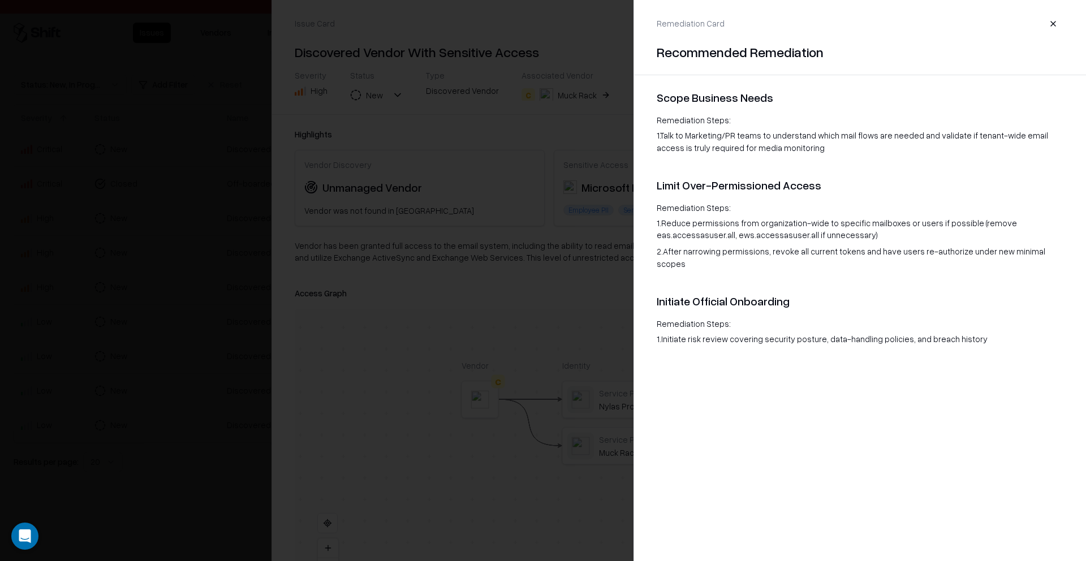
click at [1047, 24] on button "button" at bounding box center [1053, 24] width 20 height 20
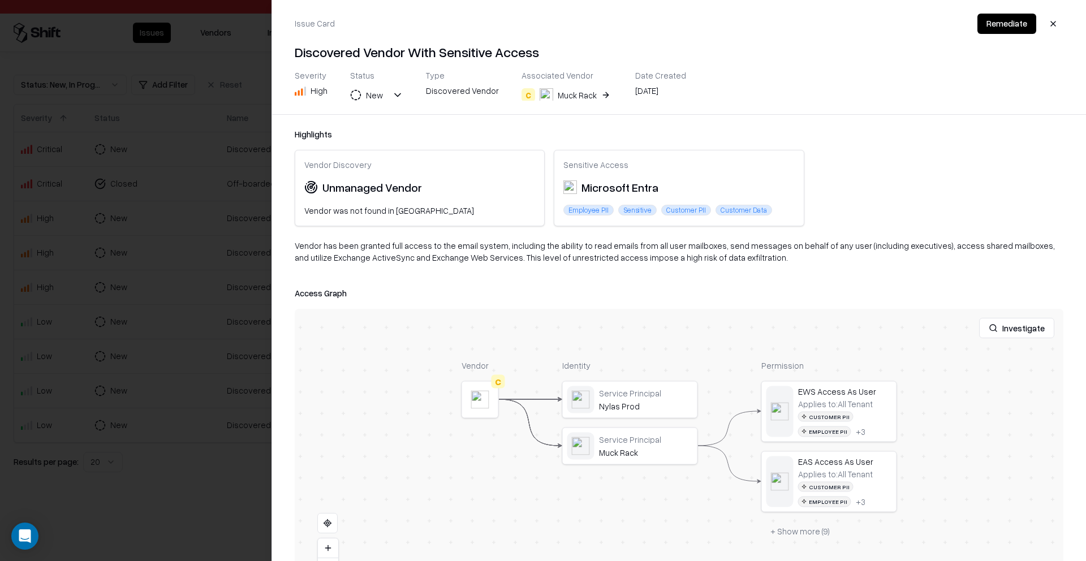
click at [567, 94] on div "Muck Rack" at bounding box center [577, 95] width 39 height 12
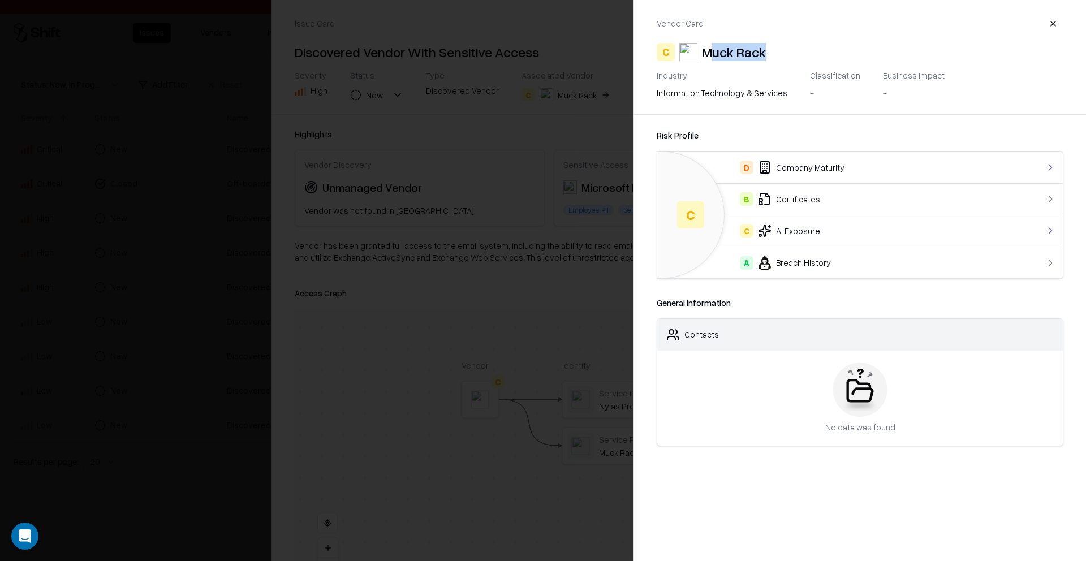
drag, startPoint x: 707, startPoint y: 53, endPoint x: 839, endPoint y: 53, distance: 132.3
click at [839, 53] on div "C Muck Rack" at bounding box center [860, 52] width 407 height 18
click at [702, 53] on div "Muck Rack" at bounding box center [734, 52] width 64 height 18
drag, startPoint x: 703, startPoint y: 54, endPoint x: 770, endPoint y: 12, distance: 78.5
click at [801, 48] on div "C Muck Rack" at bounding box center [860, 52] width 407 height 18
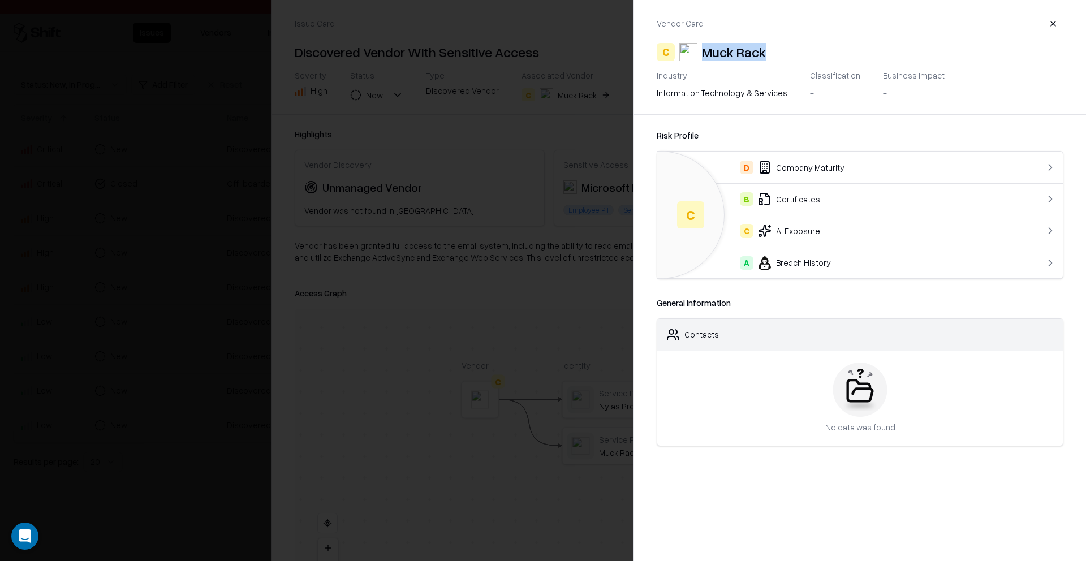
copy div "Muck Rack"
click at [457, 115] on div at bounding box center [543, 280] width 1086 height 561
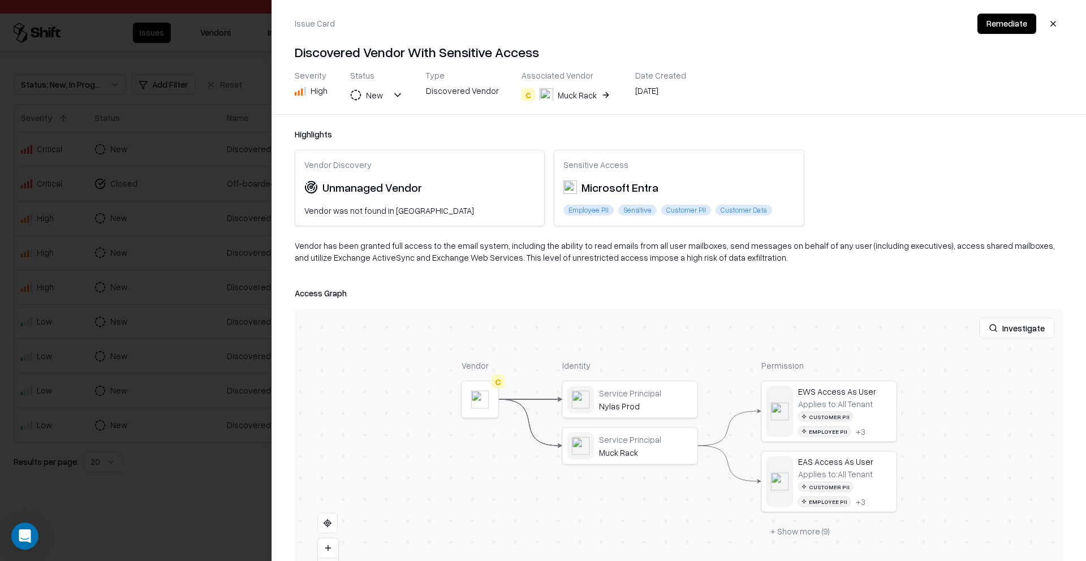
click at [216, 132] on div at bounding box center [543, 280] width 1086 height 561
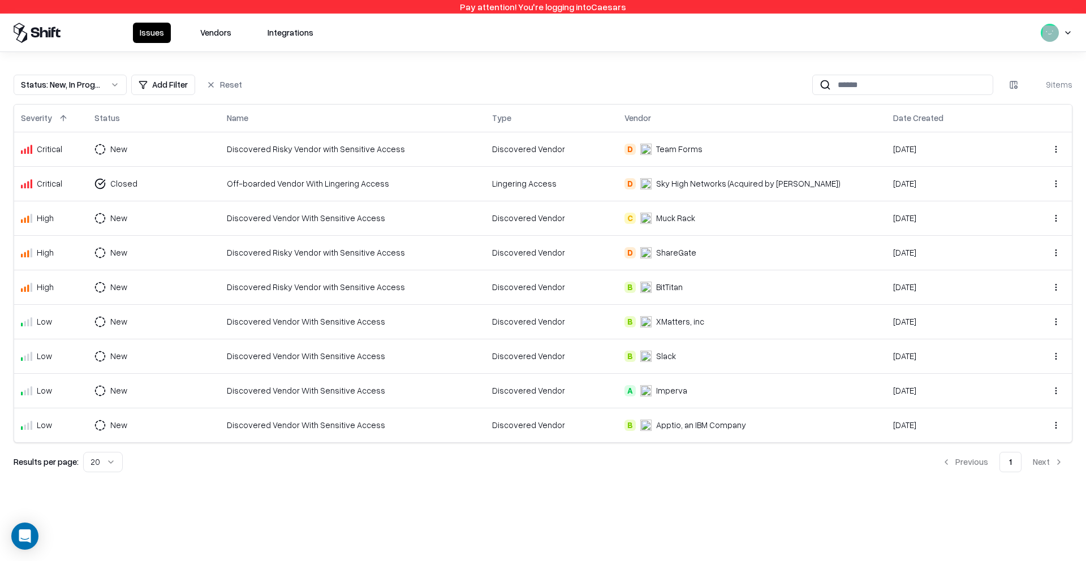
click at [742, 221] on div "C Muck Rack" at bounding box center [751, 218] width 255 height 12
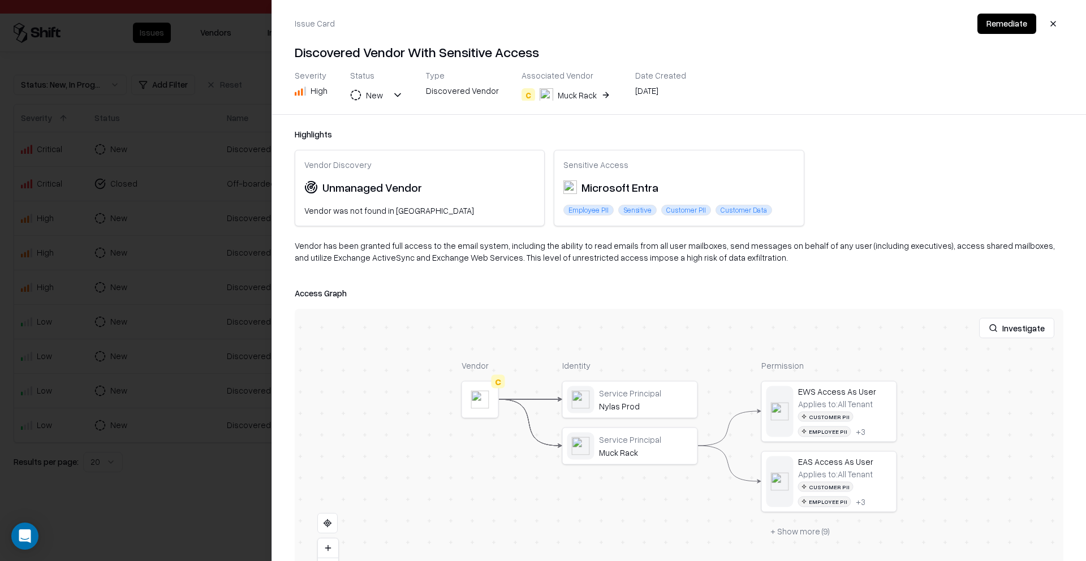
click at [1001, 17] on button "Remediate" at bounding box center [1006, 24] width 59 height 20
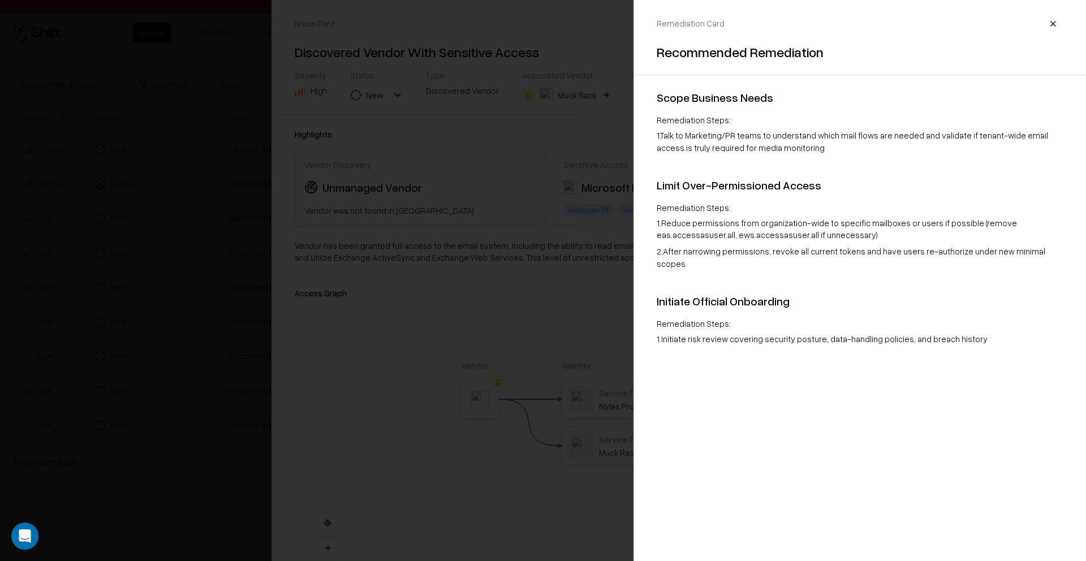
click at [575, 142] on div at bounding box center [543, 280] width 1086 height 561
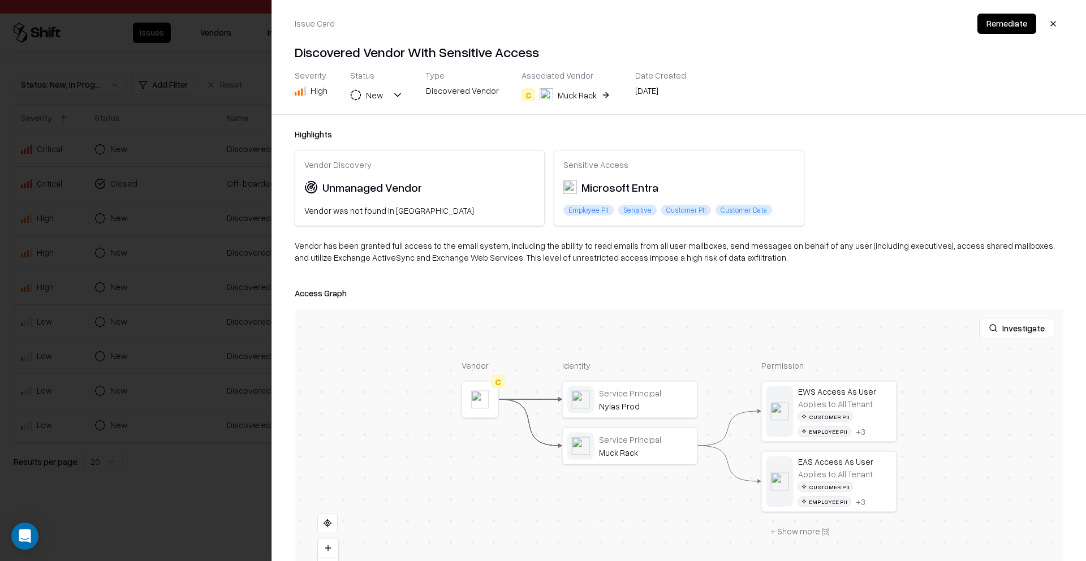
click at [991, 24] on button "Remediate" at bounding box center [1006, 24] width 59 height 20
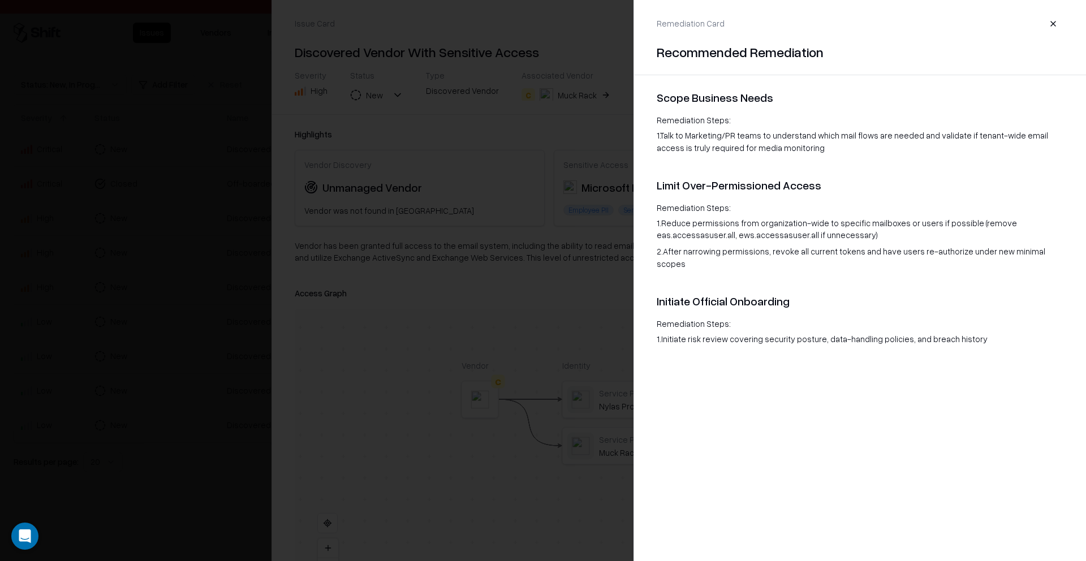
click at [525, 169] on div at bounding box center [543, 280] width 1086 height 561
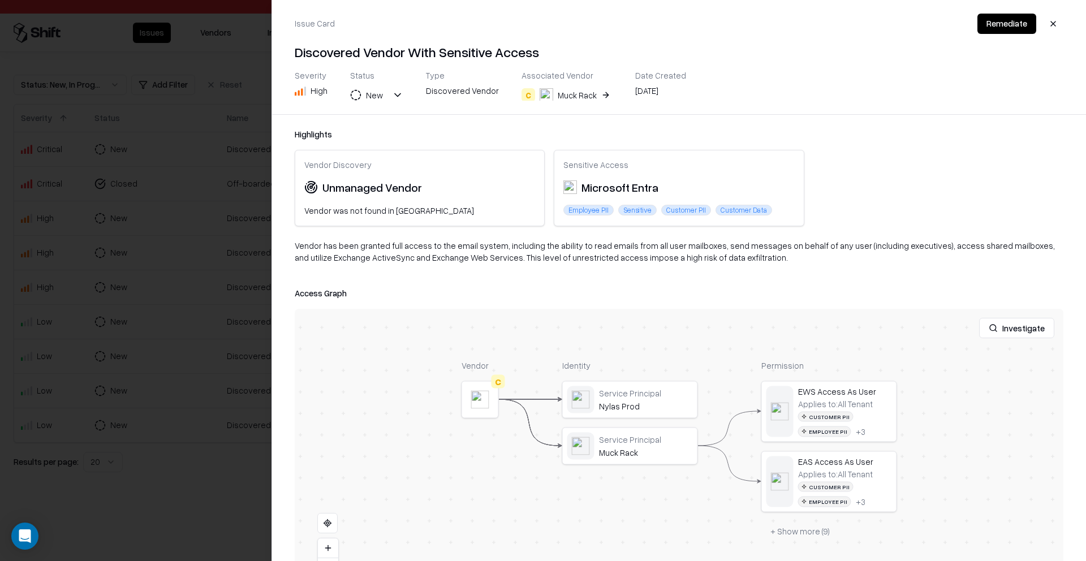
click at [192, 195] on div at bounding box center [543, 280] width 1086 height 561
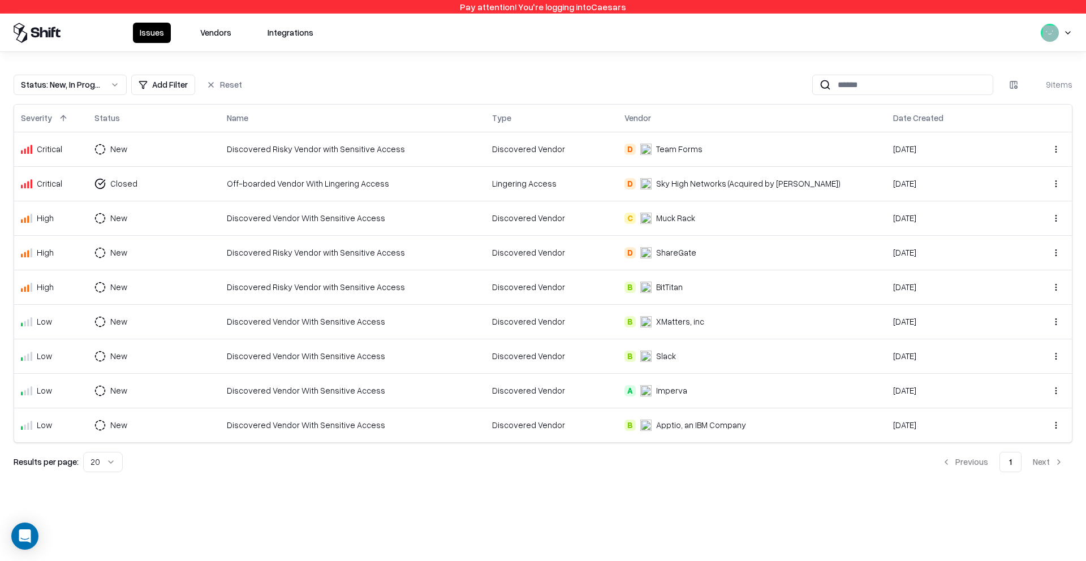
click at [446, 295] on td "Discovered Risky Vendor with Sensitive Access" at bounding box center [352, 287] width 265 height 34
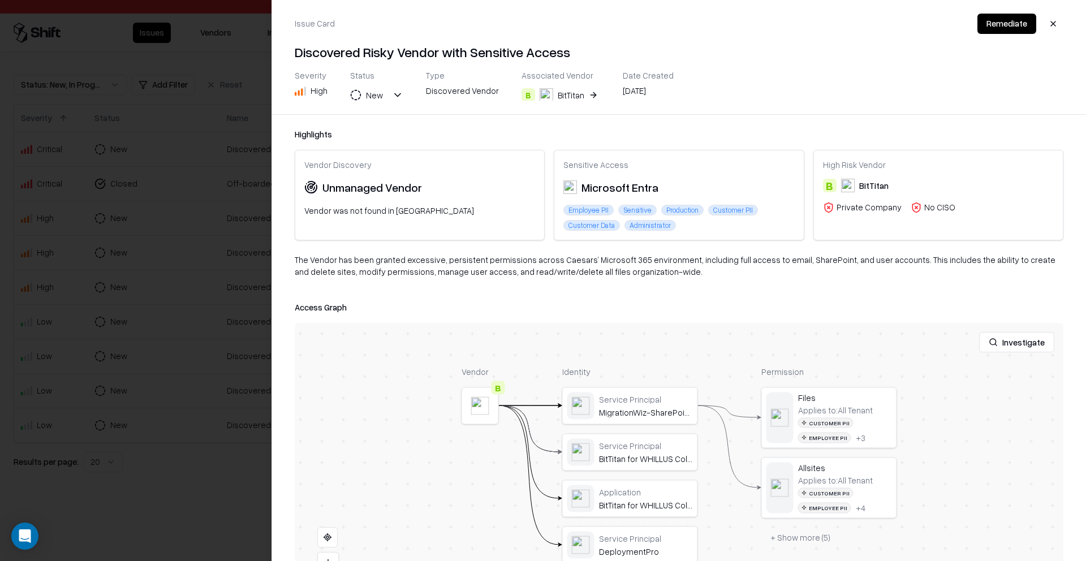
click at [228, 271] on div at bounding box center [543, 280] width 1086 height 561
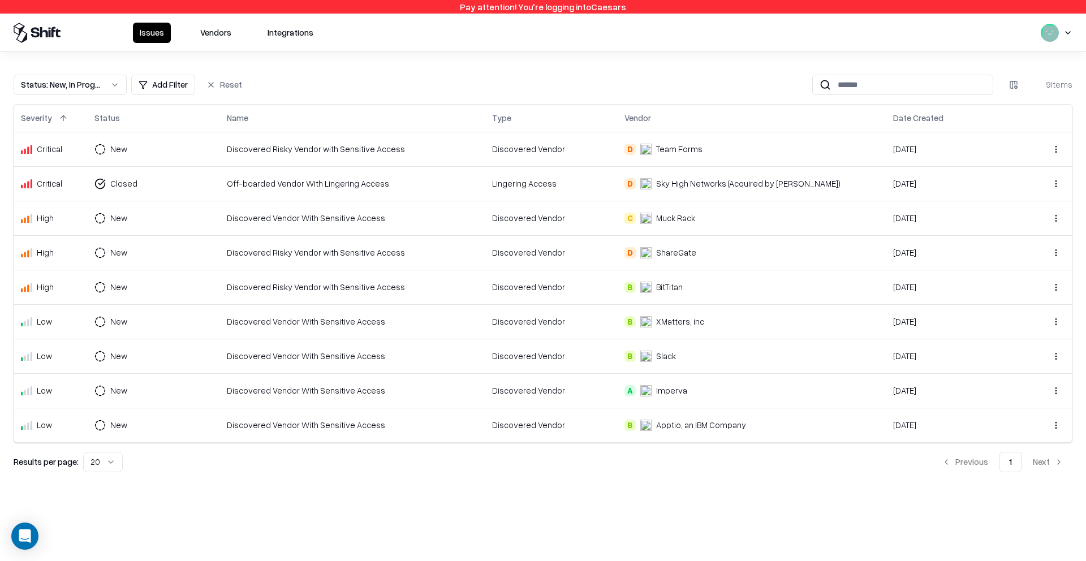
click at [478, 154] on div "Discovered Risky Vendor with Sensitive Access" at bounding box center [352, 149] width 251 height 12
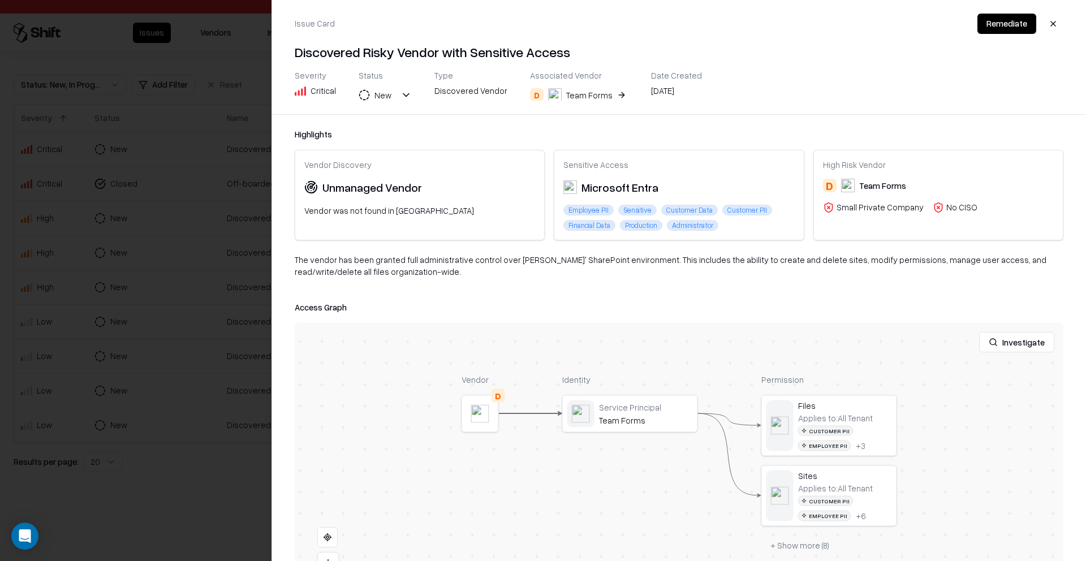
click at [226, 184] on div at bounding box center [543, 280] width 1086 height 561
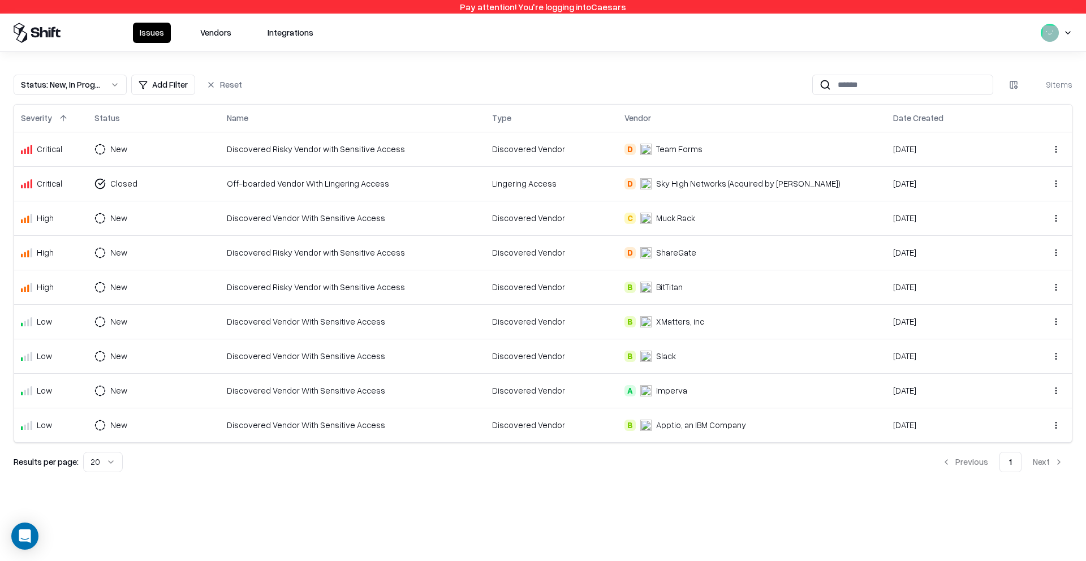
click at [485, 396] on td "Discovered Vendor With Sensitive Access" at bounding box center [352, 390] width 265 height 34
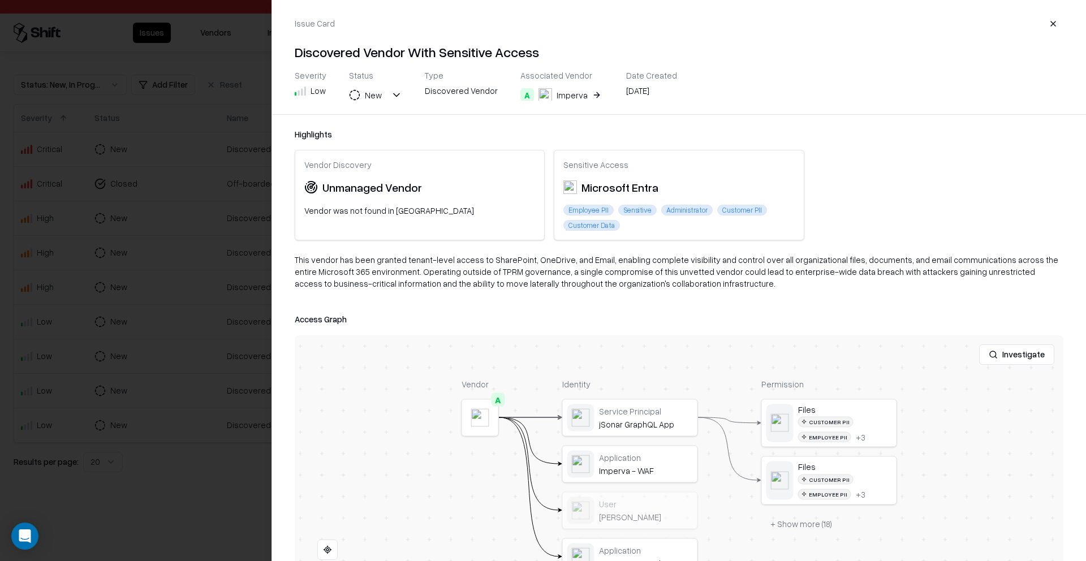
click at [145, 322] on div at bounding box center [543, 280] width 1086 height 561
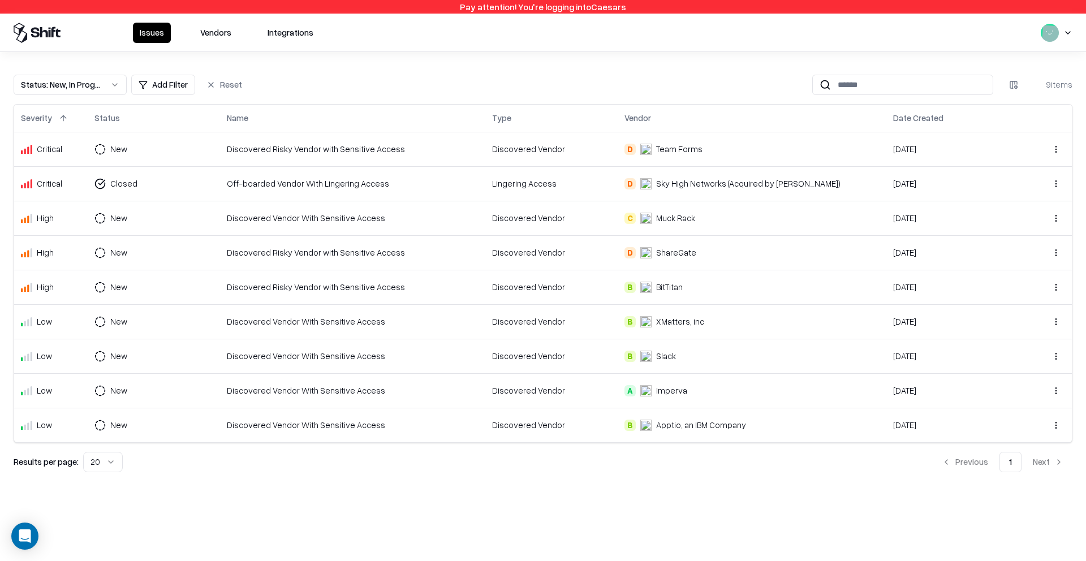
click at [596, 327] on div "Discovered Vendor" at bounding box center [551, 322] width 119 height 12
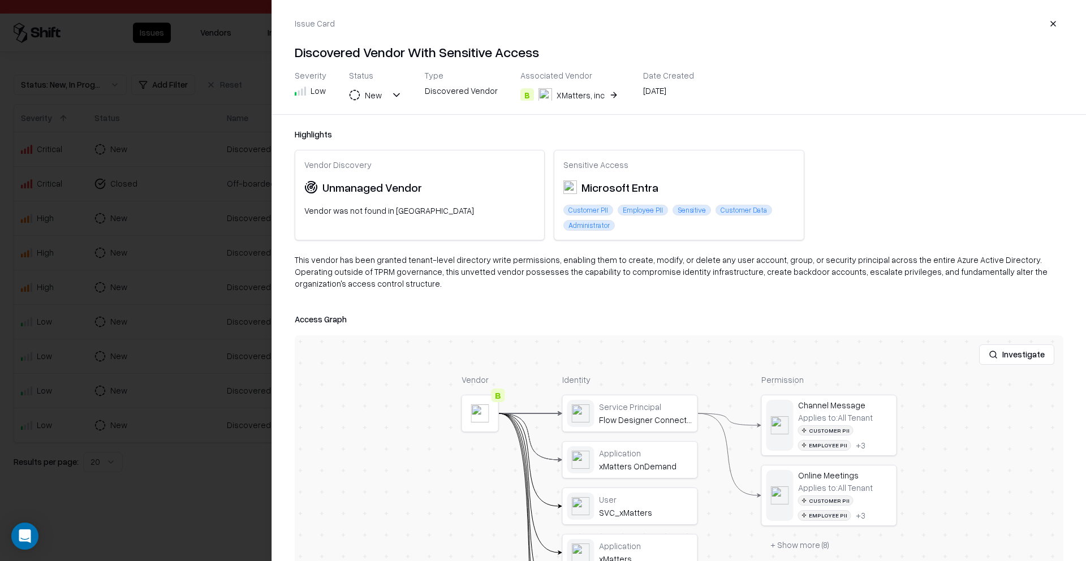
click at [214, 288] on div at bounding box center [543, 280] width 1086 height 561
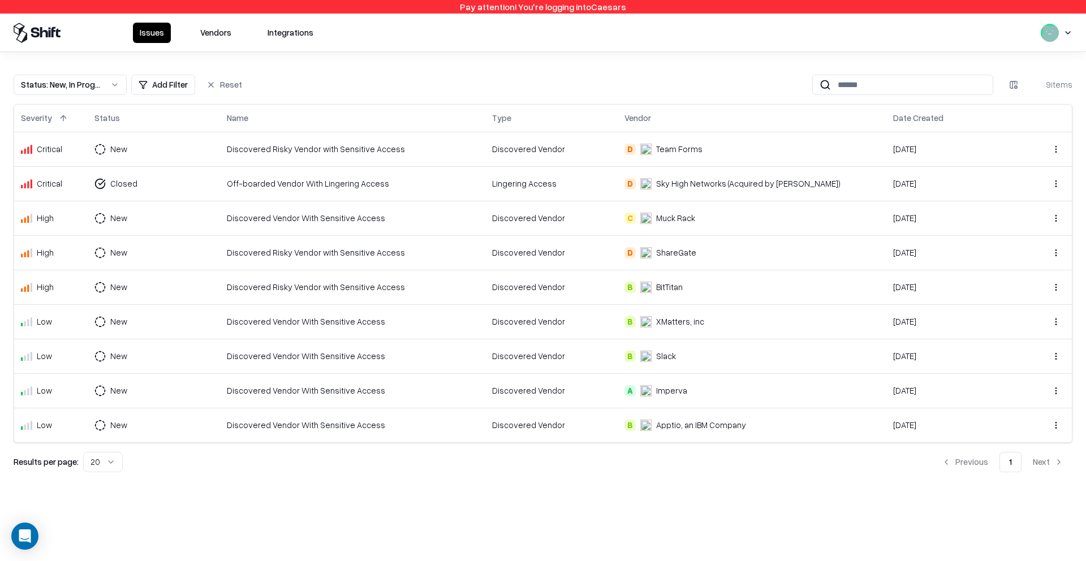
click at [602, 436] on td "Discovered Vendor" at bounding box center [551, 425] width 132 height 34
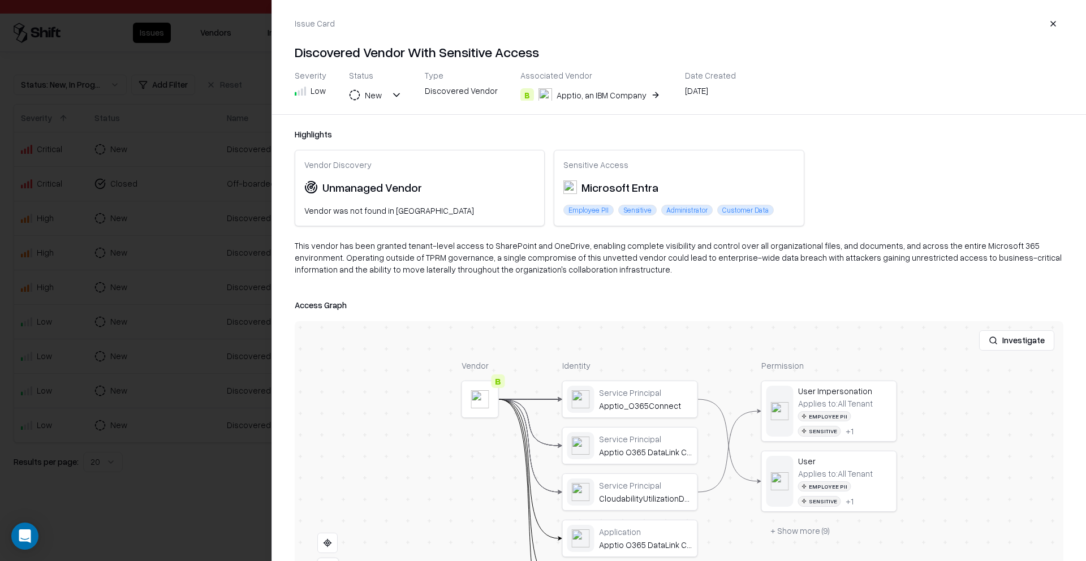
click at [197, 368] on div at bounding box center [543, 280] width 1086 height 561
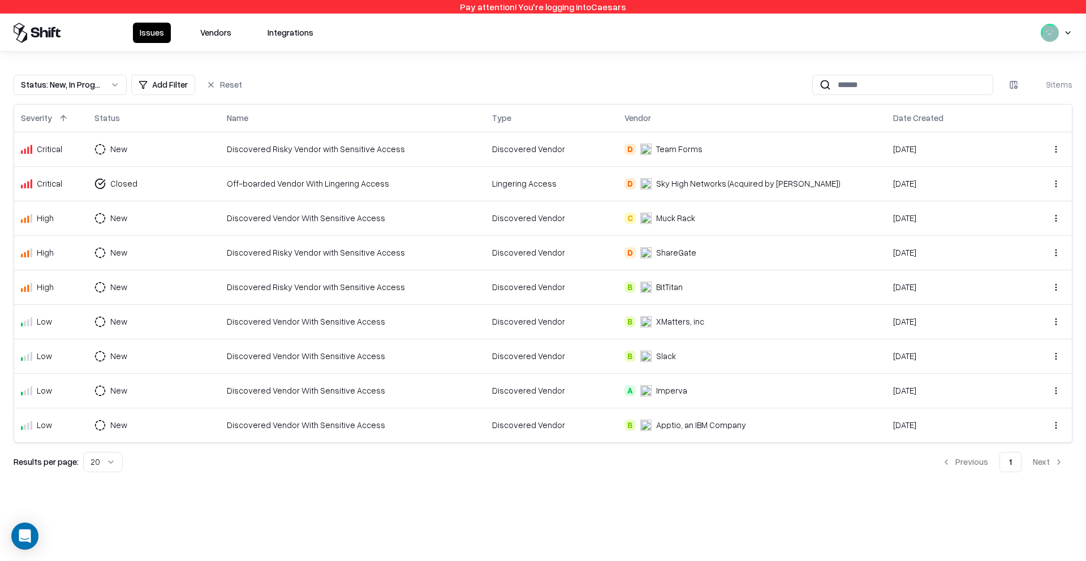
click at [225, 23] on button "Vendors" at bounding box center [215, 33] width 45 height 20
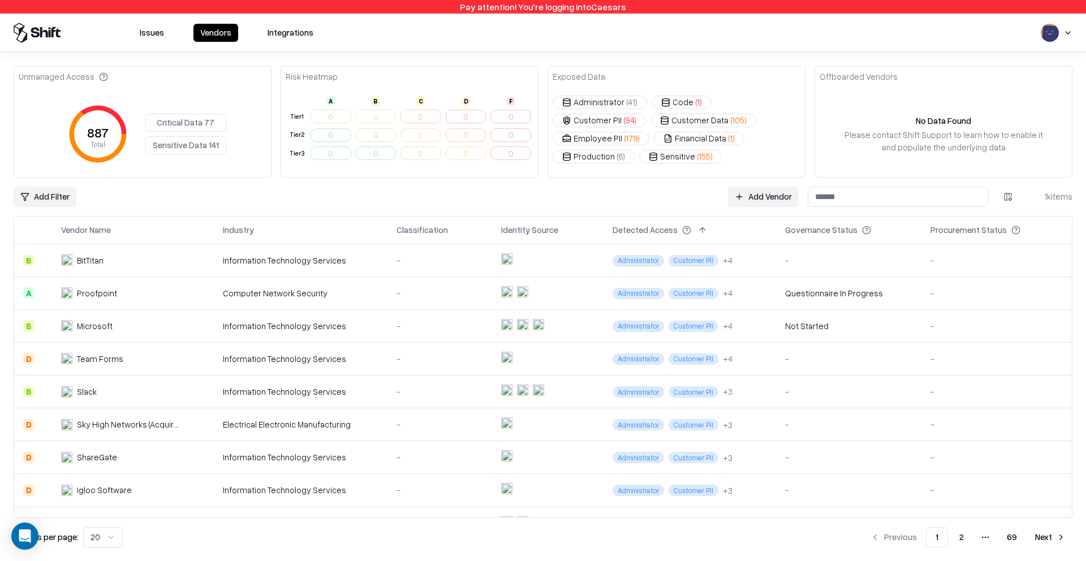
click at [681, 101] on button "Code ( 1 )" at bounding box center [681, 103] width 60 height 14
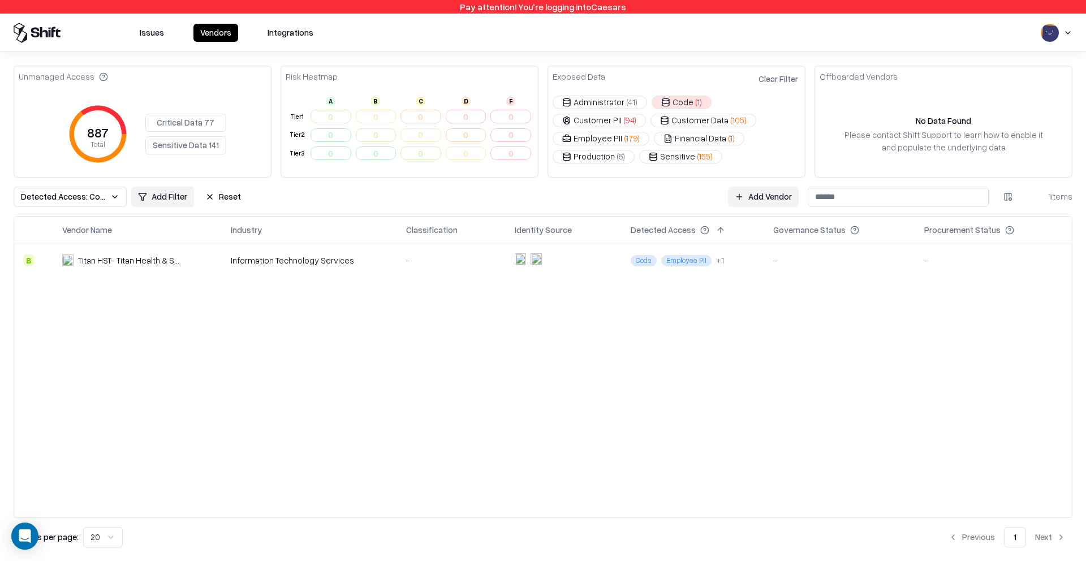
click at [453, 262] on div "-" at bounding box center [451, 260] width 90 height 12
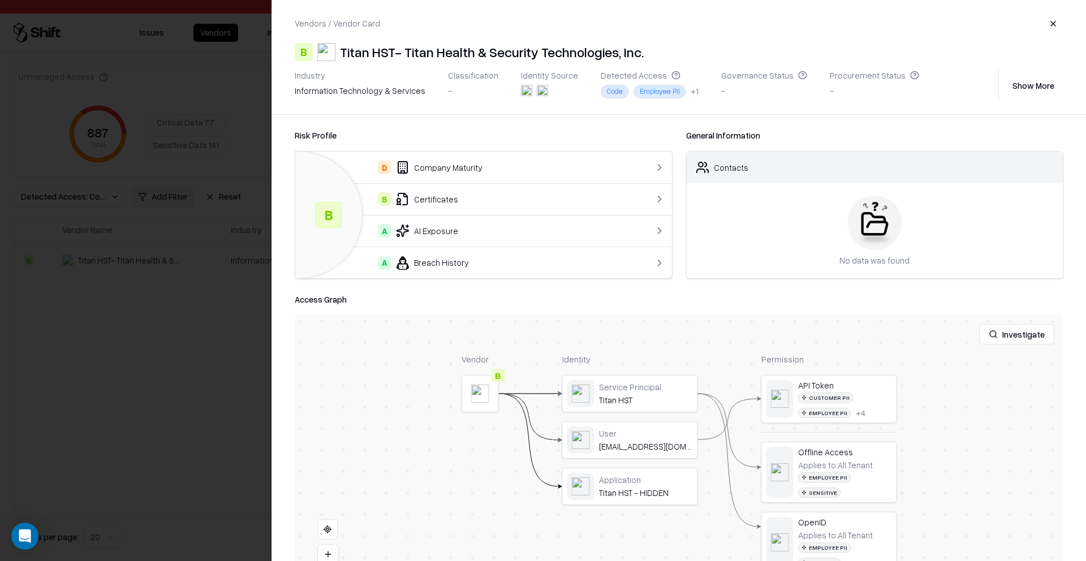
click at [1003, 339] on button "Investigate" at bounding box center [1016, 334] width 75 height 20
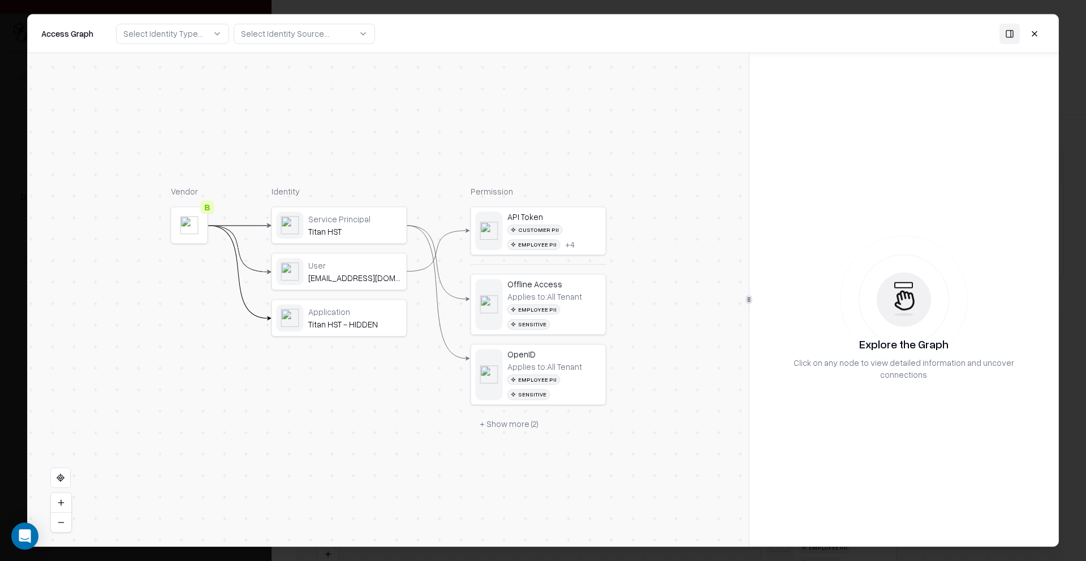
click at [514, 414] on button "+ Show more ( 2 )" at bounding box center [508, 424] width 77 height 20
click at [250, 329] on div "Vendor B Identity Service Principal Titan HST User titanapi@caesars.com Applica…" at bounding box center [388, 357] width 435 height 344
click at [333, 325] on div "Titan HST - HIDDEN" at bounding box center [355, 324] width 94 height 10
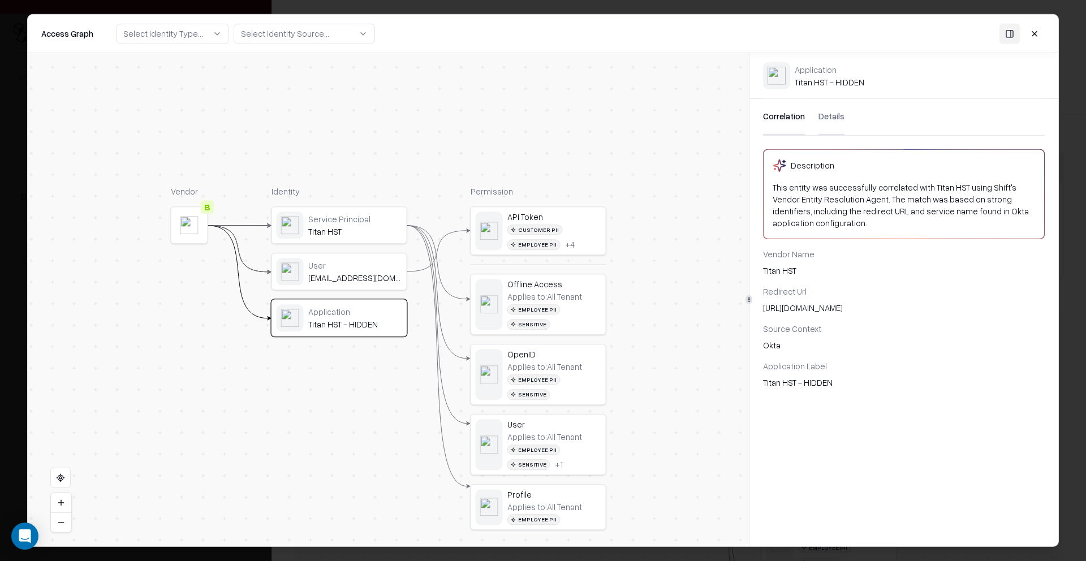
click at [821, 121] on button "Details" at bounding box center [831, 117] width 26 height 36
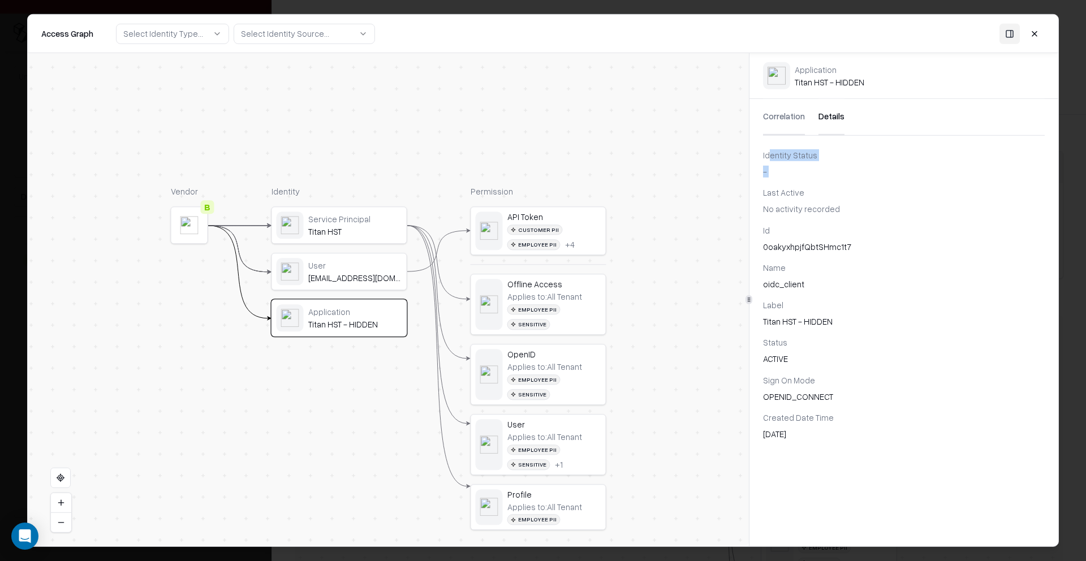
drag, startPoint x: 770, startPoint y: 157, endPoint x: 834, endPoint y: 186, distance: 70.6
click at [827, 185] on div "Identity Status - Last Active No activity recorded" at bounding box center [903, 182] width 309 height 66
click at [834, 186] on div "Identity Status - Last Active No activity recorded" at bounding box center [903, 182] width 309 height 66
drag, startPoint x: 789, startPoint y: 362, endPoint x: 763, endPoint y: 344, distance: 32.0
click at [763, 344] on div "Status ACTIVE" at bounding box center [904, 350] width 282 height 28
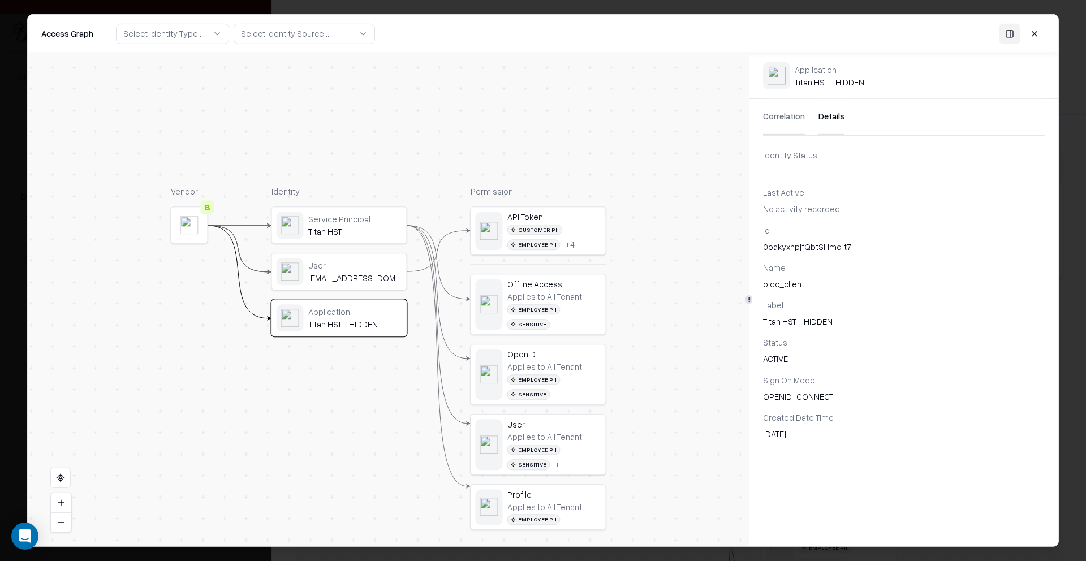
click at [841, 262] on div "Name" at bounding box center [904, 268] width 282 height 12
click at [363, 272] on div "User titanapi@caesars.com" at bounding box center [355, 271] width 94 height 23
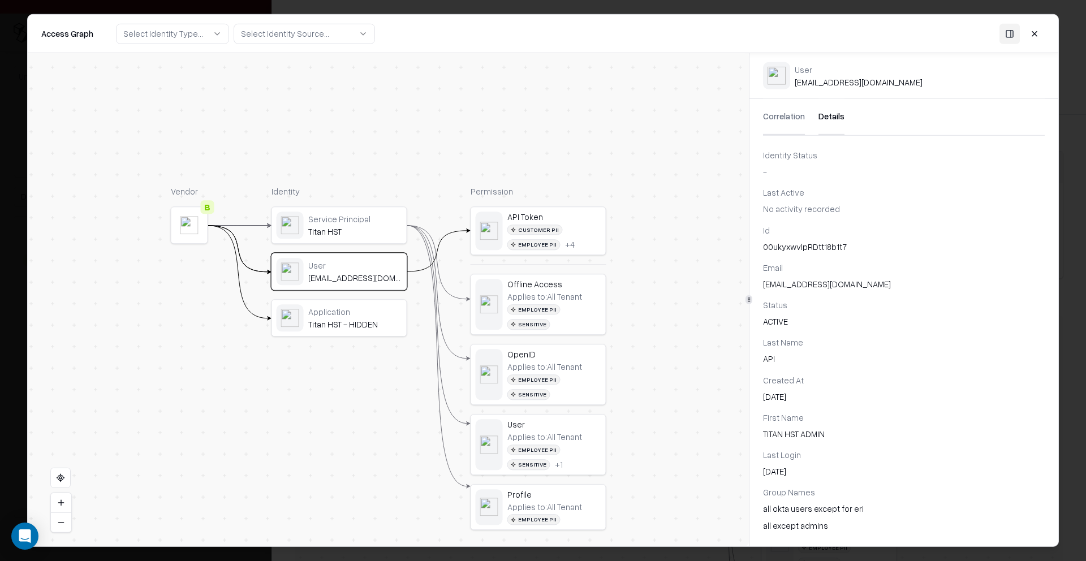
click at [365, 228] on div "Titan HST" at bounding box center [355, 231] width 94 height 10
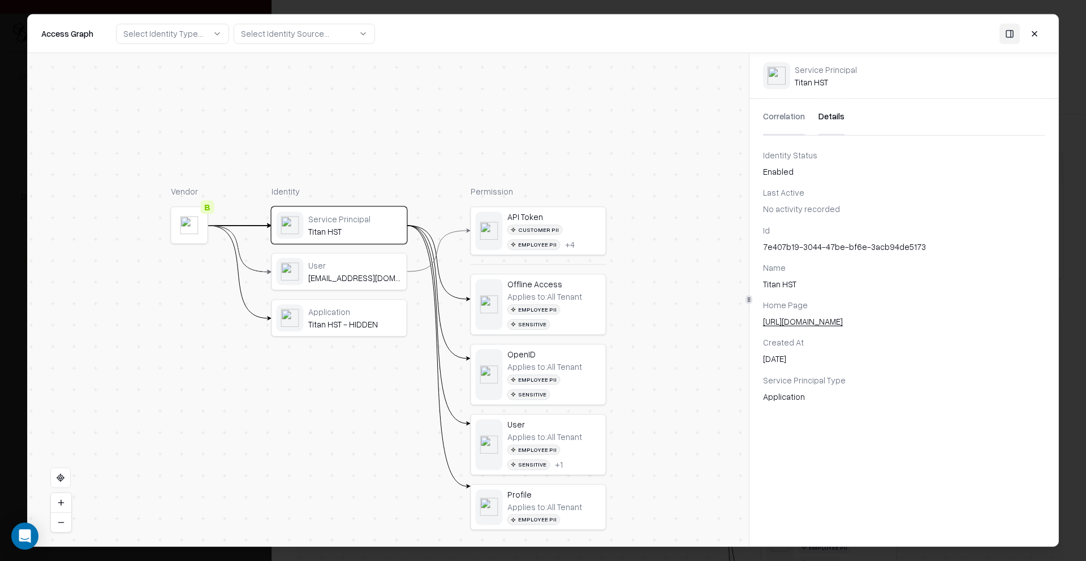
click at [355, 275] on div "titanapi@caesars.com" at bounding box center [355, 278] width 94 height 10
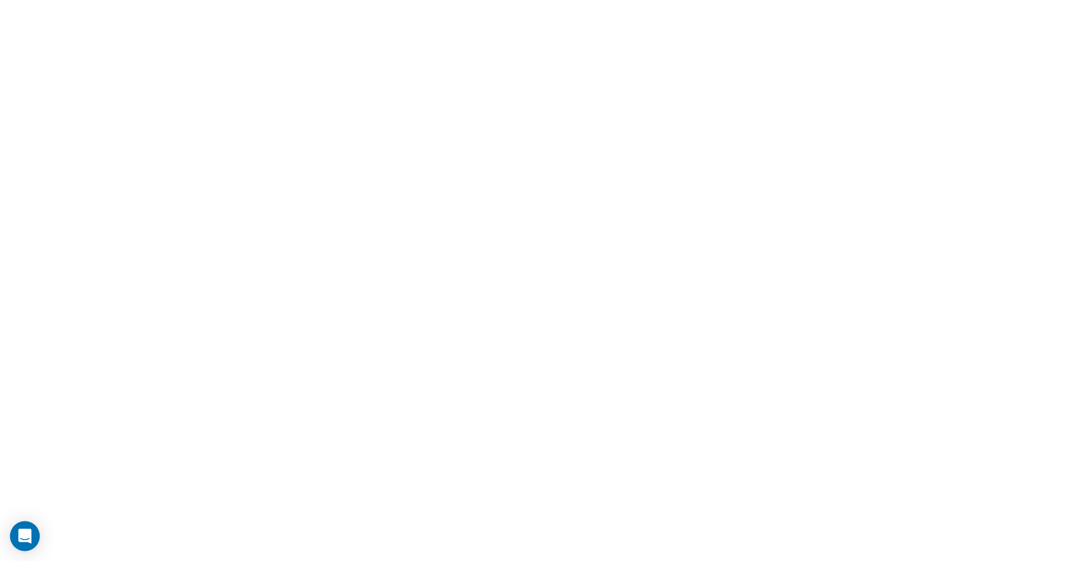
click at [31, 528] on div "Open Intercom Messenger" at bounding box center [25, 536] width 30 height 30
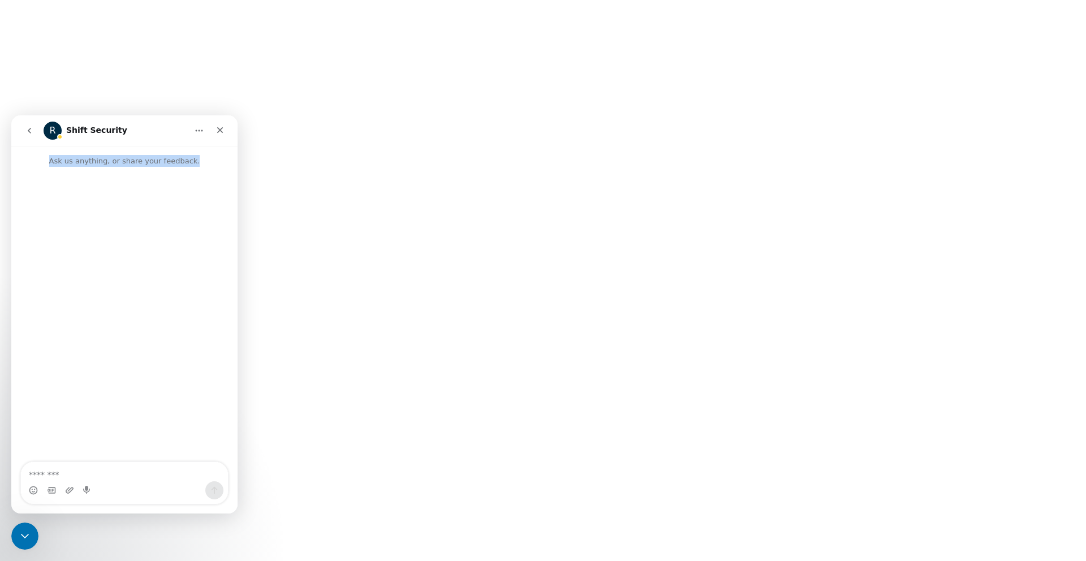
drag, startPoint x: 55, startPoint y: 161, endPoint x: 216, endPoint y: 168, distance: 160.7
click at [216, 168] on div "Ask us anything, or share your feedback." at bounding box center [124, 309] width 226 height 327
click at [216, 168] on div "Intercom messenger" at bounding box center [124, 174] width 226 height 14
click at [198, 132] on icon "Home" at bounding box center [199, 130] width 9 height 9
click at [221, 133] on icon "Close" at bounding box center [219, 130] width 9 height 9
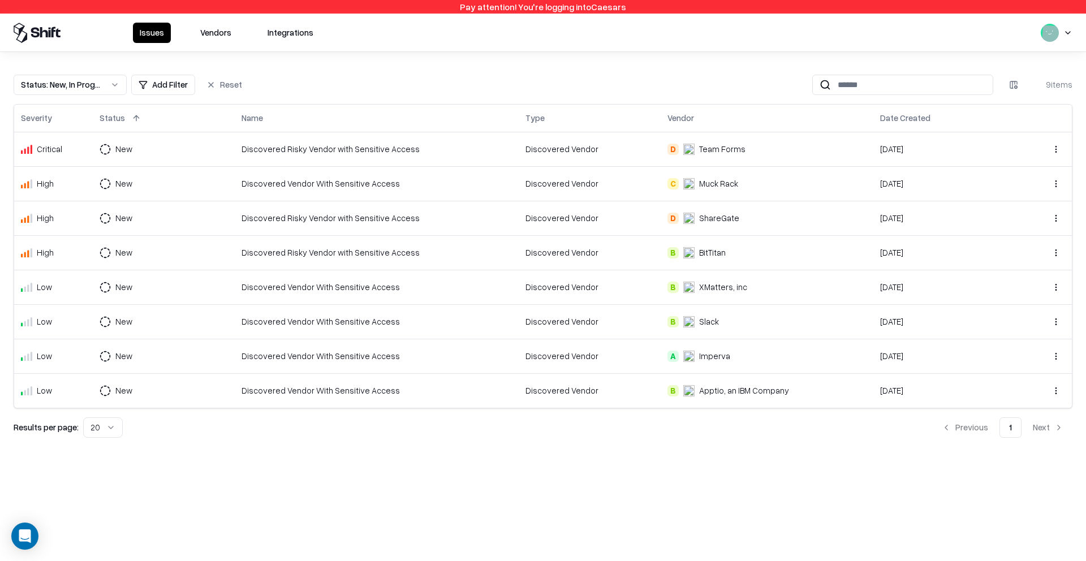
click at [432, 401] on td "Discovered Vendor With Sensitive Access" at bounding box center [377, 390] width 284 height 34
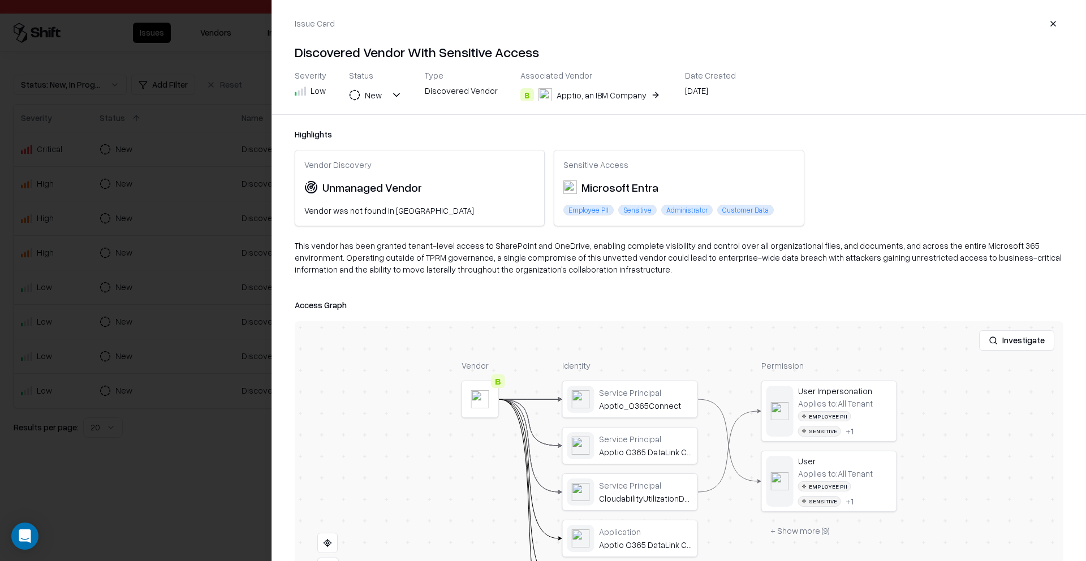
click at [213, 386] on div at bounding box center [543, 280] width 1086 height 561
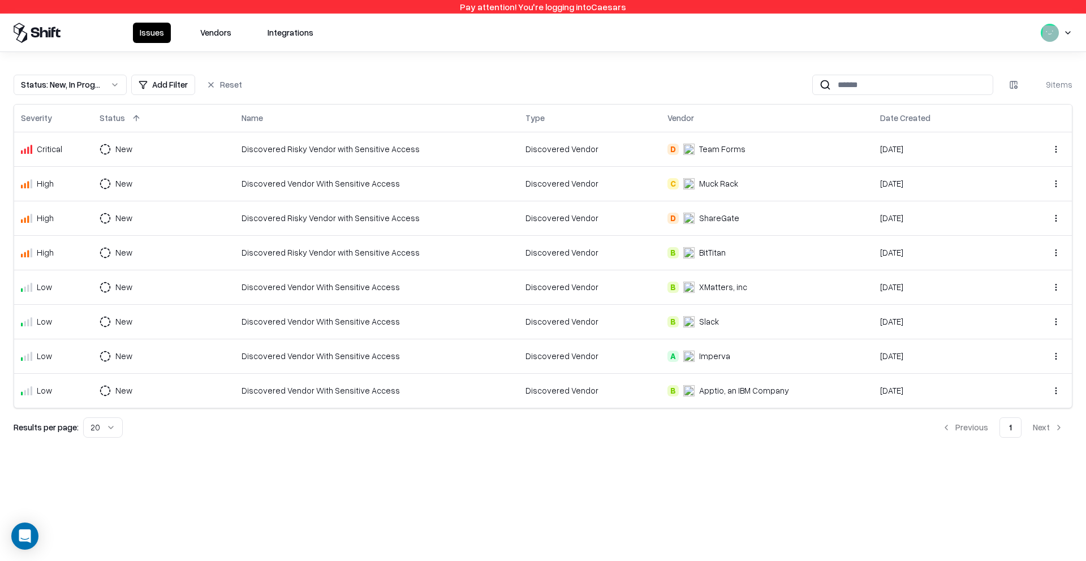
click at [450, 211] on td "Discovered Risky Vendor with Sensitive Access" at bounding box center [377, 218] width 284 height 34
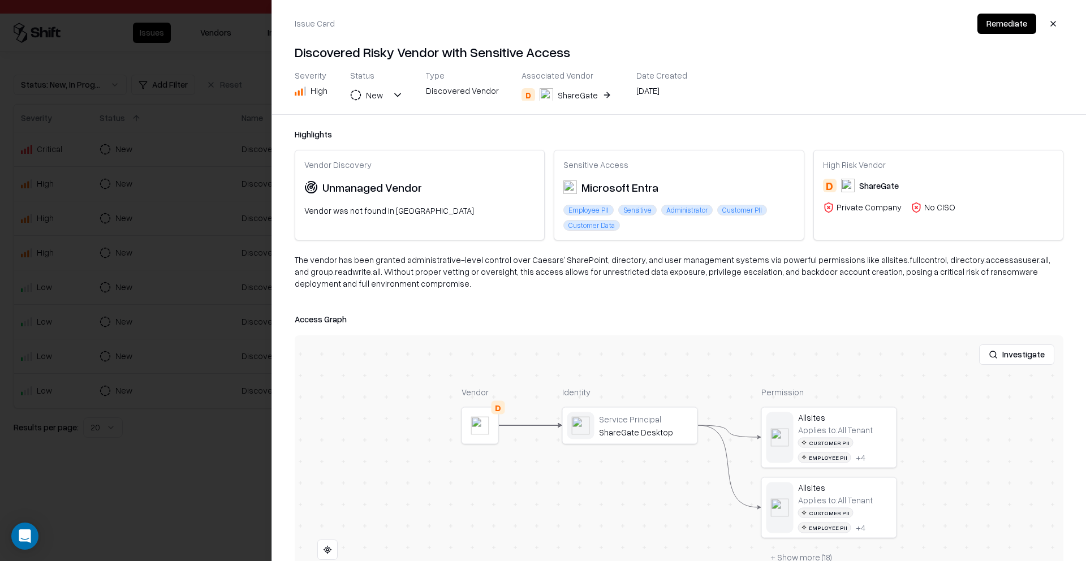
click at [221, 234] on div at bounding box center [543, 280] width 1086 height 561
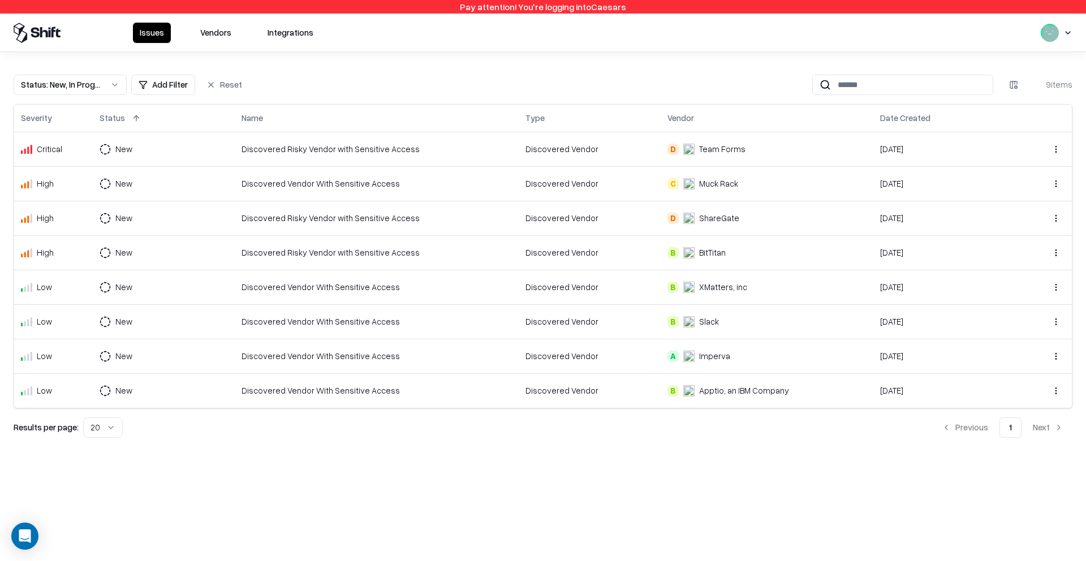
click at [383, 143] on div "Discovered Risky Vendor with Sensitive Access" at bounding box center [376, 149] width 270 height 12
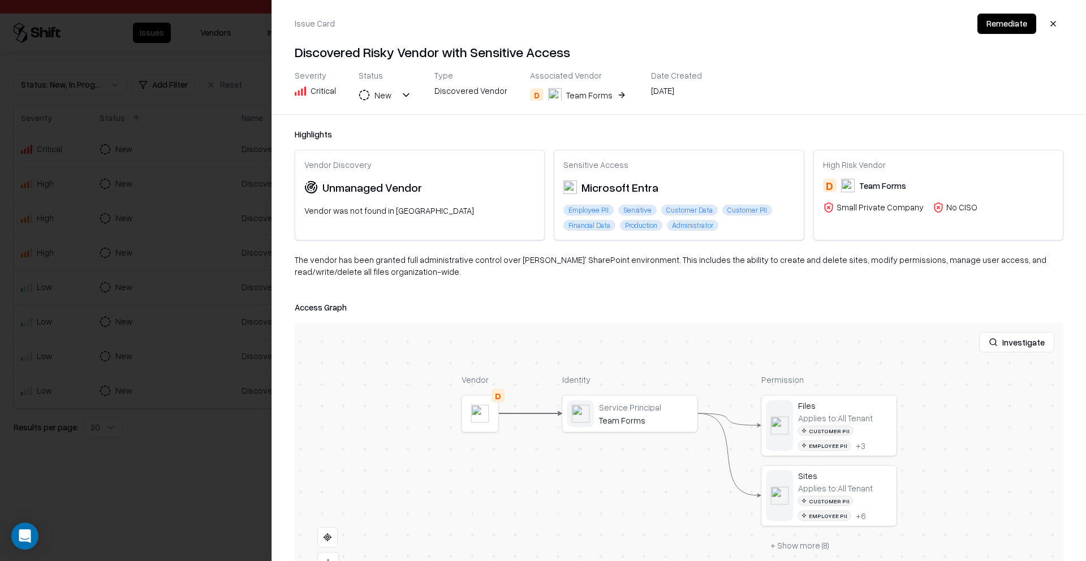
click at [153, 168] on div at bounding box center [543, 280] width 1086 height 561
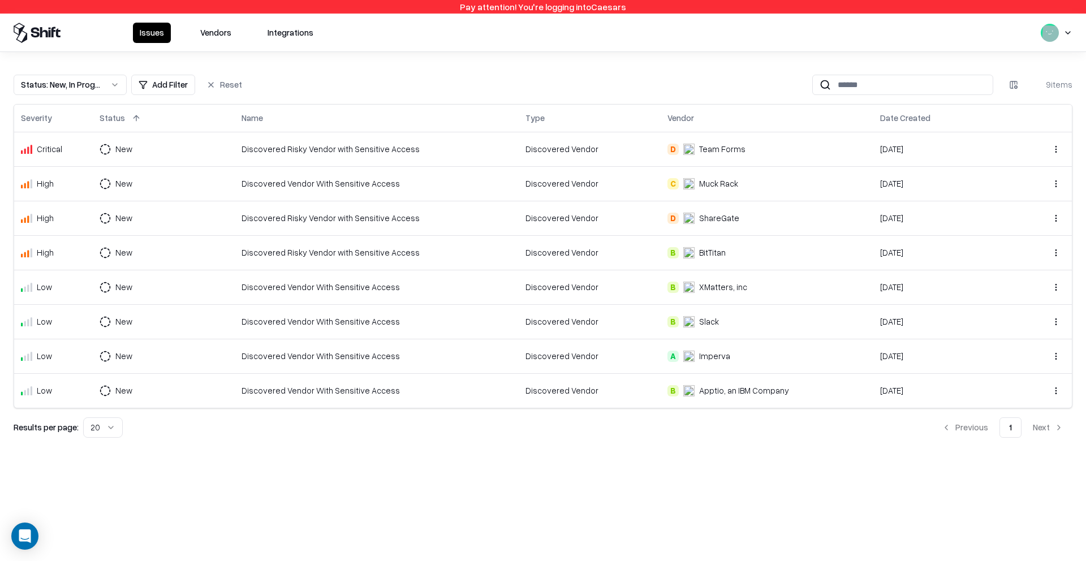
click at [219, 34] on button "Vendors" at bounding box center [215, 33] width 45 height 20
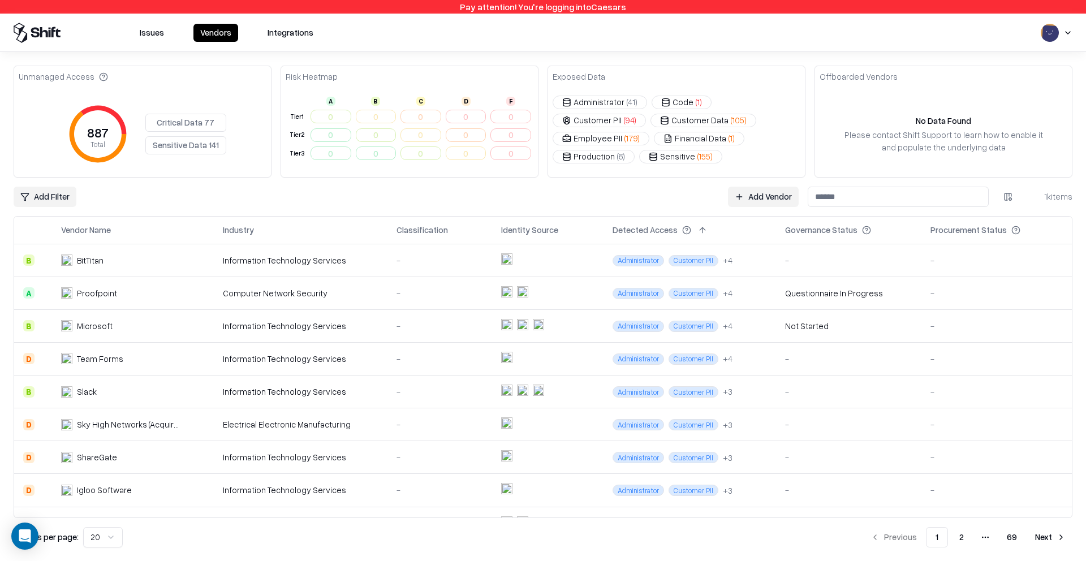
click at [186, 123] on button "Critical Data 77" at bounding box center [185, 123] width 81 height 18
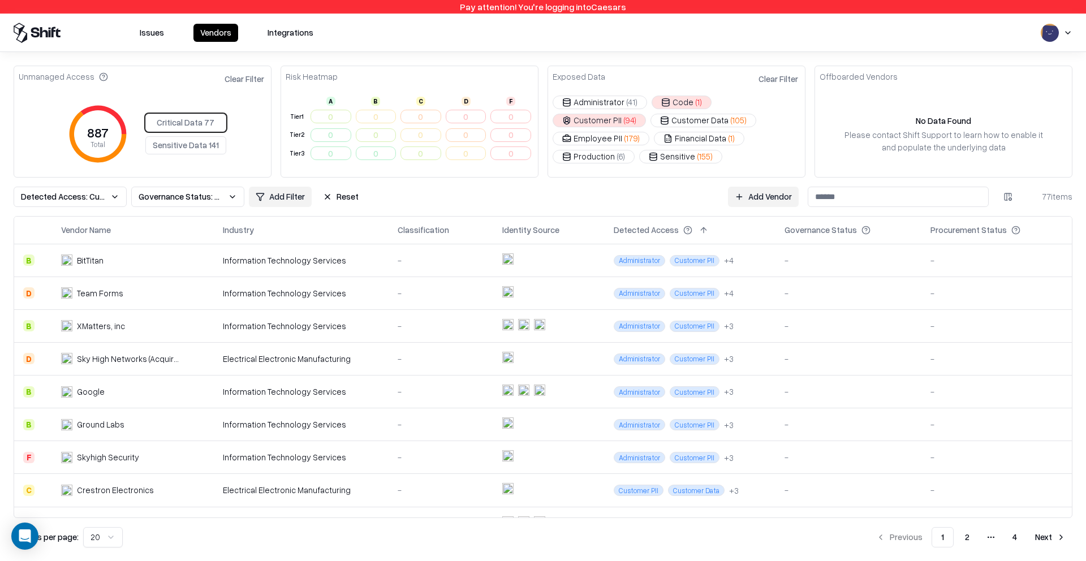
click at [351, 198] on button "Reset" at bounding box center [340, 197] width 49 height 20
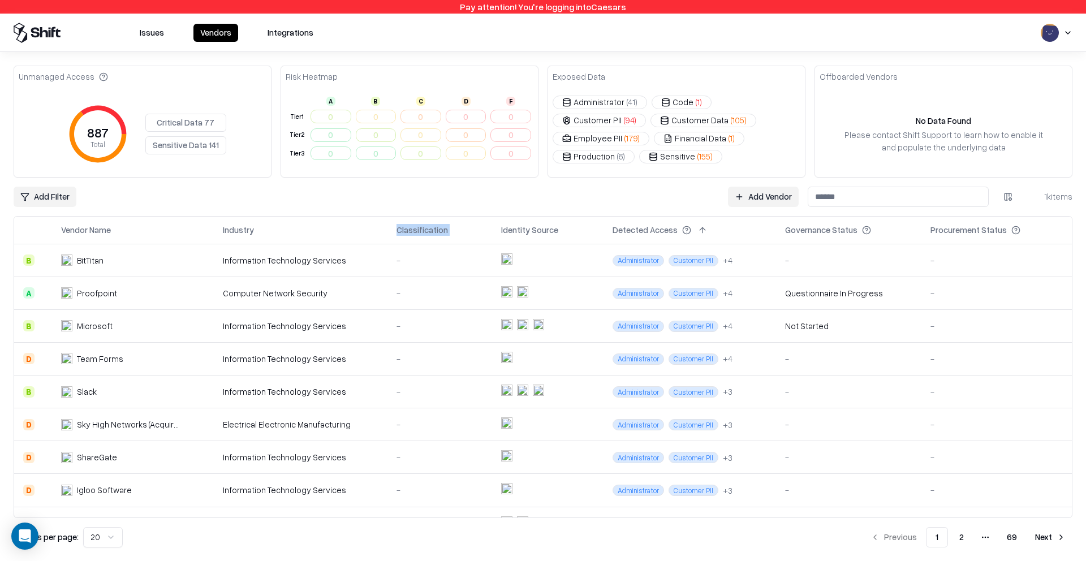
drag, startPoint x: 394, startPoint y: 231, endPoint x: 473, endPoint y: 212, distance: 80.8
click at [451, 232] on th "Classification" at bounding box center [439, 230] width 105 height 27
